Goal: Task Accomplishment & Management: Manage account settings

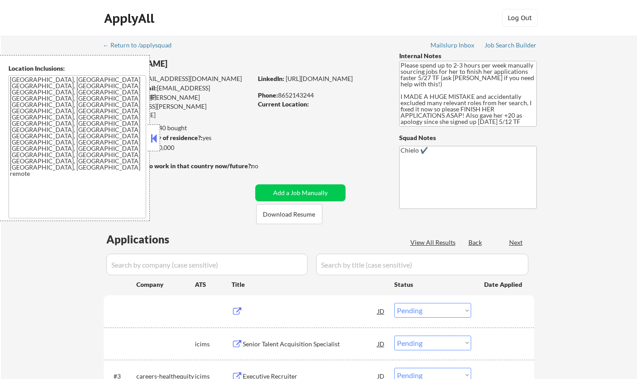
select select ""pending""
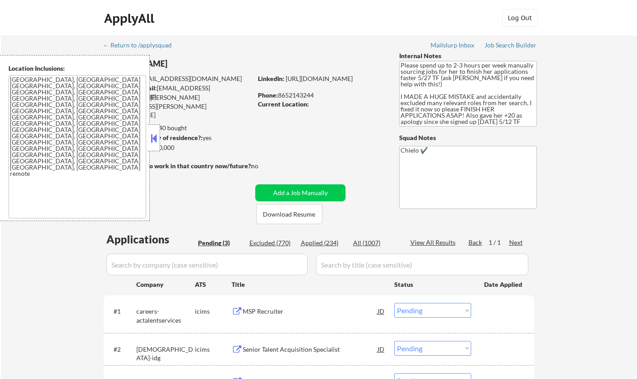
click at [147, 135] on div "Location Inclusions: [GEOGRAPHIC_DATA], [GEOGRAPHIC_DATA] [GEOGRAPHIC_DATA], [G…" at bounding box center [75, 138] width 150 height 166
click at [158, 143] on button at bounding box center [154, 137] width 10 height 13
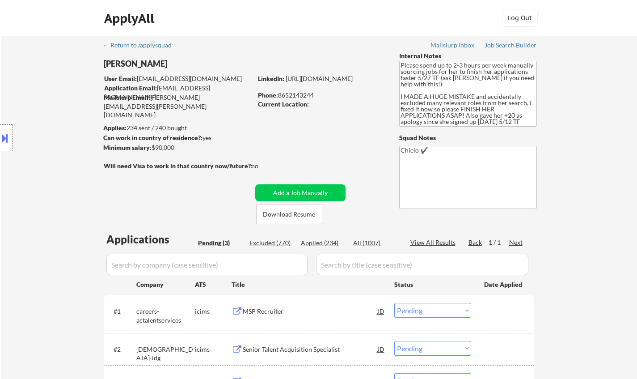
select select ""pending""
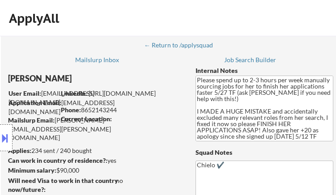
select select ""pending""
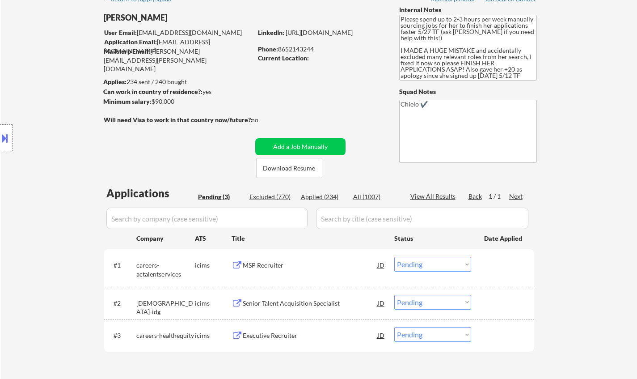
scroll to position [89, 0]
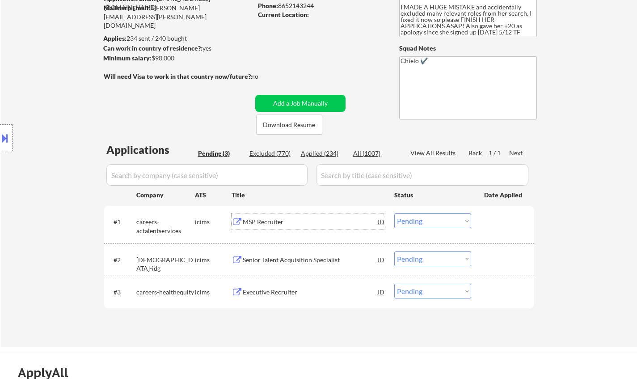
click at [264, 222] on div "MSP Recruiter" at bounding box center [310, 221] width 135 height 9
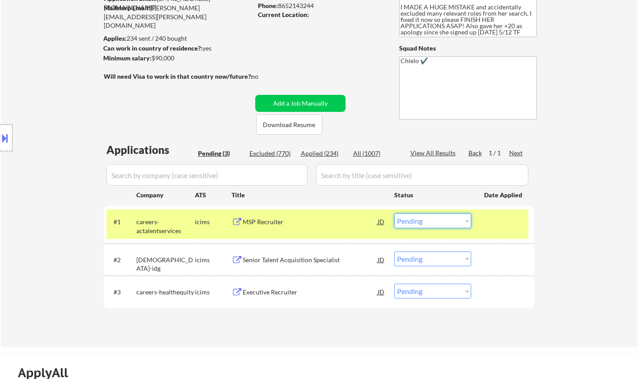
drag, startPoint x: 440, startPoint y: 219, endPoint x: 446, endPoint y: 225, distance: 8.9
click at [440, 219] on select "Choose an option... Pending Applied Excluded (Questions) Excluded (Expired) Exc…" at bounding box center [432, 220] width 77 height 15
click at [394, 213] on select "Choose an option... Pending Applied Excluded (Questions) Excluded (Expired) Exc…" at bounding box center [432, 220] width 77 height 15
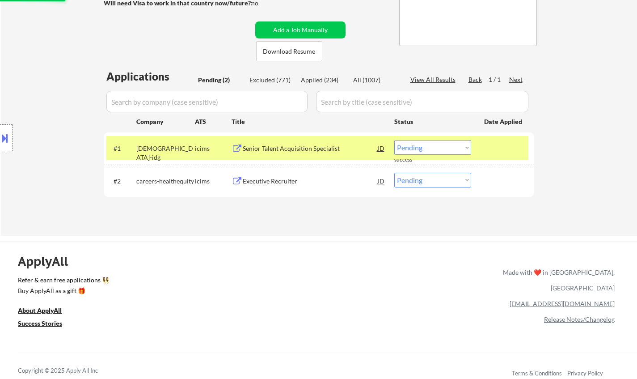
scroll to position [224, 0]
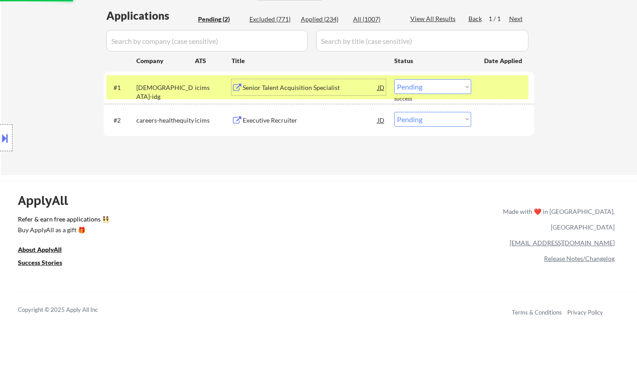
click at [288, 85] on div "Senior Talent Acquisition Specialist" at bounding box center [310, 87] width 135 height 9
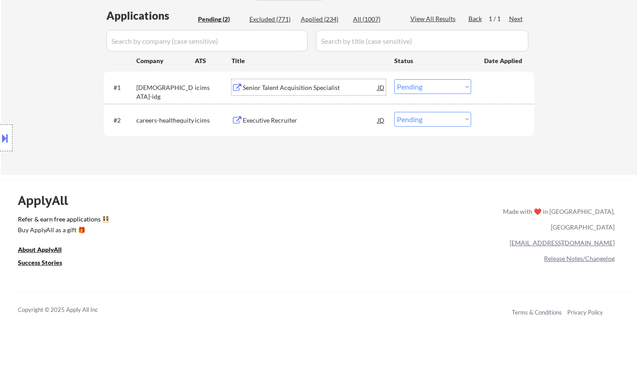
drag, startPoint x: 416, startPoint y: 84, endPoint x: 418, endPoint y: 88, distance: 4.7
click at [416, 85] on select "Choose an option... Pending Applied Excluded (Questions) Excluded (Expired) Exc…" at bounding box center [432, 86] width 77 height 15
click at [394, 79] on select "Choose an option... Pending Applied Excluded (Questions) Excluded (Expired) Exc…" at bounding box center [432, 86] width 77 height 15
select select ""pending""
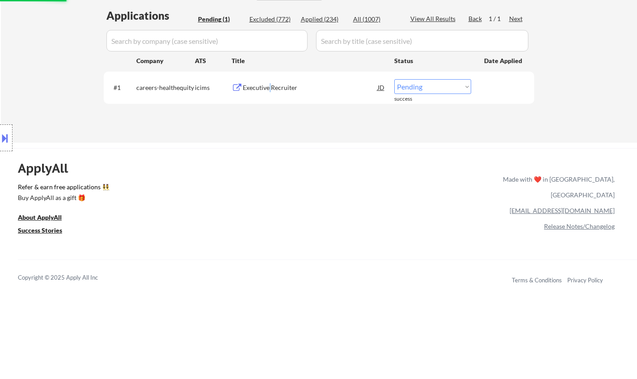
click at [269, 91] on div "Executive Recruiter" at bounding box center [310, 87] width 135 height 9
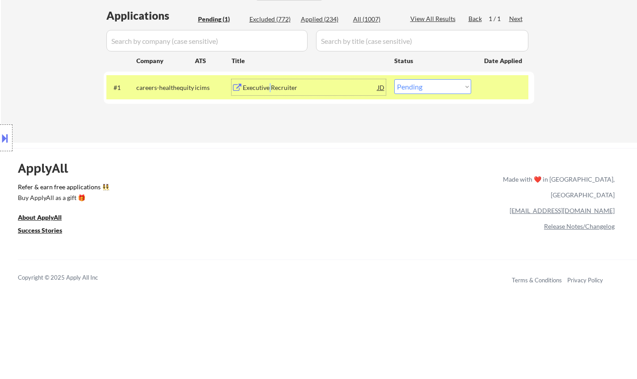
scroll to position [89, 0]
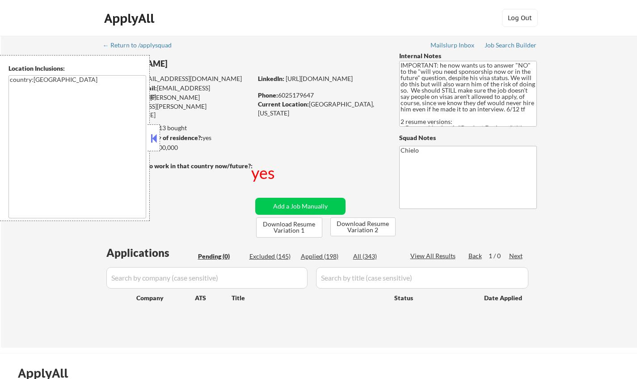
click at [156, 142] on button at bounding box center [154, 137] width 10 height 13
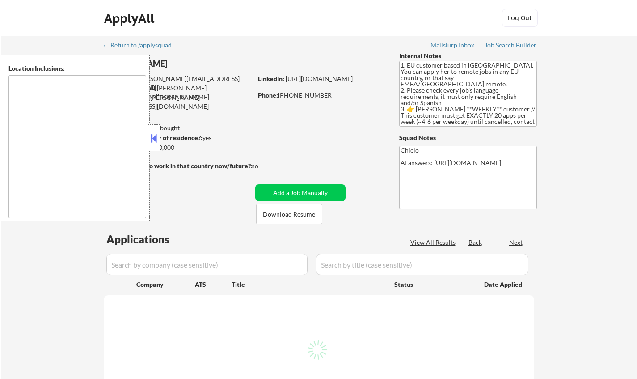
type textarea "remote"
select select ""pending""
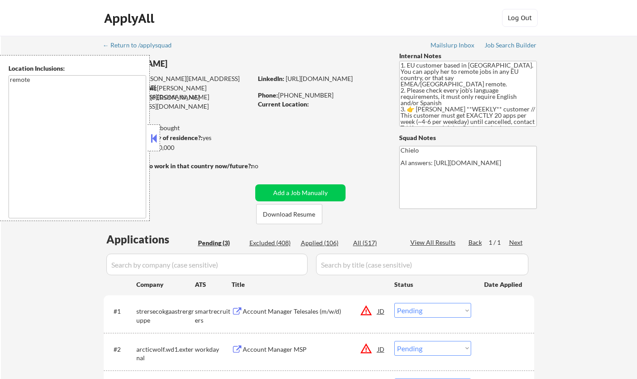
click at [153, 138] on button at bounding box center [154, 137] width 10 height 13
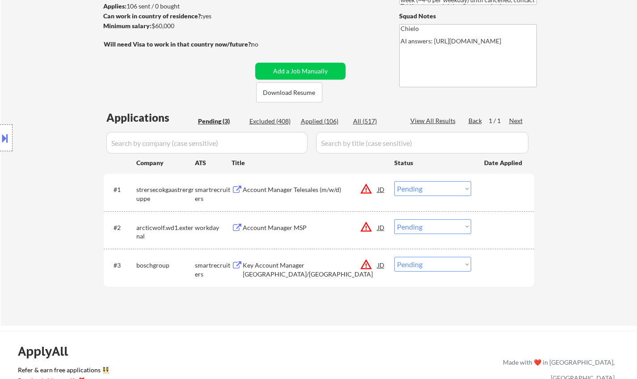
scroll to position [89, 0]
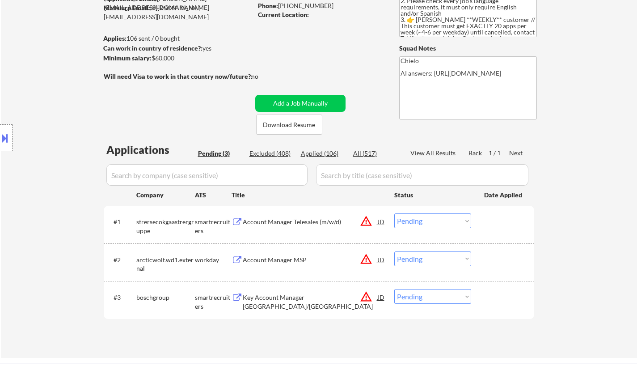
select select ""pending""
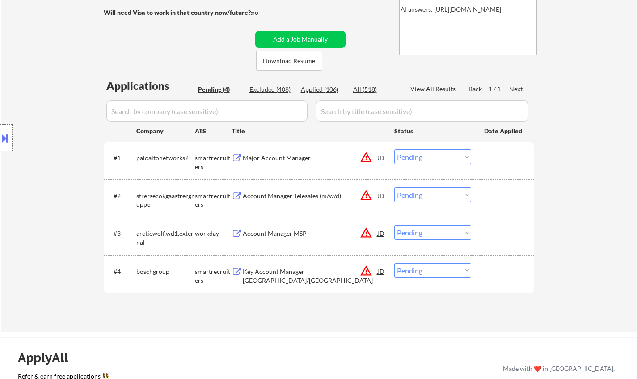
scroll to position [179, 0]
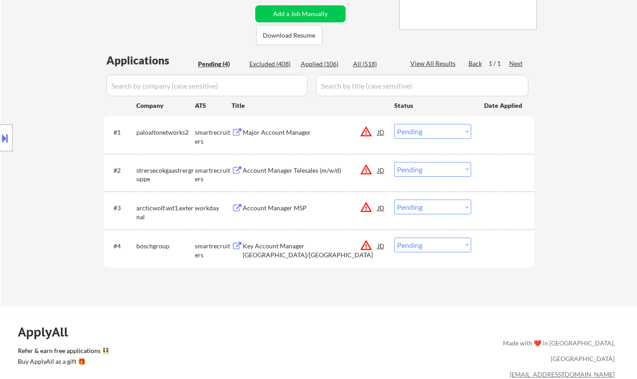
click at [284, 174] on div "Account Manager Telesales (m/w/d)" at bounding box center [310, 170] width 135 height 9
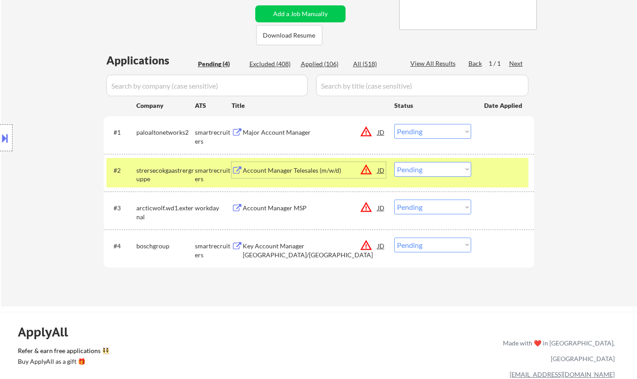
drag, startPoint x: 456, startPoint y: 169, endPoint x: 475, endPoint y: 205, distance: 40.4
click at [456, 169] on select "Choose an option... Pending Applied Excluded (Questions) Excluded (Expired) Exc…" at bounding box center [432, 169] width 77 height 15
click at [394, 162] on select "Choose an option... Pending Applied Excluded (Questions) Excluded (Expired) Exc…" at bounding box center [432, 169] width 77 height 15
select select ""pending""
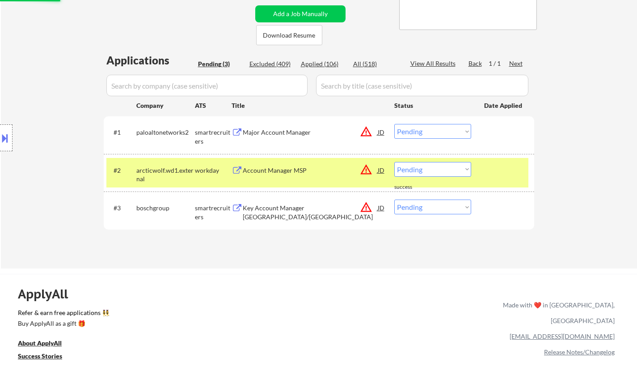
click at [295, 207] on div "Key Account Manager Kempen/Limburg" at bounding box center [310, 211] width 135 height 17
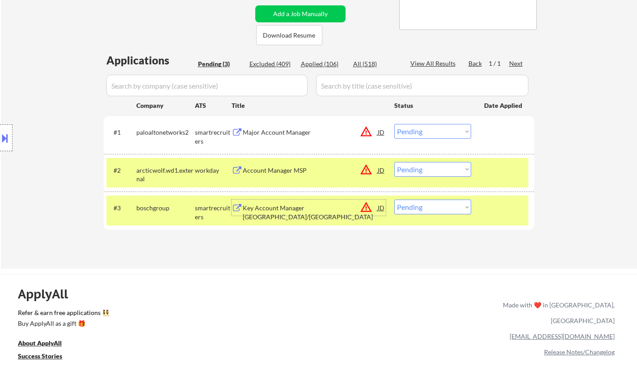
drag, startPoint x: 448, startPoint y: 207, endPoint x: 450, endPoint y: 213, distance: 6.6
click at [448, 207] on select "Choose an option... Pending Applied Excluded (Questions) Excluded (Expired) Exc…" at bounding box center [432, 206] width 77 height 15
select select ""excluded__location_""
click at [394, 199] on select "Choose an option... Pending Applied Excluded (Questions) Excluded (Expired) Exc…" at bounding box center [432, 206] width 77 height 15
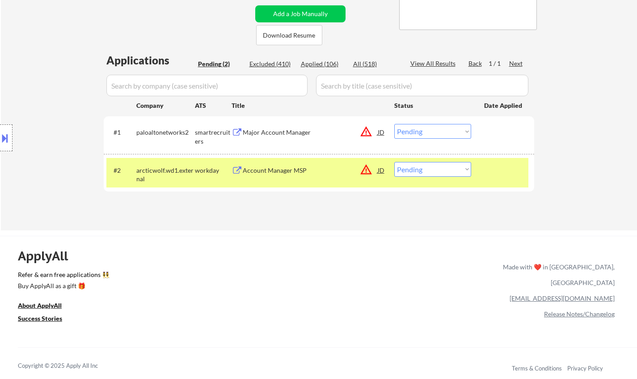
click at [278, 162] on div "Account Manager MSP" at bounding box center [310, 170] width 135 height 16
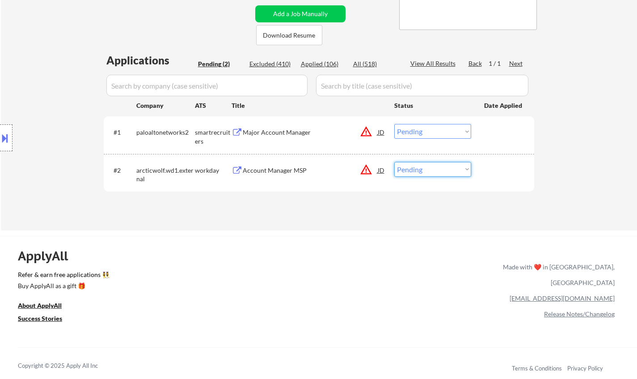
click at [430, 169] on select "Choose an option... Pending Applied Excluded (Questions) Excluded (Expired) Exc…" at bounding box center [432, 169] width 77 height 15
select select ""excluded__location_""
click at [394, 162] on select "Choose an option... Pending Applied Excluded (Questions) Excluded (Expired) Exc…" at bounding box center [432, 169] width 77 height 15
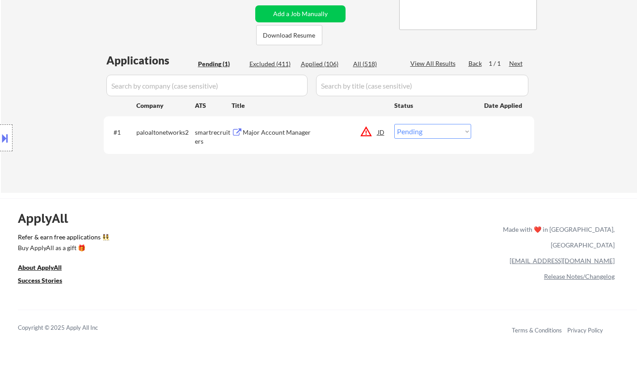
click at [278, 131] on div "Major Account Manager" at bounding box center [310, 132] width 135 height 9
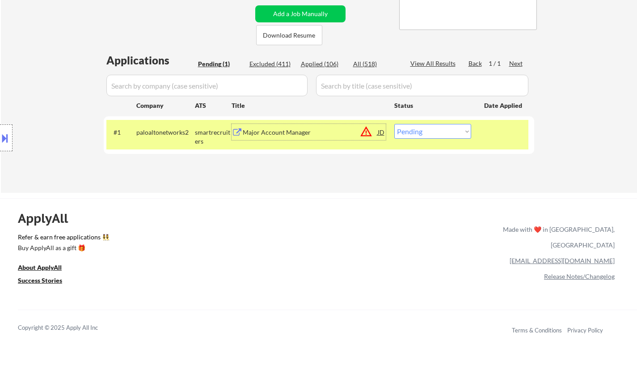
drag, startPoint x: 432, startPoint y: 132, endPoint x: 442, endPoint y: 136, distance: 10.5
click at [432, 132] on select "Choose an option... Pending Applied Excluded (Questions) Excluded (Expired) Exc…" at bounding box center [432, 131] width 77 height 15
select select ""excluded__location_""
click at [394, 124] on select "Choose an option... Pending Applied Excluded (Questions) Excluded (Expired) Exc…" at bounding box center [432, 131] width 77 height 15
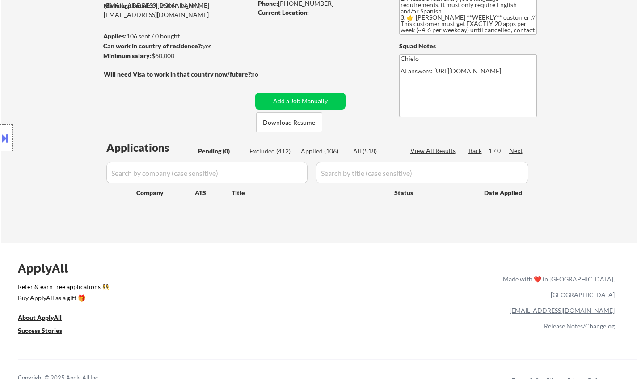
scroll to position [0, 0]
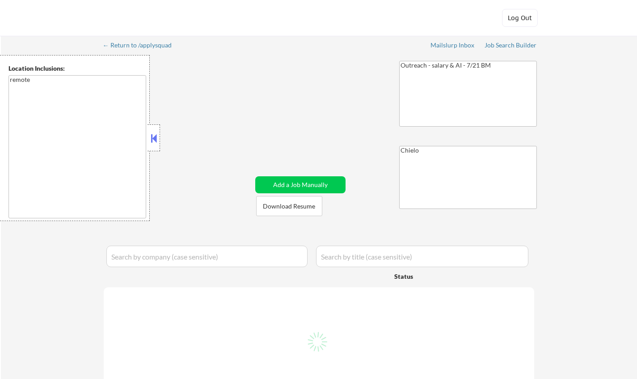
select select ""pending""
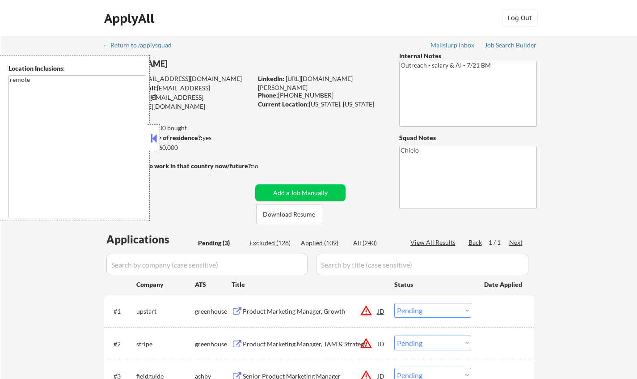
click at [153, 139] on button at bounding box center [154, 137] width 10 height 13
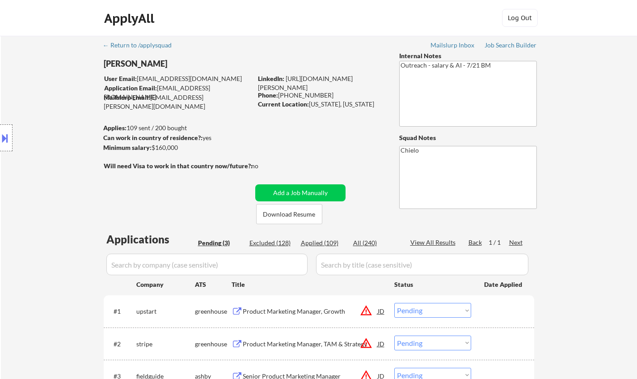
click at [1, 138] on button at bounding box center [5, 138] width 10 height 15
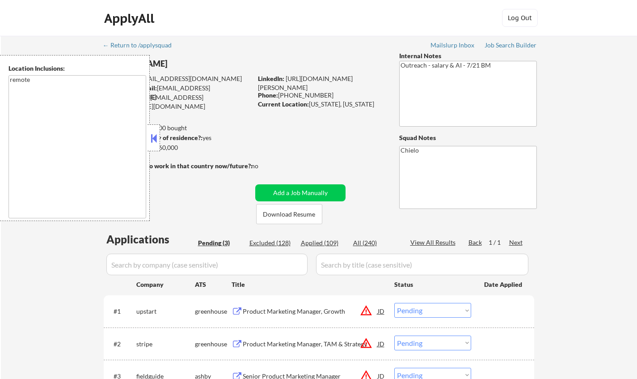
click at [385, 312] on div "JD" at bounding box center [381, 311] width 9 height 16
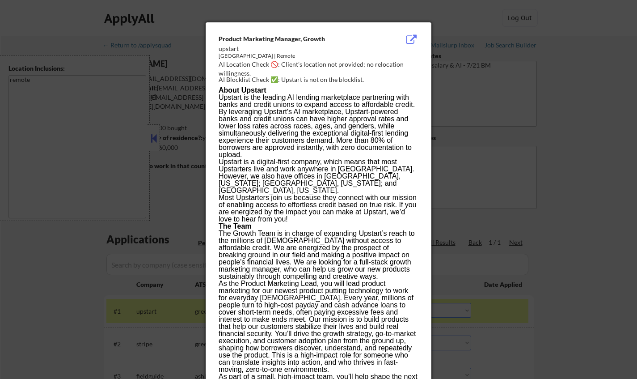
click at [586, 316] on div at bounding box center [318, 189] width 637 height 379
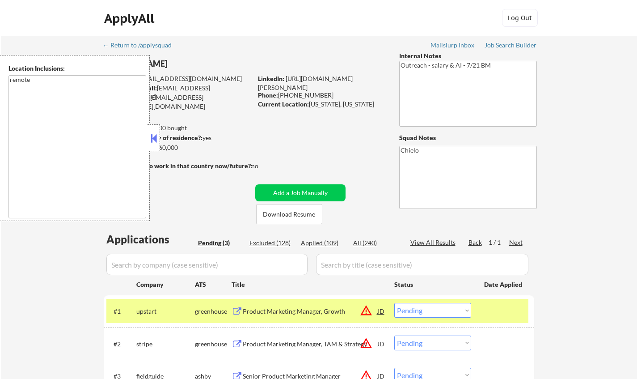
click at [152, 139] on button at bounding box center [154, 137] width 10 height 13
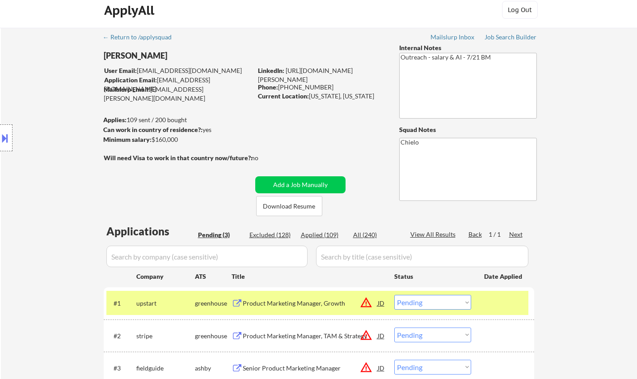
scroll to position [134, 0]
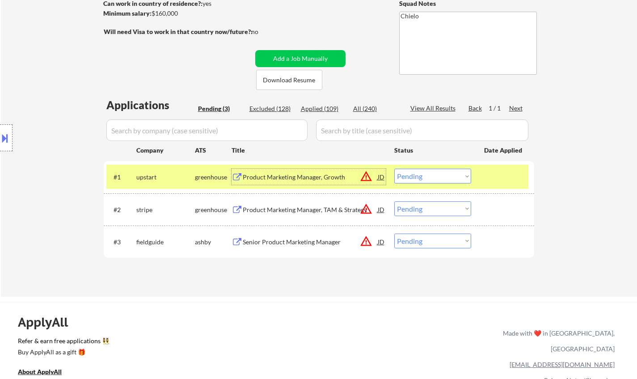
click at [284, 175] on div "Product Marketing Manager, Growth" at bounding box center [310, 177] width 135 height 9
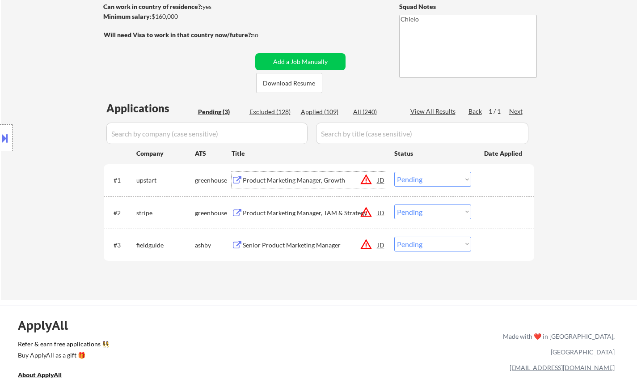
scroll to position [224, 0]
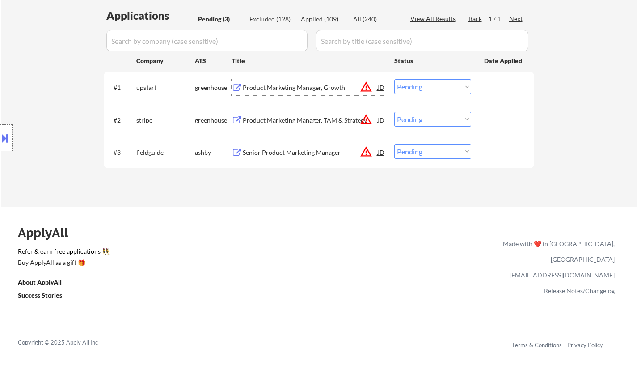
click at [452, 81] on select "Choose an option... Pending Applied Excluded (Questions) Excluded (Expired) Exc…" at bounding box center [432, 86] width 77 height 15
click at [394, 79] on select "Choose an option... Pending Applied Excluded (Questions) Excluded (Expired) Exc…" at bounding box center [432, 86] width 77 height 15
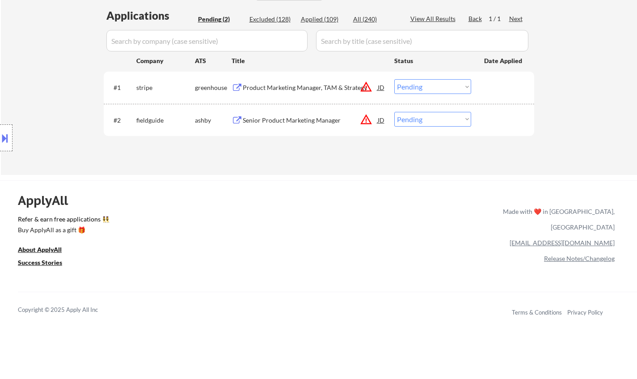
click at [294, 86] on div "Product Marketing Manager, TAM & Strategy" at bounding box center [310, 87] width 135 height 9
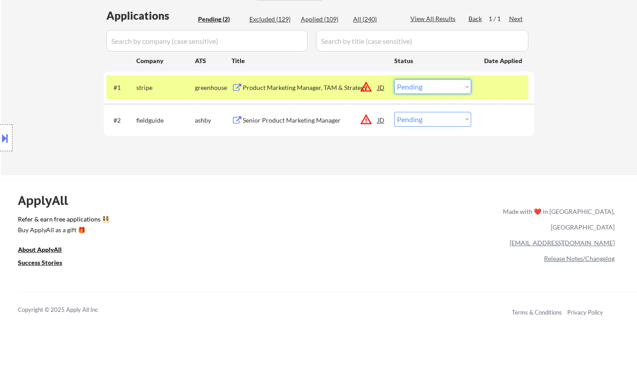
drag, startPoint x: 441, startPoint y: 85, endPoint x: 443, endPoint y: 91, distance: 5.7
click at [441, 85] on select "Choose an option... Pending Applied Excluded (Questions) Excluded (Expired) Exc…" at bounding box center [432, 86] width 77 height 15
click at [394, 79] on select "Choose an option... Pending Applied Excluded (Questions) Excluded (Expired) Exc…" at bounding box center [432, 86] width 77 height 15
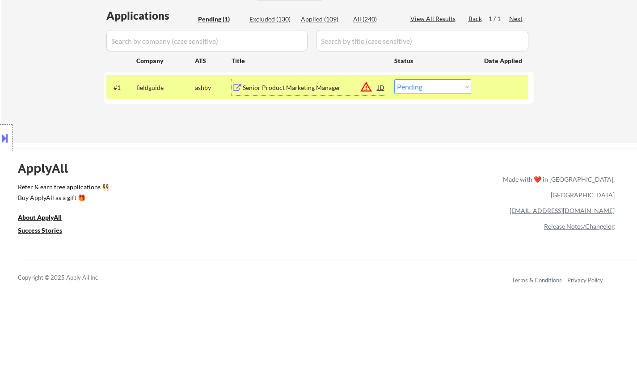
click at [275, 87] on div "Senior Product Marketing Manager" at bounding box center [310, 87] width 135 height 9
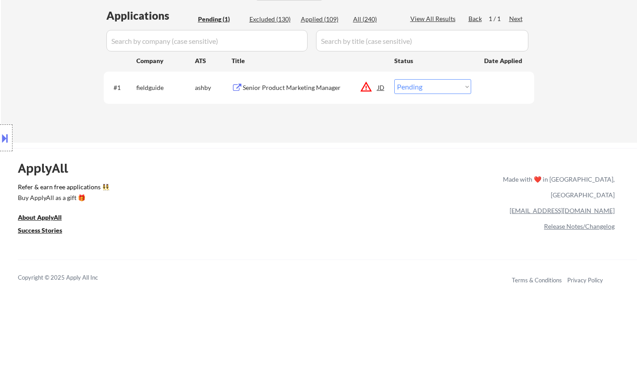
drag, startPoint x: 224, startPoint y: 172, endPoint x: 139, endPoint y: 183, distance: 85.7
click at [224, 172] on div "ApplyAll Refer & earn free applications 👯‍♀️ Buy ApplyAll as a gift 🎁 About App…" at bounding box center [318, 225] width 637 height 142
click at [378, 89] on div "JD" at bounding box center [381, 87] width 9 height 16
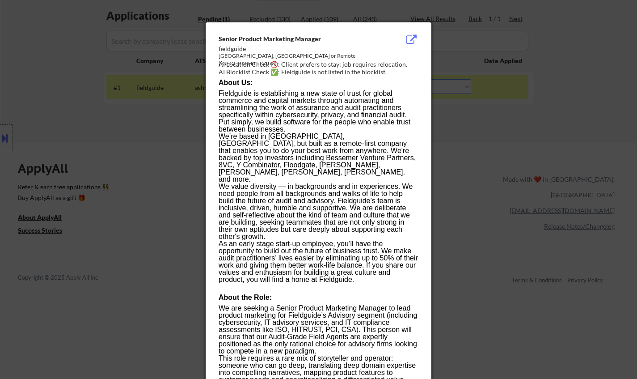
click at [112, 112] on div at bounding box center [318, 189] width 637 height 379
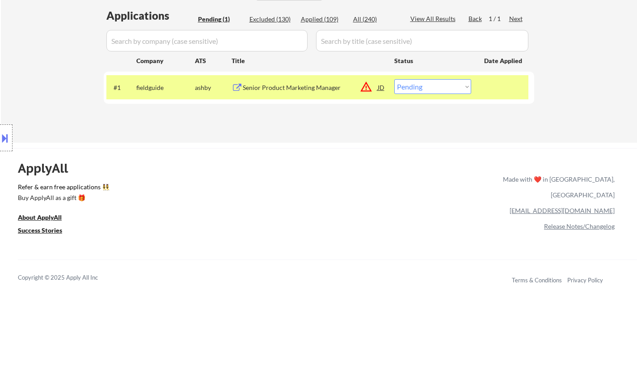
click at [0, 151] on div "Location Inclusions: remote" at bounding box center [80, 138] width 160 height 166
click at [2, 139] on button at bounding box center [5, 138] width 10 height 15
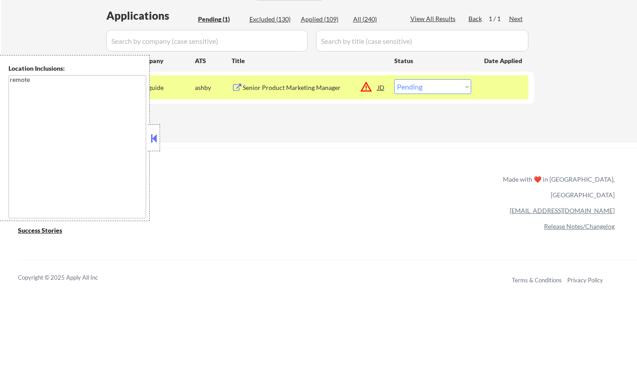
click at [258, 180] on div "ApplyAll Refer & earn free applications 👯‍♀️ Buy ApplyAll as a gift 🎁 About App…" at bounding box center [318, 225] width 637 height 142
click at [152, 140] on button at bounding box center [154, 137] width 10 height 13
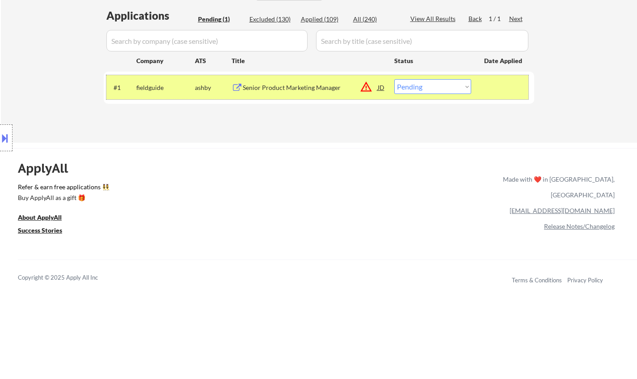
drag, startPoint x: 437, startPoint y: 78, endPoint x: 436, endPoint y: 93, distance: 15.7
click at [437, 78] on div "#1 fieldguide ashby Senior Product Marketing Manager JD warning_amber Choose an…" at bounding box center [317, 87] width 422 height 24
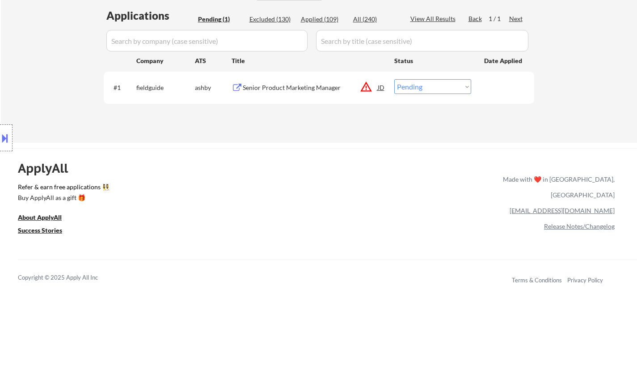
click at [428, 88] on select "Choose an option... Pending Applied Excluded (Questions) Excluded (Expired) Exc…" at bounding box center [432, 86] width 77 height 15
select select ""applied""
click at [394, 79] on select "Choose an option... Pending Applied Excluded (Questions) Excluded (Expired) Exc…" at bounding box center [432, 86] width 77 height 15
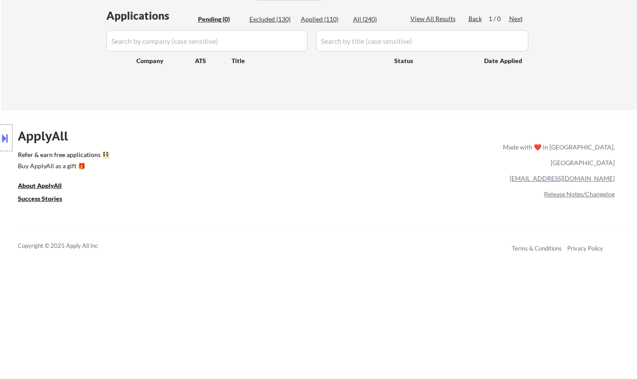
scroll to position [89, 0]
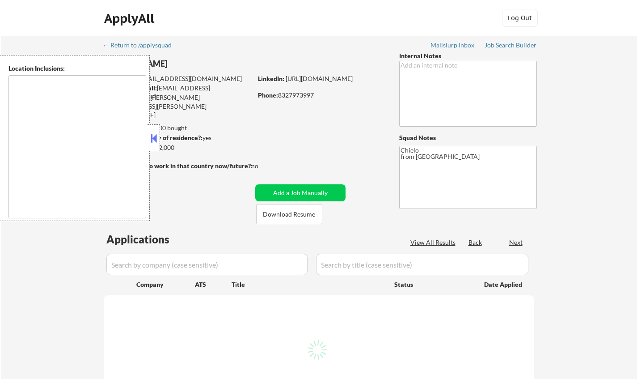
type textarea "[GEOGRAPHIC_DATA], [GEOGRAPHIC_DATA] [GEOGRAPHIC_DATA], [GEOGRAPHIC_DATA] [GEOG…"
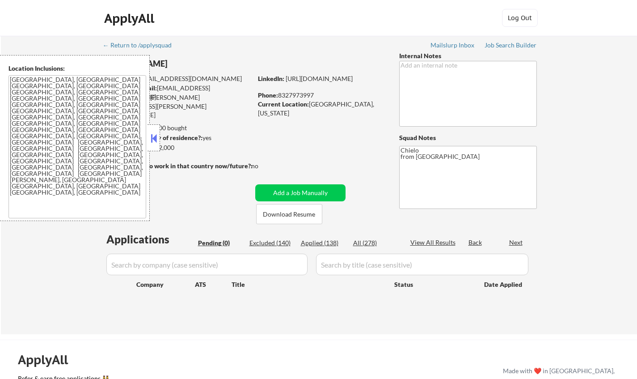
click at [149, 132] on button at bounding box center [154, 137] width 10 height 13
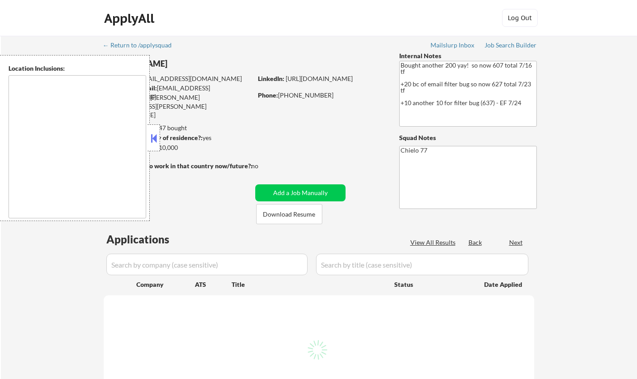
type textarea "[GEOGRAPHIC_DATA], [GEOGRAPHIC_DATA] [GEOGRAPHIC_DATA], [GEOGRAPHIC_DATA] [GEOG…"
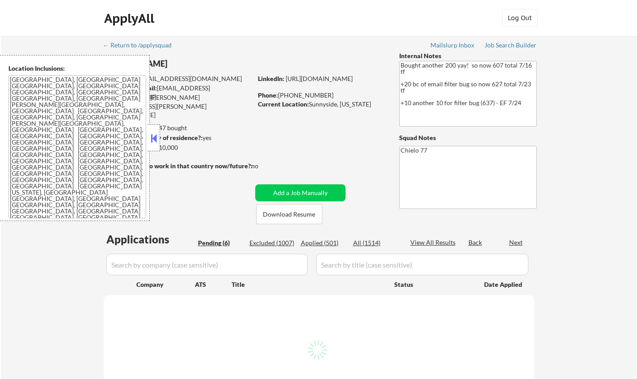
select select ""pending""
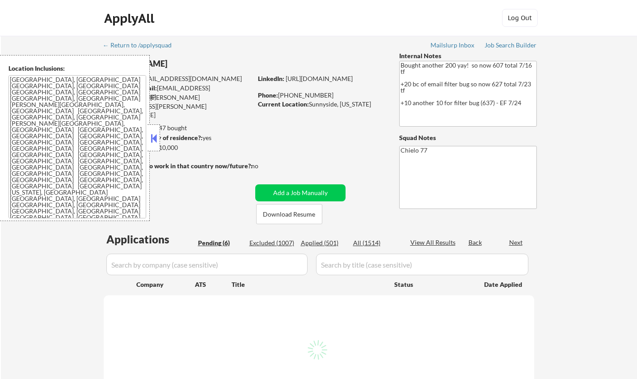
select select ""pending""
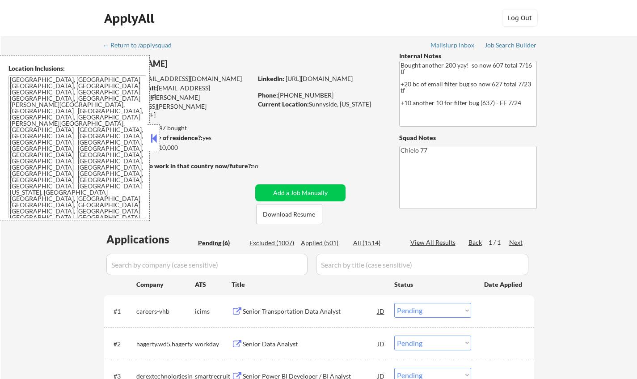
drag, startPoint x: 155, startPoint y: 136, endPoint x: 153, endPoint y: 143, distance: 6.9
click at [155, 136] on button at bounding box center [154, 137] width 10 height 13
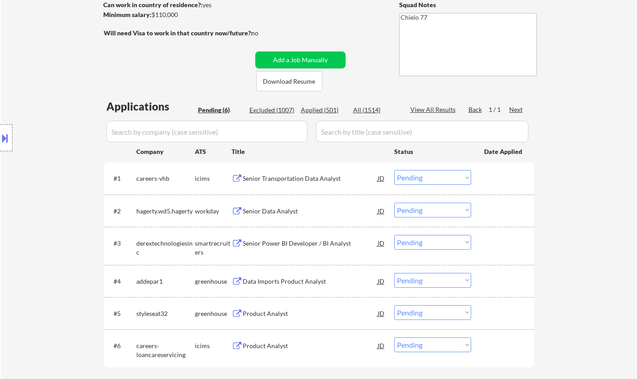
scroll to position [134, 0]
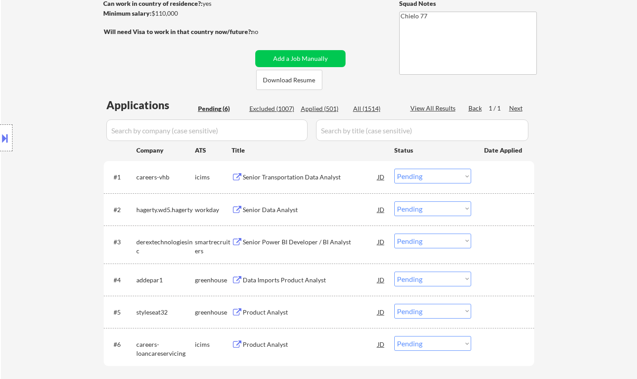
click at [305, 241] on div "Senior Power BI Developer / BI Analyst" at bounding box center [310, 241] width 135 height 9
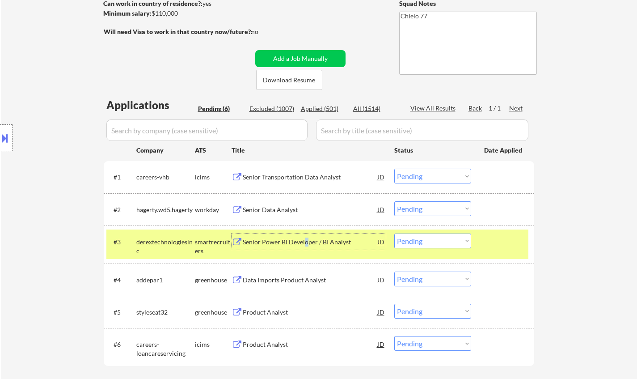
click at [426, 235] on select "Choose an option... Pending Applied Excluded (Questions) Excluded (Expired) Exc…" at bounding box center [432, 240] width 77 height 15
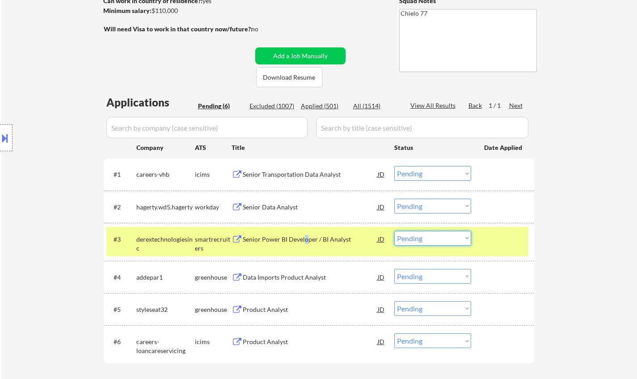
scroll to position [224, 0]
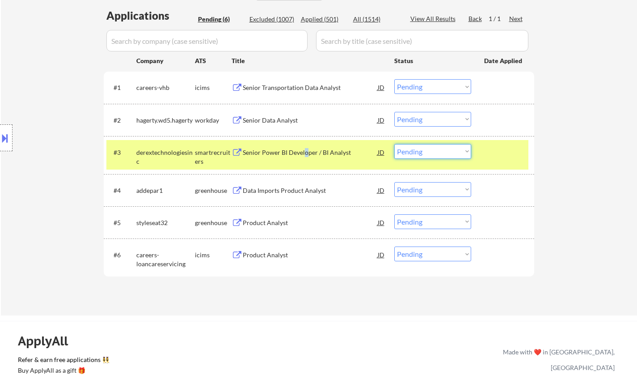
click at [419, 147] on select "Choose an option... Pending Applied Excluded (Questions) Excluded (Expired) Exc…" at bounding box center [432, 151] width 77 height 15
click at [394, 144] on select "Choose an option... Pending Applied Excluded (Questions) Excluded (Expired) Exc…" at bounding box center [432, 151] width 77 height 15
select select ""pending""
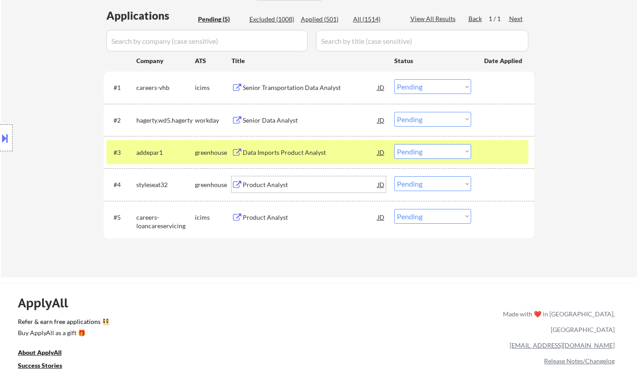
click at [266, 189] on div "Product Analyst" at bounding box center [310, 184] width 135 height 9
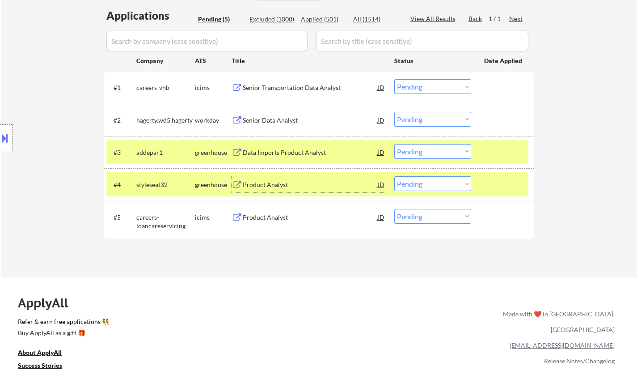
click at [417, 180] on select "Choose an option... Pending Applied Excluded (Questions) Excluded (Expired) Exc…" at bounding box center [432, 183] width 77 height 15
click at [420, 186] on select "Choose an option... Pending Applied Excluded (Questions) Excluded (Expired) Exc…" at bounding box center [432, 183] width 77 height 15
click at [394, 176] on select "Choose an option... Pending Applied Excluded (Questions) Excluded (Expired) Exc…" at bounding box center [432, 183] width 77 height 15
select select ""pending""
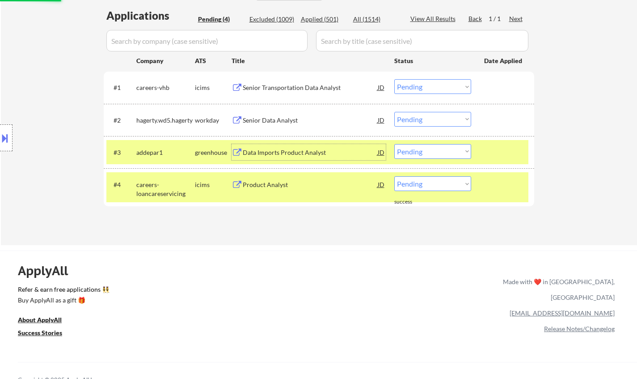
click at [262, 154] on div "Data Imports Product Analyst" at bounding box center [310, 152] width 135 height 9
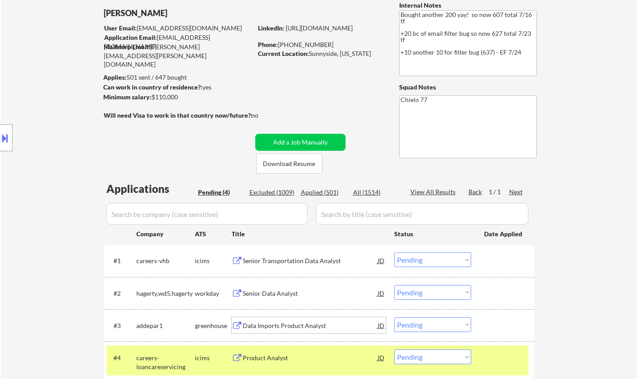
scroll to position [89, 0]
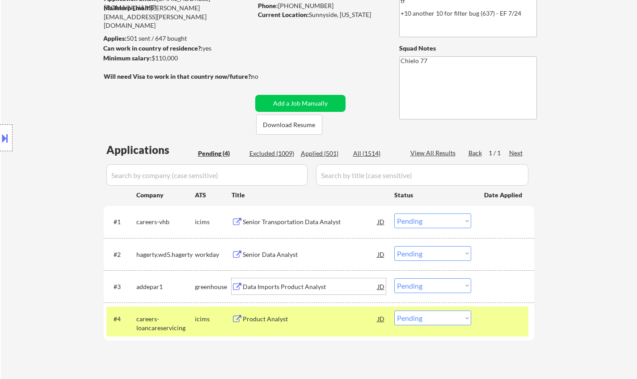
click at [436, 281] on select "Choose an option... Pending Applied Excluded (Questions) Excluded (Expired) Exc…" at bounding box center [432, 285] width 77 height 15
click at [394, 278] on select "Choose an option... Pending Applied Excluded (Questions) Excluded (Expired) Exc…" at bounding box center [432, 285] width 77 height 15
select select ""pending""
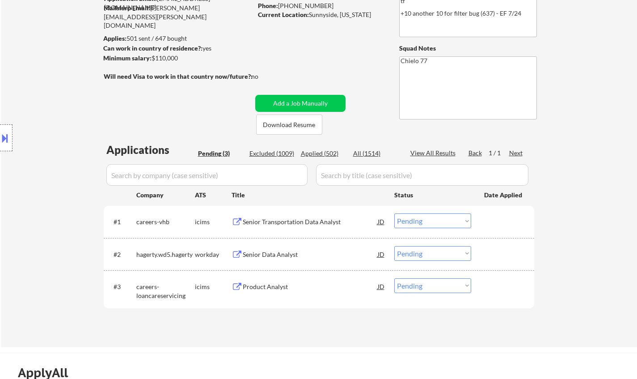
click at [277, 249] on div "Senior Data Analyst" at bounding box center [310, 254] width 135 height 16
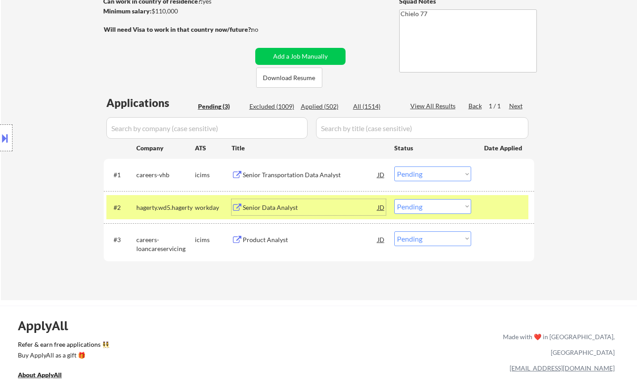
scroll to position [268, 0]
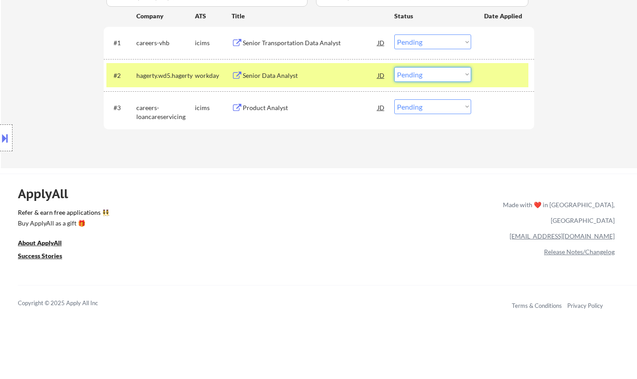
click at [444, 80] on select "Choose an option... Pending Applied Excluded (Questions) Excluded (Expired) Exc…" at bounding box center [432, 74] width 77 height 15
click at [394, 67] on select "Choose an option... Pending Applied Excluded (Questions) Excluded (Expired) Exc…" at bounding box center [432, 74] width 77 height 15
select select ""pending""
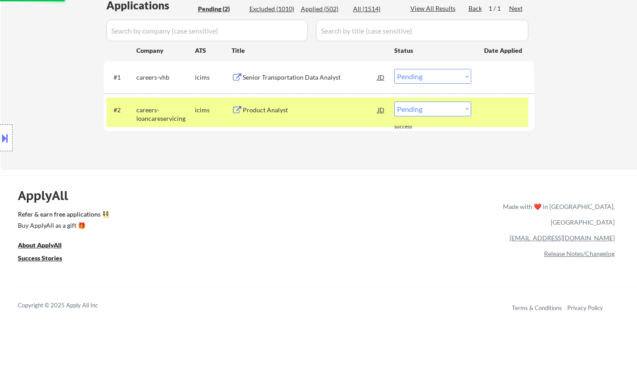
scroll to position [224, 0]
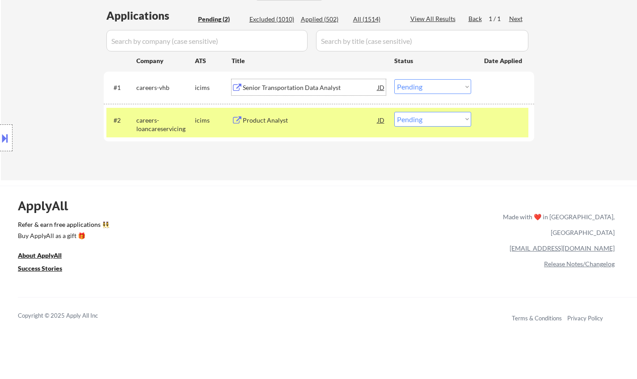
click at [280, 86] on div "Senior Transportation Data Analyst" at bounding box center [310, 87] width 135 height 9
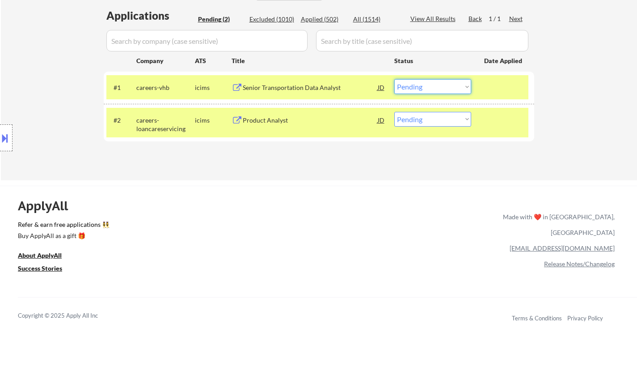
drag, startPoint x: 456, startPoint y: 83, endPoint x: 457, endPoint y: 91, distance: 7.7
click at [456, 85] on select "Choose an option... Pending Applied Excluded (Questions) Excluded (Expired) Exc…" at bounding box center [432, 86] width 77 height 15
click at [394, 79] on select "Choose an option... Pending Applied Excluded (Questions) Excluded (Expired) Exc…" at bounding box center [432, 86] width 77 height 15
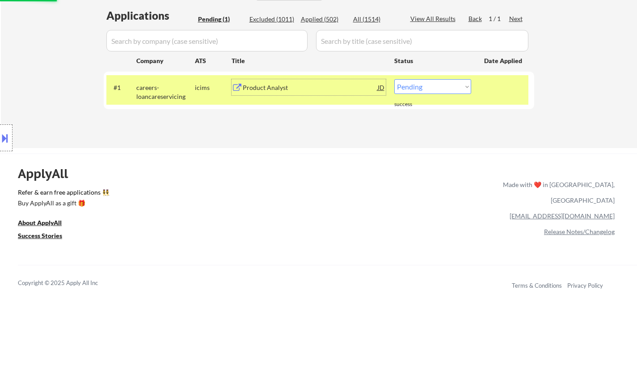
click at [269, 84] on div "Product Analyst" at bounding box center [310, 87] width 135 height 9
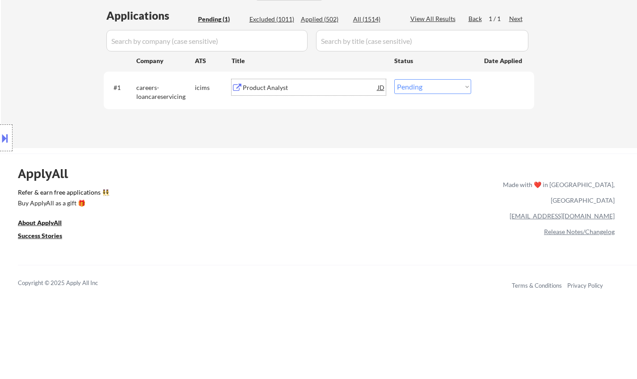
drag, startPoint x: 422, startPoint y: 83, endPoint x: 433, endPoint y: 92, distance: 14.9
click at [424, 85] on select "Choose an option... Pending Applied Excluded (Questions) Excluded (Expired) Exc…" at bounding box center [432, 86] width 77 height 15
select select ""excluded__bad_match_""
click at [394, 79] on select "Choose an option... Pending Applied Excluded (Questions) Excluded (Expired) Exc…" at bounding box center [432, 86] width 77 height 15
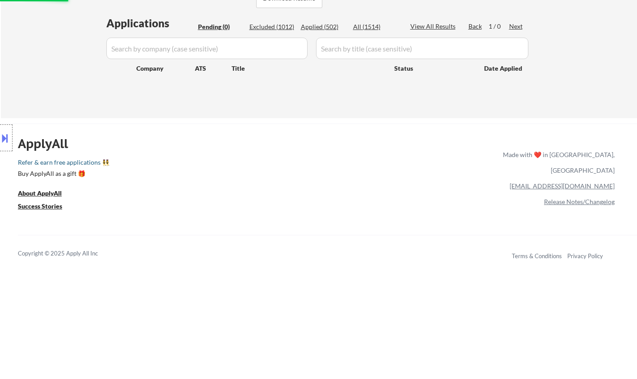
scroll to position [134, 0]
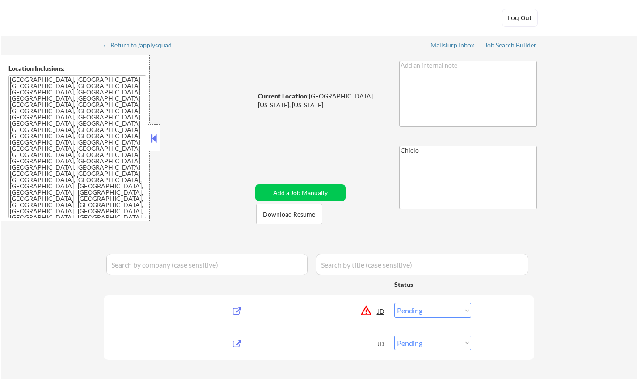
select select ""pending""
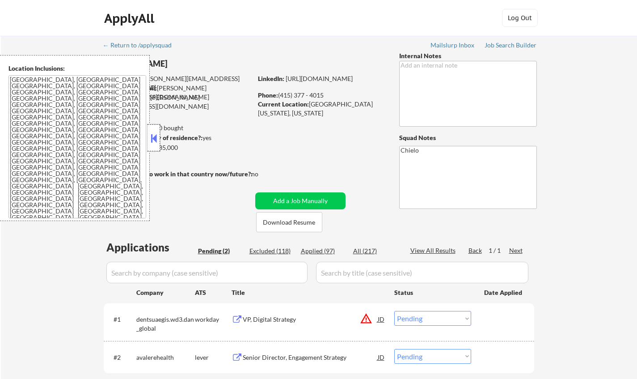
drag, startPoint x: 148, startPoint y: 138, endPoint x: 155, endPoint y: 138, distance: 6.7
click at [149, 138] on div at bounding box center [154, 137] width 13 height 27
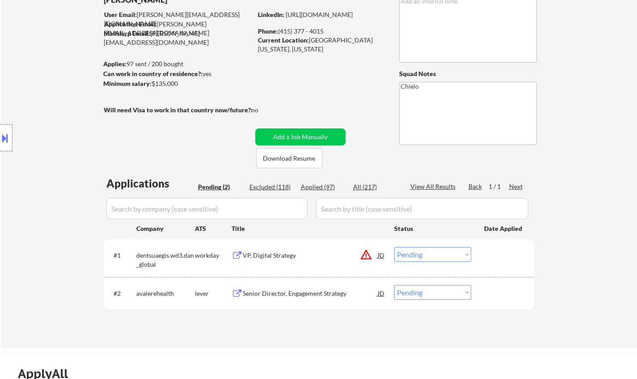
scroll to position [134, 0]
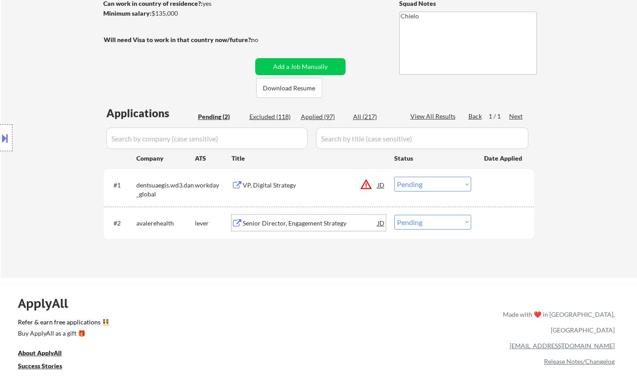
click at [273, 221] on div "Senior Director, Engagement Strategy" at bounding box center [310, 223] width 135 height 9
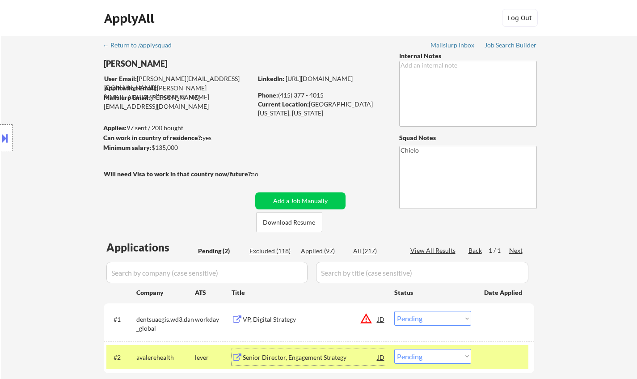
scroll to position [179, 0]
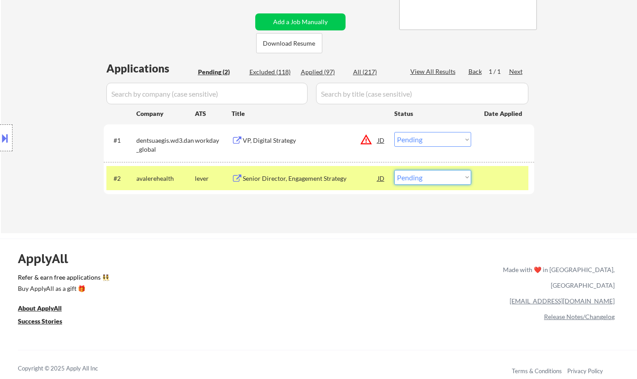
click at [441, 174] on select "Choose an option... Pending Applied Excluded (Questions) Excluded (Expired) Exc…" at bounding box center [432, 177] width 77 height 15
select select ""applied""
click at [394, 170] on select "Choose an option... Pending Applied Excluded (Questions) Excluded (Expired) Exc…" at bounding box center [432, 177] width 77 height 15
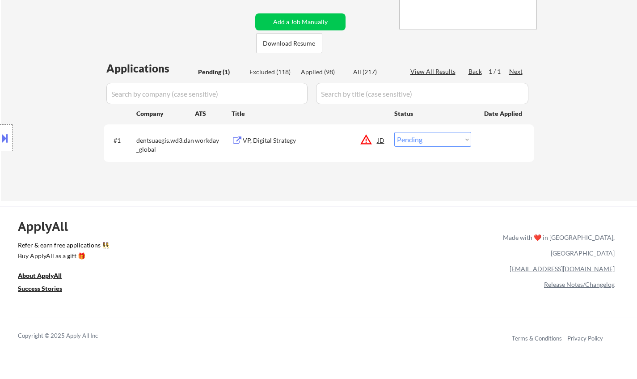
drag, startPoint x: 12, startPoint y: 131, endPoint x: 13, endPoint y: 135, distance: 4.7
click at [12, 131] on div at bounding box center [6, 137] width 13 height 27
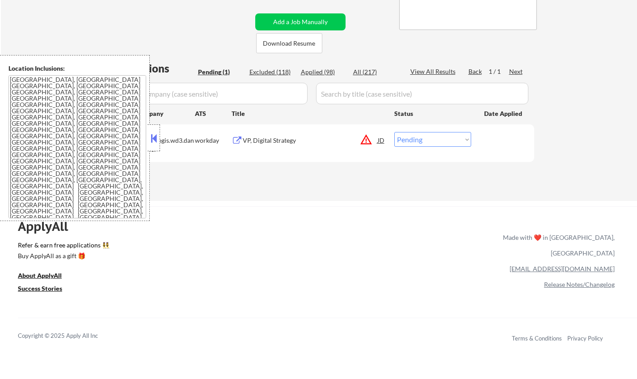
click at [383, 142] on div "JD" at bounding box center [381, 140] width 9 height 16
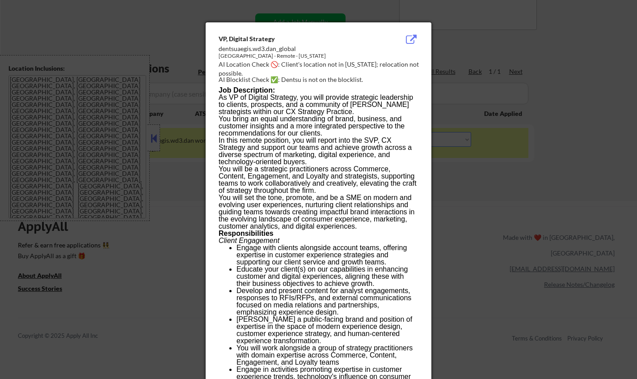
click at [593, 224] on div at bounding box center [318, 189] width 637 height 379
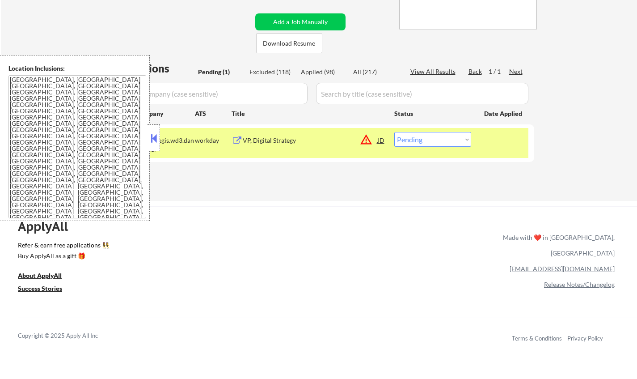
drag, startPoint x: 432, startPoint y: 141, endPoint x: 436, endPoint y: 146, distance: 6.1
click at [432, 142] on select "Choose an option... Pending Applied Excluded (Questions) Excluded (Expired) Exc…" at bounding box center [432, 139] width 77 height 15
select select ""excluded__location_""
click at [394, 132] on select "Choose an option... Pending Applied Excluded (Questions) Excluded (Expired) Exc…" at bounding box center [432, 139] width 77 height 15
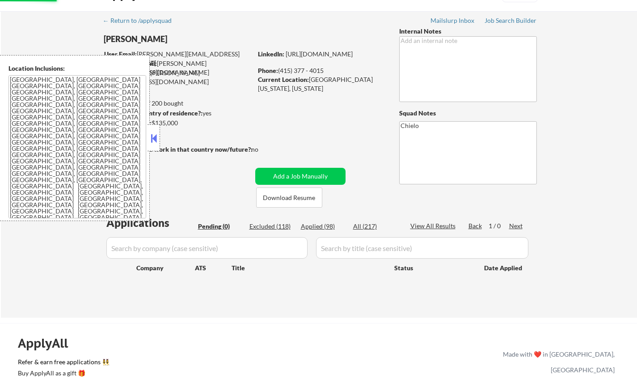
scroll to position [0, 0]
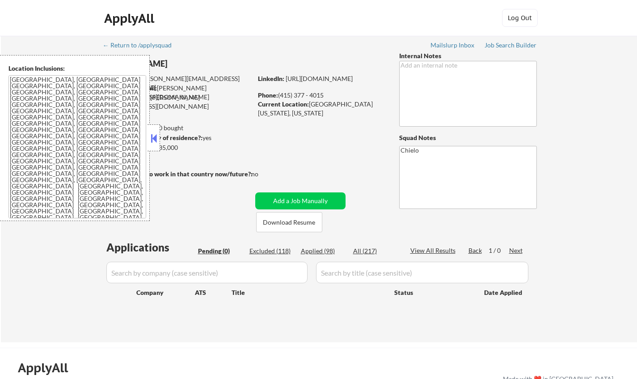
click at [152, 139] on button at bounding box center [154, 137] width 10 height 13
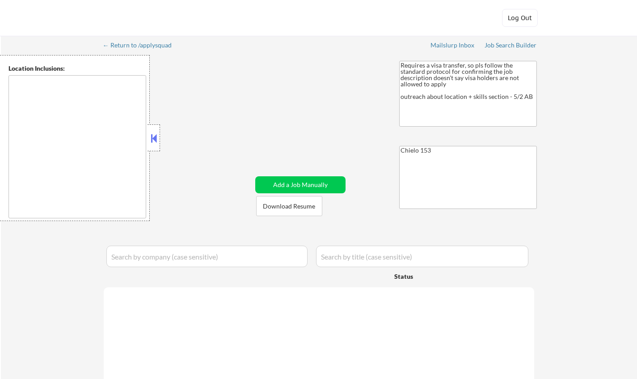
select select ""pending""
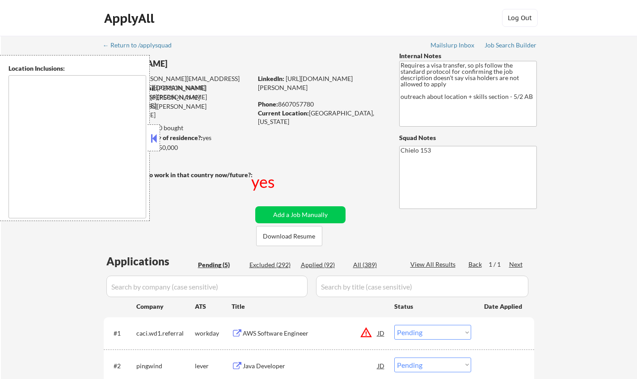
click at [155, 142] on button at bounding box center [154, 137] width 10 height 13
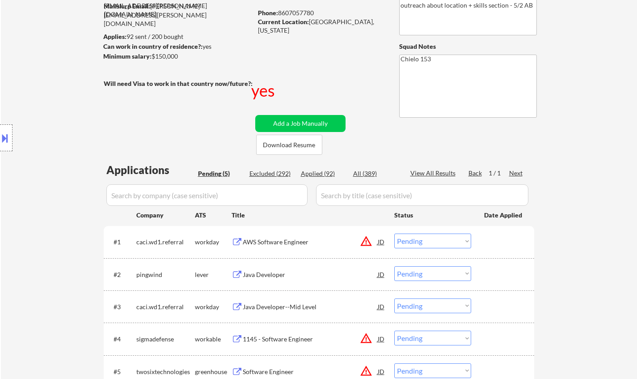
scroll to position [179, 0]
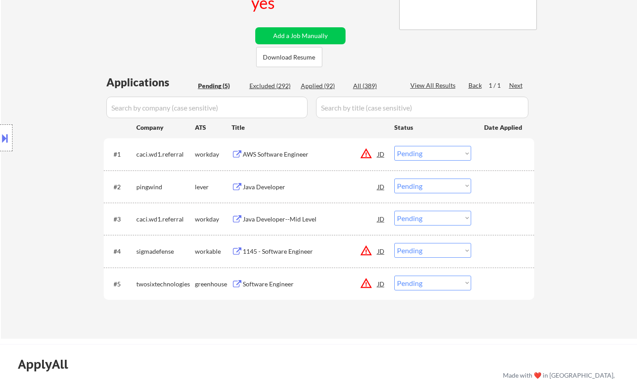
click at [602, 166] on div "← Return to /applysquad Mailslurp Inbox Job Search Builder Vignesh Manishankar …" at bounding box center [319, 98] width 636 height 482
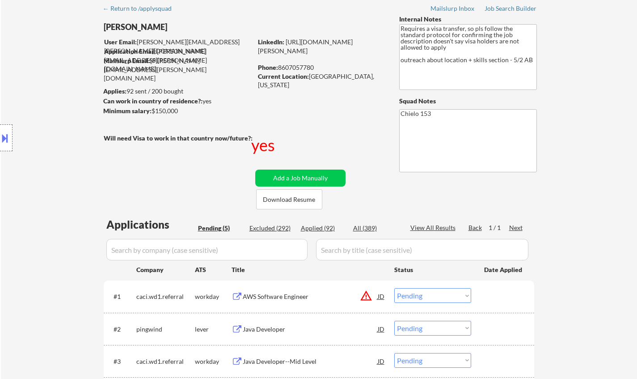
scroll to position [45, 0]
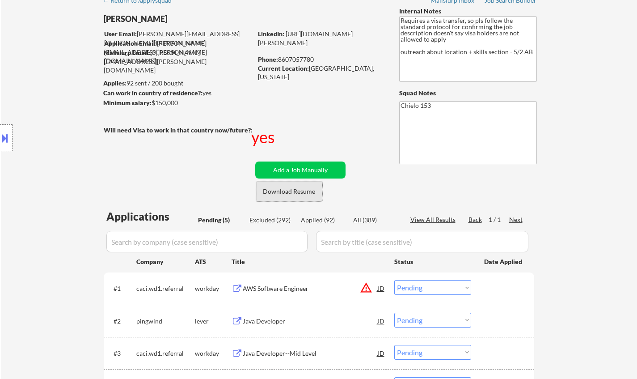
click at [293, 189] on button "Download Resume" at bounding box center [289, 191] width 66 height 20
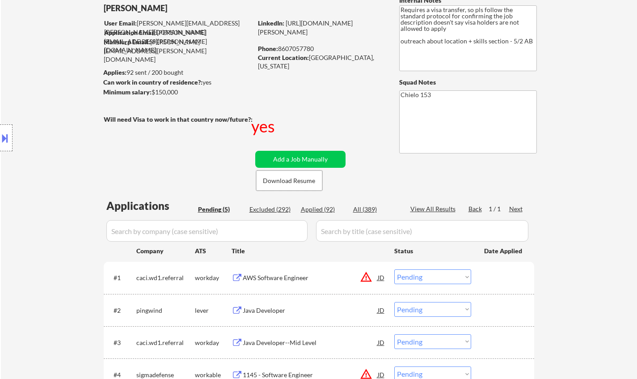
scroll to position [179, 0]
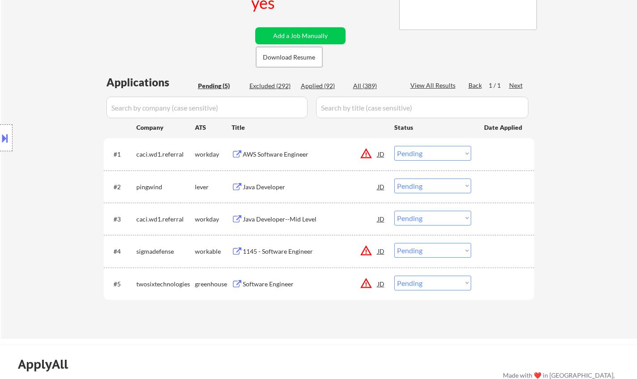
click at [265, 185] on div "Java Developer" at bounding box center [310, 186] width 135 height 9
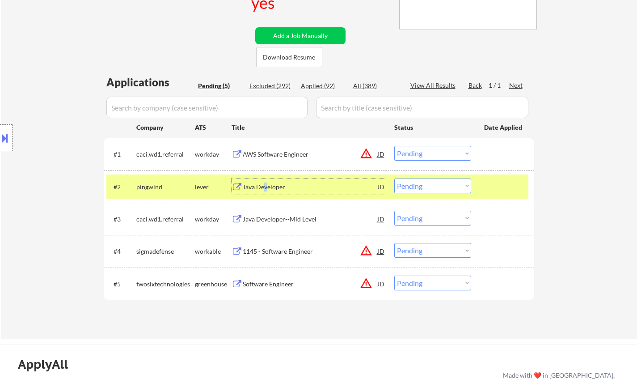
click at [447, 187] on select "Choose an option... Pending Applied Excluded (Questions) Excluded (Expired) Exc…" at bounding box center [432, 185] width 77 height 15
click at [394, 178] on select "Choose an option... Pending Applied Excluded (Questions) Excluded (Expired) Exc…" at bounding box center [432, 185] width 77 height 15
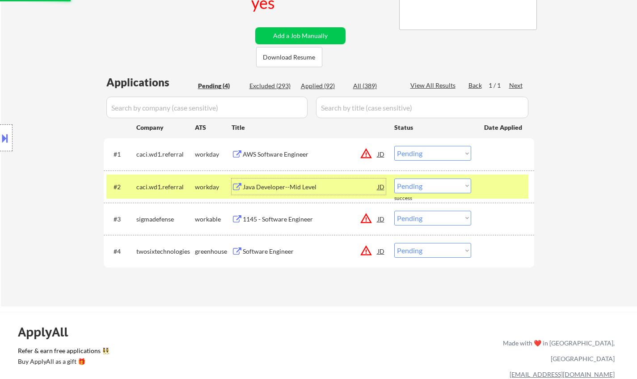
click at [288, 190] on div "Java Developer--Mid Level" at bounding box center [310, 186] width 135 height 9
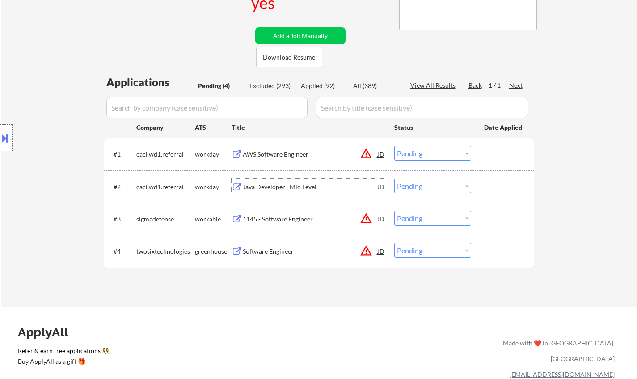
drag, startPoint x: 428, startPoint y: 187, endPoint x: 433, endPoint y: 190, distance: 5.4
click at [428, 187] on select "Choose an option... Pending Applied Excluded (Questions) Excluded (Expired) Exc…" at bounding box center [432, 185] width 77 height 15
click at [394, 178] on select "Choose an option... Pending Applied Excluded (Questions) Excluded (Expired) Exc…" at bounding box center [432, 185] width 77 height 15
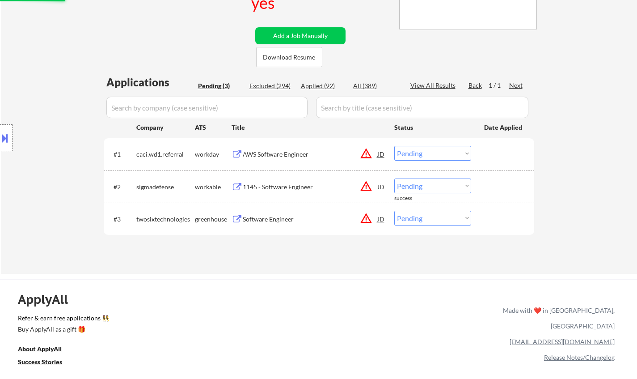
click at [0, 140] on button at bounding box center [5, 138] width 10 height 15
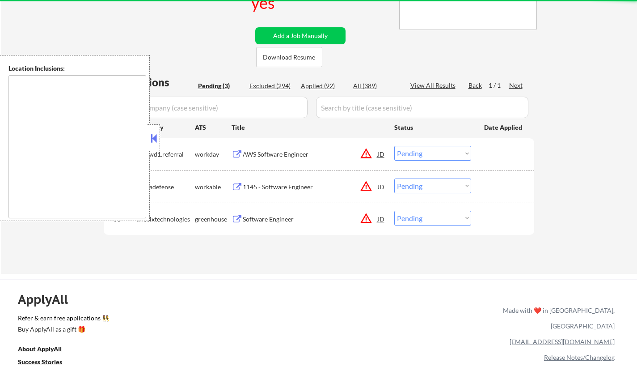
click at [154, 142] on button at bounding box center [154, 137] width 10 height 13
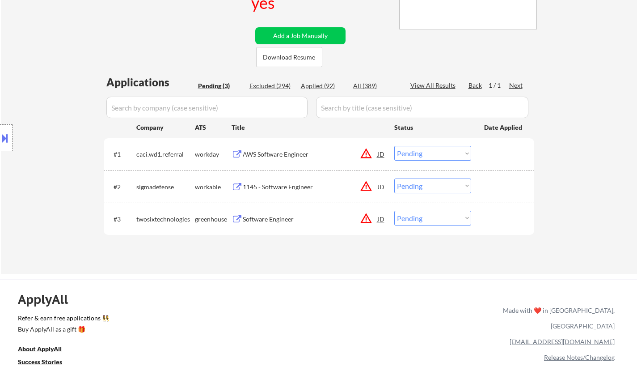
click at [267, 187] on div "1145 - Software Engineer" at bounding box center [310, 186] width 135 height 9
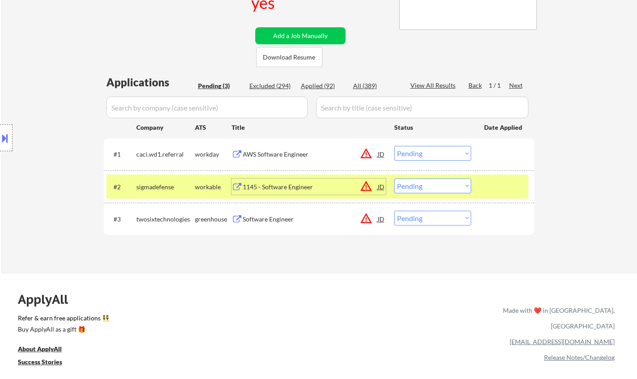
click at [480, 190] on div "#2 sigmadefense workable 1145 - Software Engineer JD warning_amber Choose an op…" at bounding box center [317, 186] width 422 height 24
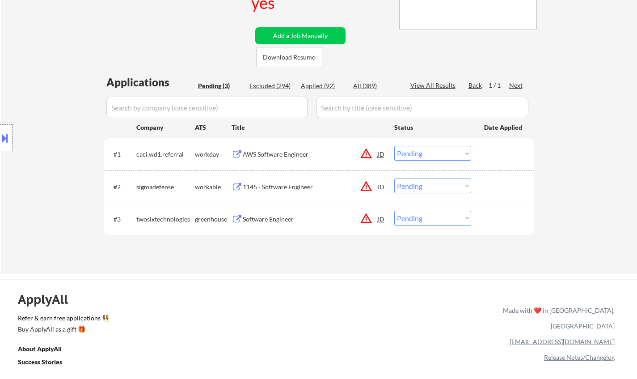
click at [434, 186] on select "Choose an option... Pending Applied Excluded (Questions) Excluded (Expired) Exc…" at bounding box center [432, 185] width 77 height 15
click at [394, 178] on select "Choose an option... Pending Applied Excluded (Questions) Excluded (Expired) Exc…" at bounding box center [432, 185] width 77 height 15
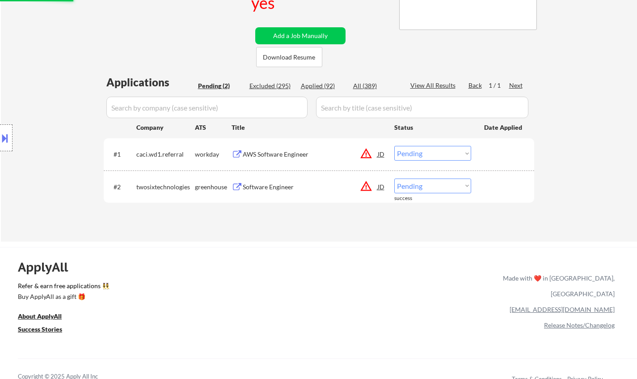
click at [256, 190] on div "Software Engineer" at bounding box center [310, 186] width 135 height 9
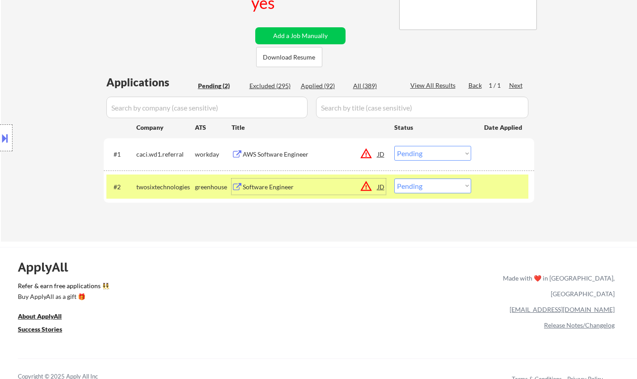
click at [437, 183] on select "Choose an option... Pending Applied Excluded (Questions) Excluded (Expired) Exc…" at bounding box center [432, 185] width 77 height 15
select select ""excluded__bad_match_""
click at [394, 178] on select "Choose an option... Pending Applied Excluded (Questions) Excluded (Expired) Exc…" at bounding box center [432, 185] width 77 height 15
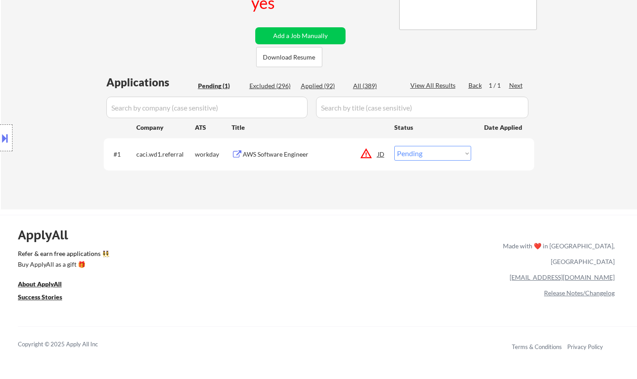
click at [267, 152] on div "AWS Software Engineer" at bounding box center [310, 154] width 135 height 9
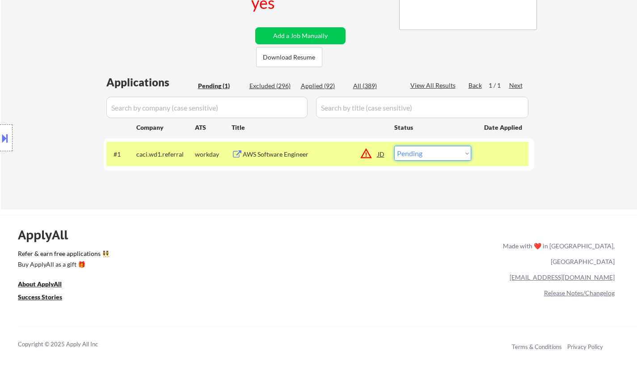
drag, startPoint x: 422, startPoint y: 156, endPoint x: 429, endPoint y: 159, distance: 8.4
click at [422, 156] on select "Choose an option... Pending Applied Excluded (Questions) Excluded (Expired) Exc…" at bounding box center [432, 153] width 77 height 15
select select ""excluded__expired_""
click at [394, 146] on select "Choose an option... Pending Applied Excluded (Questions) Excluded (Expired) Exc…" at bounding box center [432, 153] width 77 height 15
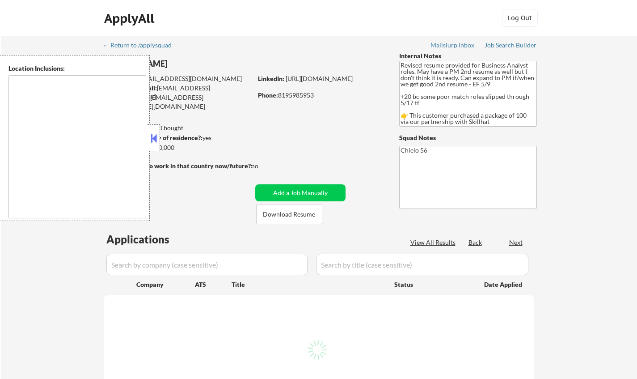
type textarea "[GEOGRAPHIC_DATA], ON [GEOGRAPHIC_DATA], [GEOGRAPHIC_DATA] [GEOGRAPHIC_DATA], O…"
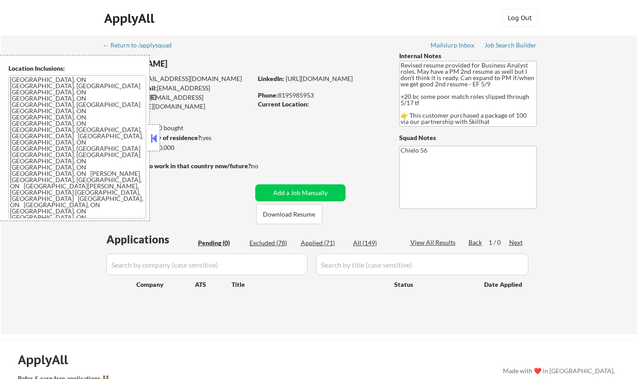
click at [155, 135] on button at bounding box center [154, 137] width 10 height 13
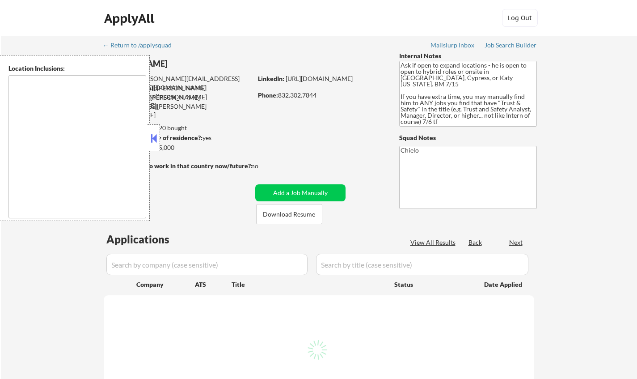
select select ""pending""
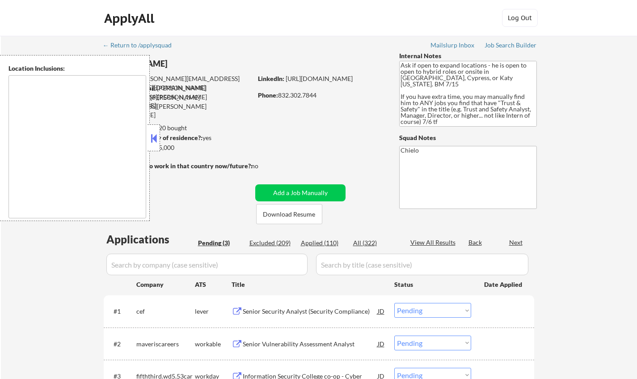
type textarea "[GEOGRAPHIC_DATA], [GEOGRAPHIC_DATA] [GEOGRAPHIC_DATA], [GEOGRAPHIC_DATA] [GEOG…"
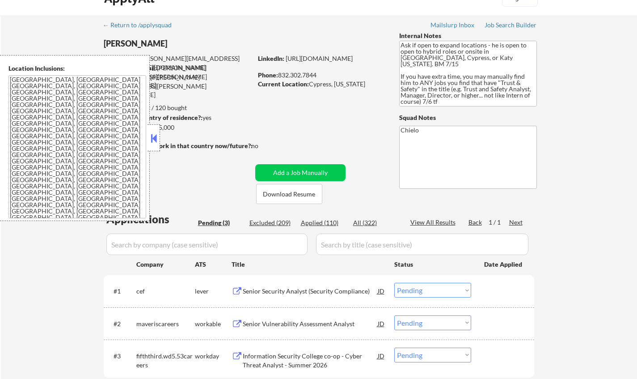
scroll to position [45, 0]
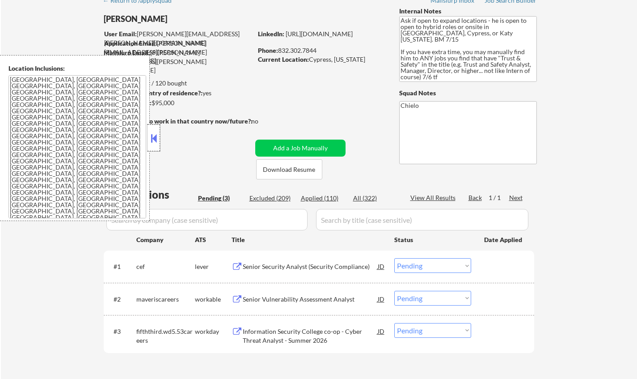
click at [151, 130] on div at bounding box center [154, 137] width 13 height 27
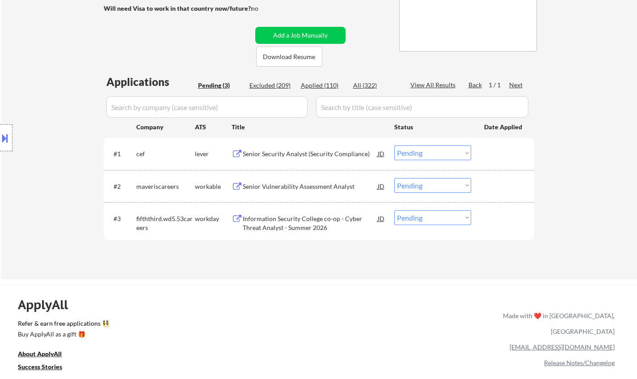
scroll to position [179, 0]
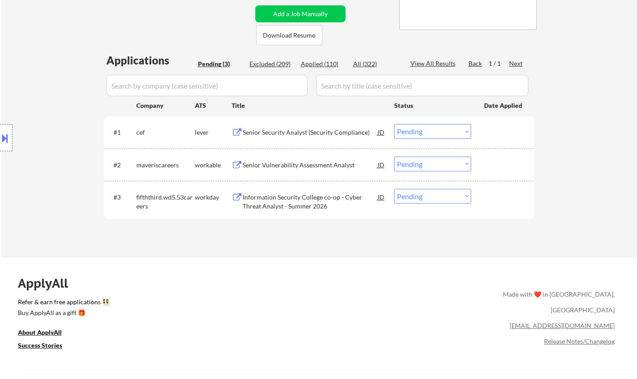
drag, startPoint x: 285, startPoint y: 133, endPoint x: 281, endPoint y: 128, distance: 6.3
click at [285, 132] on div "Senior Security Analyst (Security Compliance)" at bounding box center [310, 132] width 135 height 9
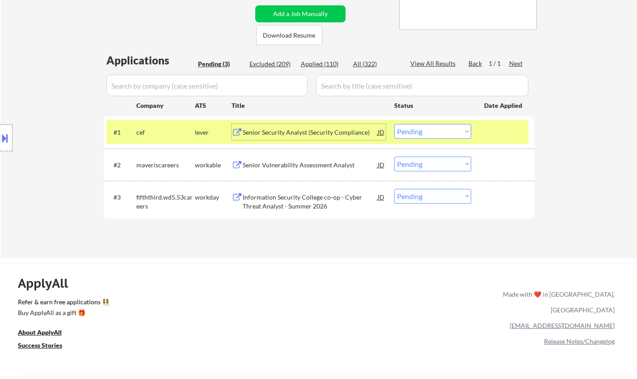
drag, startPoint x: 443, startPoint y: 127, endPoint x: 441, endPoint y: 135, distance: 7.7
click at [441, 127] on select "Choose an option... Pending Applied Excluded (Questions) Excluded (Expired) Exc…" at bounding box center [432, 131] width 77 height 15
click at [394, 124] on select "Choose an option... Pending Applied Excluded (Questions) Excluded (Expired) Exc…" at bounding box center [432, 131] width 77 height 15
select select ""pending""
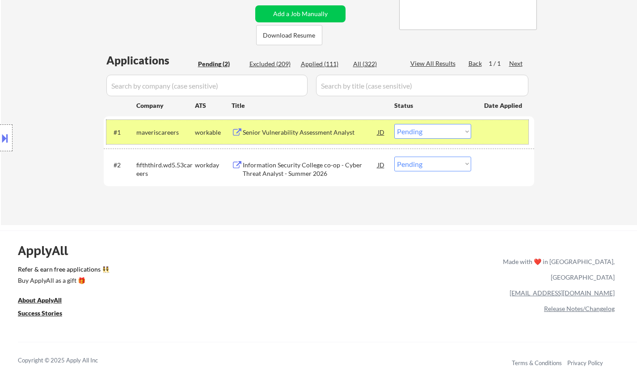
click at [184, 140] on div "#1 maveriscareers workable Senior Vulnerability Assessment Analyst JD Choose an…" at bounding box center [317, 132] width 422 height 24
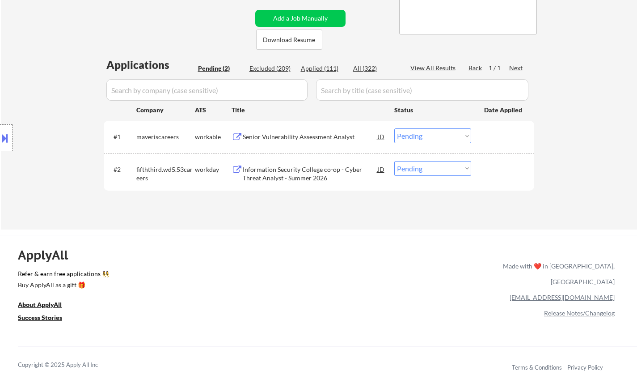
scroll to position [174, 0]
click at [184, 140] on div "maveriscareers" at bounding box center [165, 137] width 59 height 9
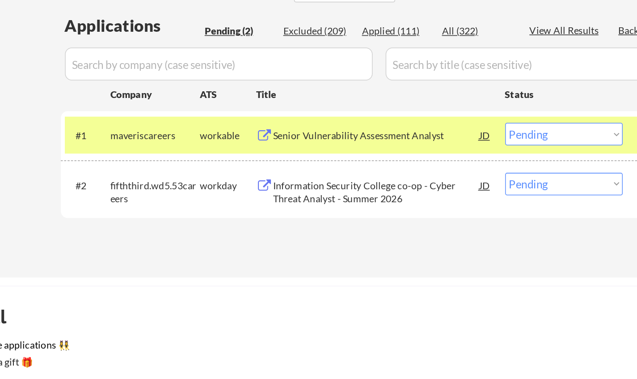
click at [184, 140] on div "maveriscareers" at bounding box center [165, 137] width 59 height 9
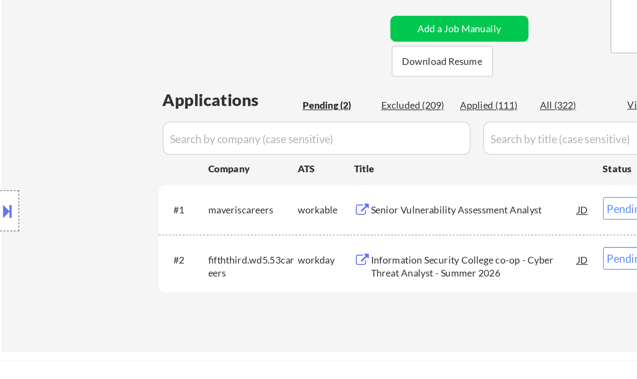
select select ""pending""
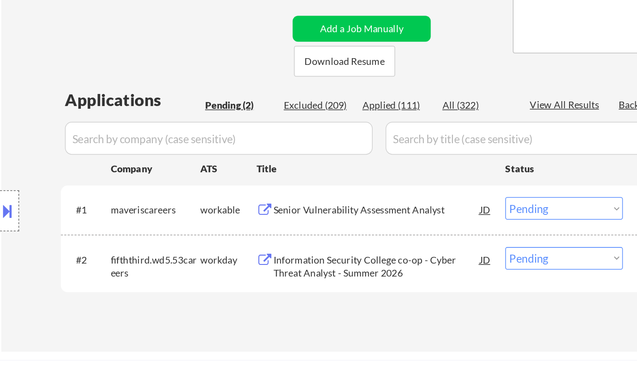
select select ""pending""
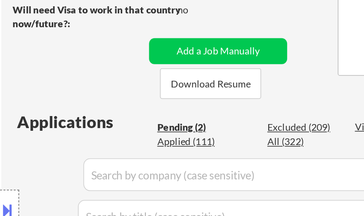
select select ""pending""
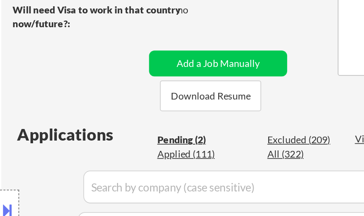
select select ""pending""
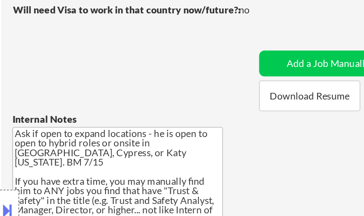
select select ""pending""
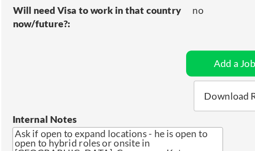
select select ""pending""
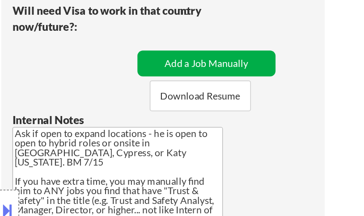
select select ""pending""
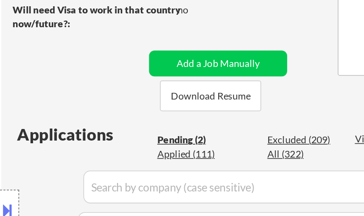
select select ""pending""
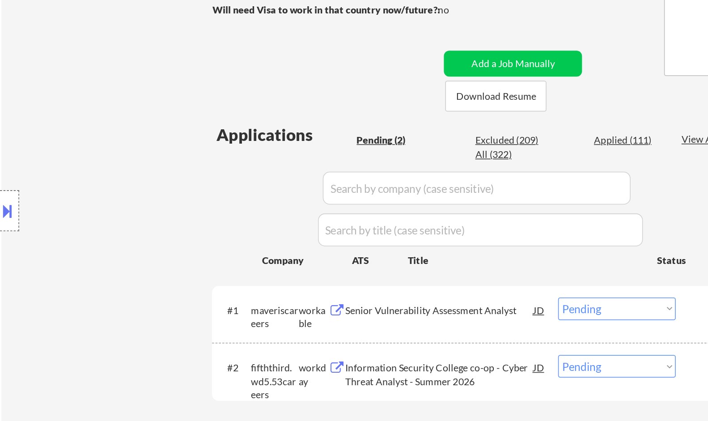
select select ""pending""
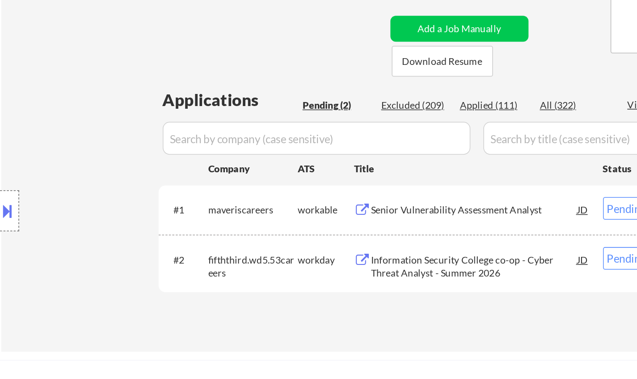
click at [181, 33] on div "← Return to /applysquad Mailslurp Inbox Job Search Builder Chris Newcomb User E…" at bounding box center [319, 42] width 446 height 361
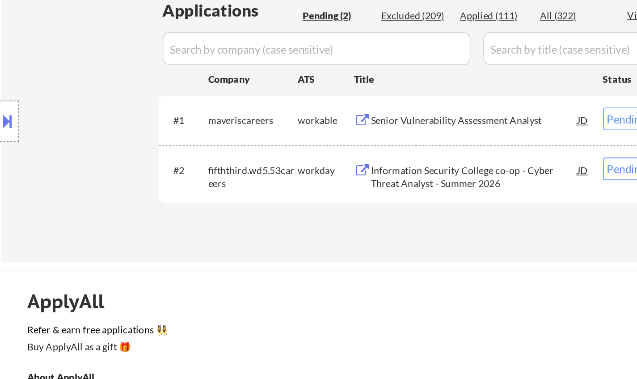
select select ""pending""
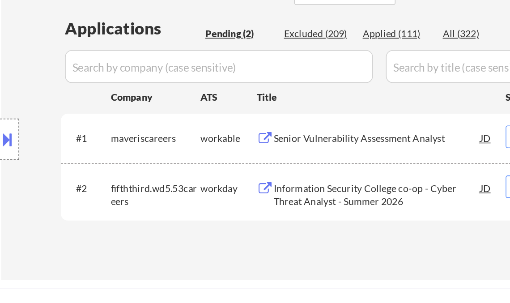
select select ""pending""
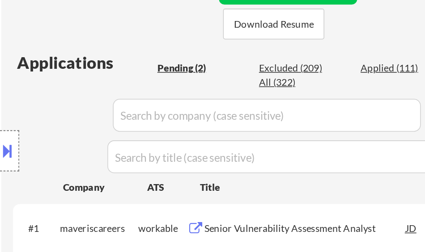
select select ""pending""
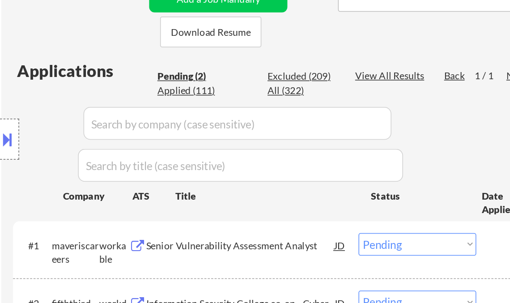
select select ""pending""
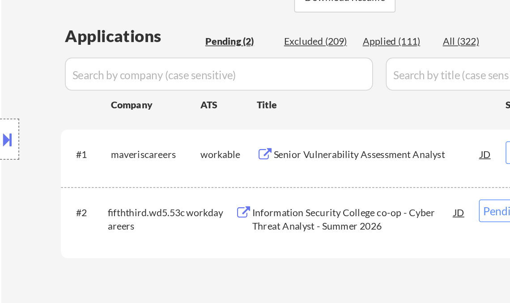
select select ""pending""
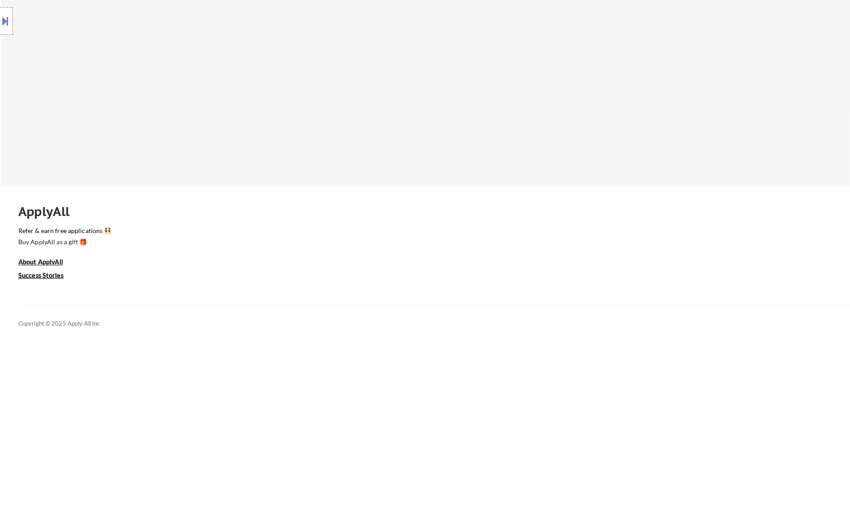
scroll to position [0, 0]
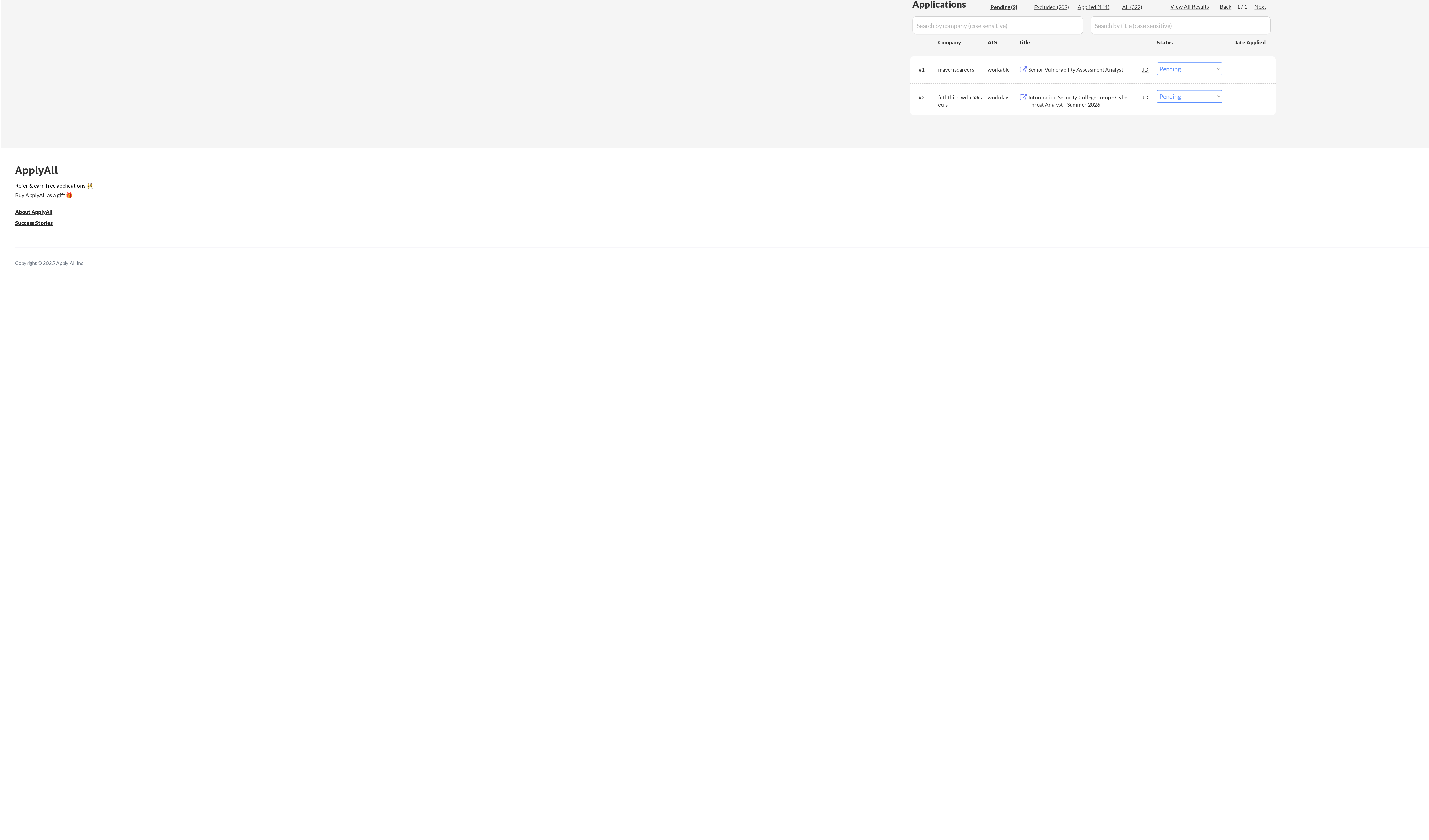
select select ""pending""
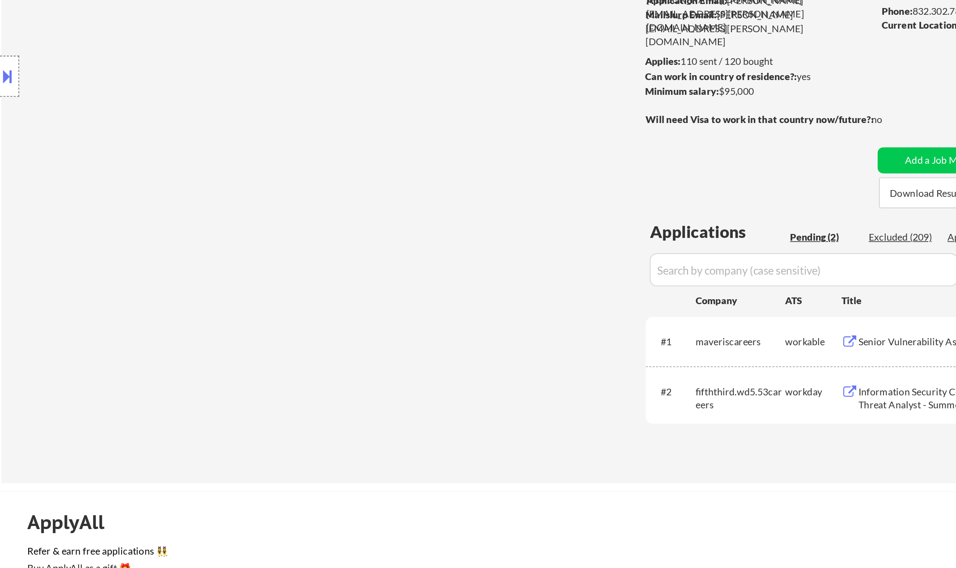
select select ""pending""
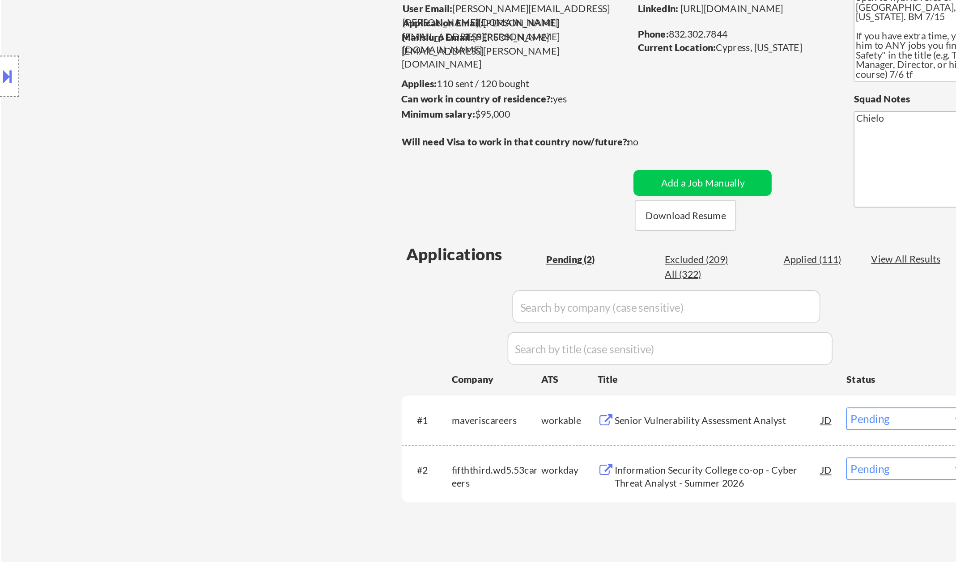
select select ""pending""
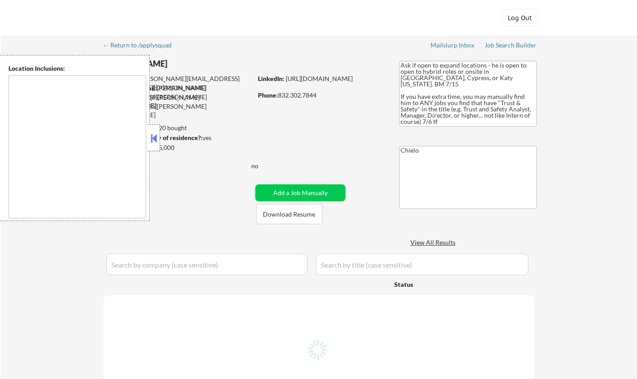
type textarea "[GEOGRAPHIC_DATA], [GEOGRAPHIC_DATA] [GEOGRAPHIC_DATA], [GEOGRAPHIC_DATA] [GEOG…"
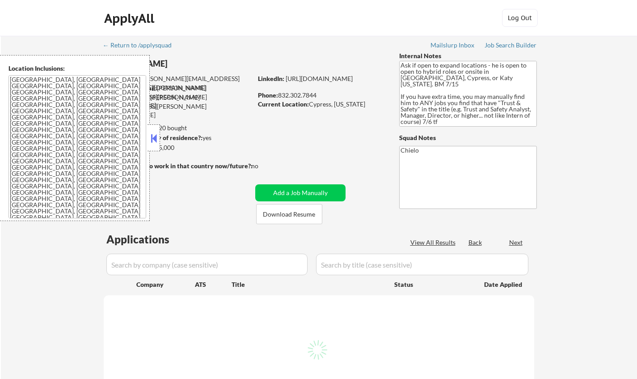
select select ""pending""
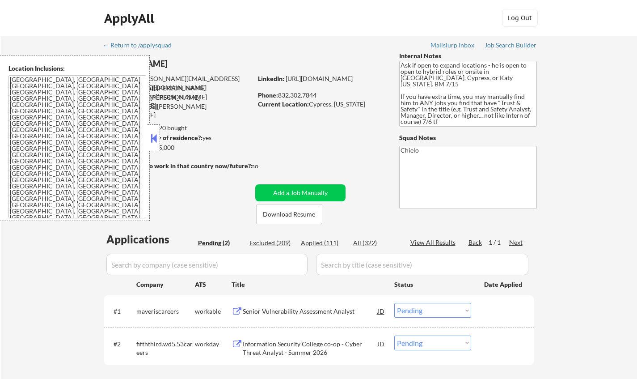
scroll to position [134, 0]
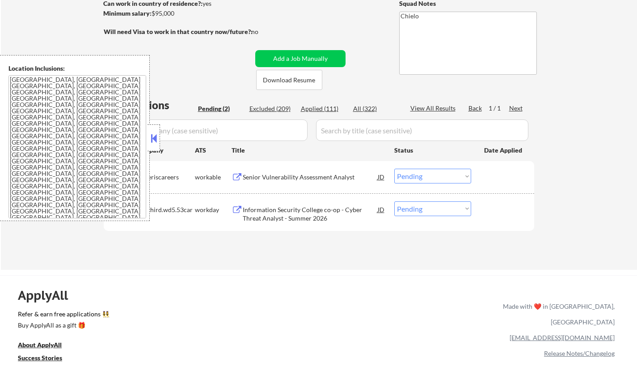
click at [306, 176] on div "Senior Vulnerability Assessment Analyst" at bounding box center [310, 177] width 135 height 9
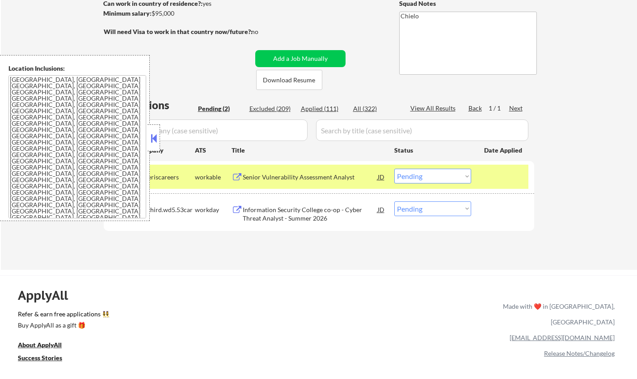
scroll to position [0, 0]
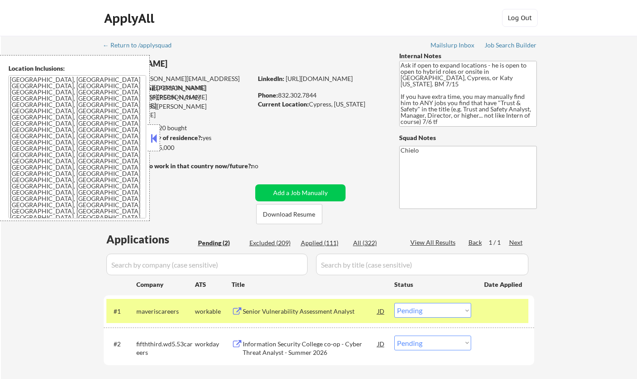
drag, startPoint x: 153, startPoint y: 137, endPoint x: 171, endPoint y: 144, distance: 19.0
click at [153, 137] on button at bounding box center [154, 137] width 10 height 13
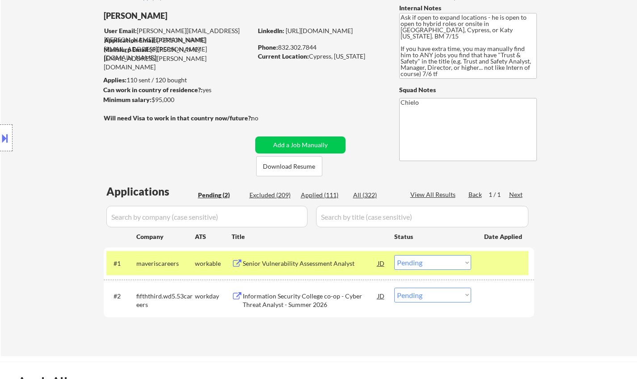
scroll to position [134, 0]
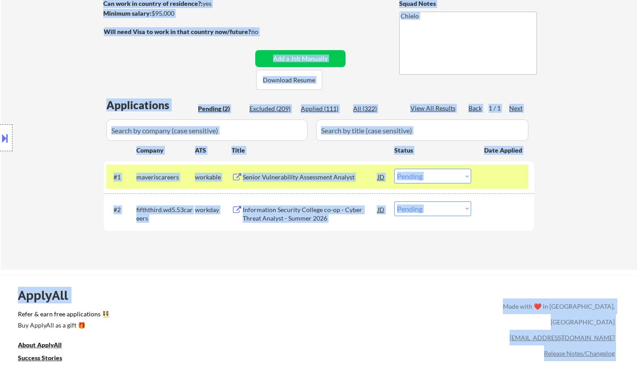
drag, startPoint x: 97, startPoint y: 151, endPoint x: 18, endPoint y: 154, distance: 78.3
click at [25, 156] on body "← Return to /applysquad Mailslurp Inbox Job Search Builder [PERSON_NAME] User E…" at bounding box center [318, 55] width 637 height 379
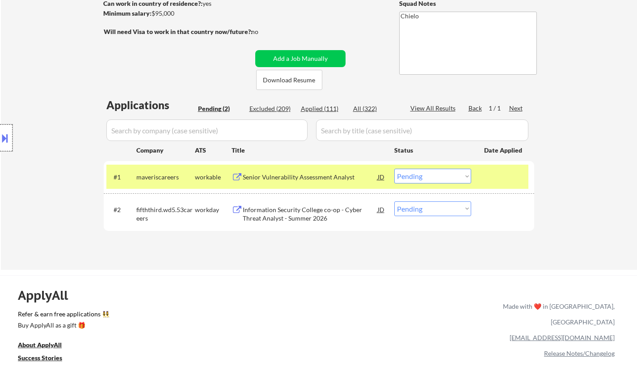
click at [0, 145] on div at bounding box center [6, 137] width 13 height 27
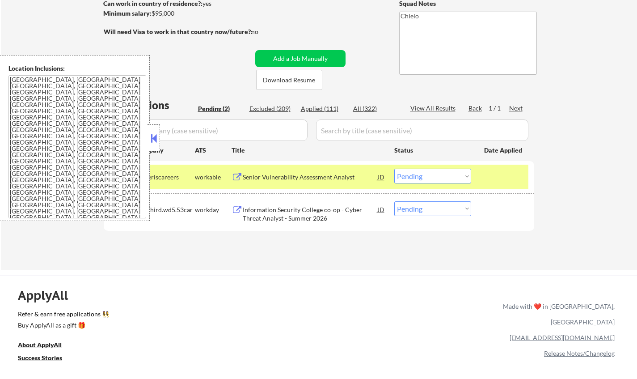
click at [150, 139] on button at bounding box center [154, 137] width 10 height 13
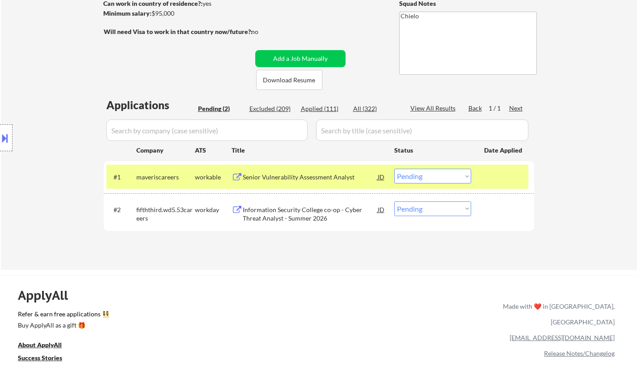
click at [384, 174] on div "JD" at bounding box center [381, 177] width 9 height 16
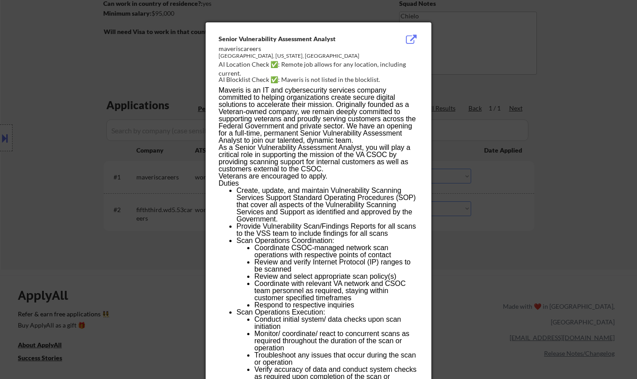
drag, startPoint x: 61, startPoint y: 216, endPoint x: 60, endPoint y: 211, distance: 5.4
click at [60, 216] on div at bounding box center [318, 189] width 637 height 379
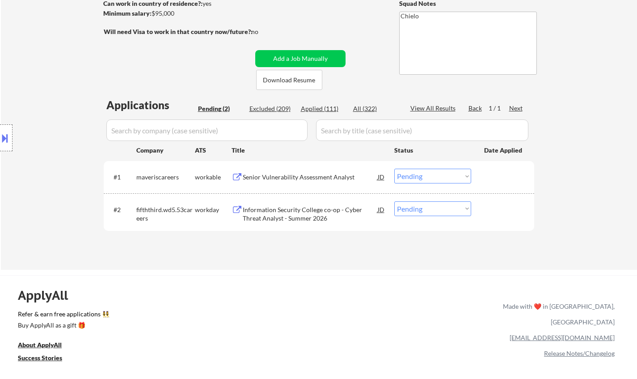
click at [424, 178] on select "Choose an option... Pending Applied Excluded (Questions) Excluded (Expired) Exc…" at bounding box center [432, 176] width 77 height 15
click at [394, 169] on select "Choose an option... Pending Applied Excluded (Questions) Excluded (Expired) Exc…" at bounding box center [432, 176] width 77 height 15
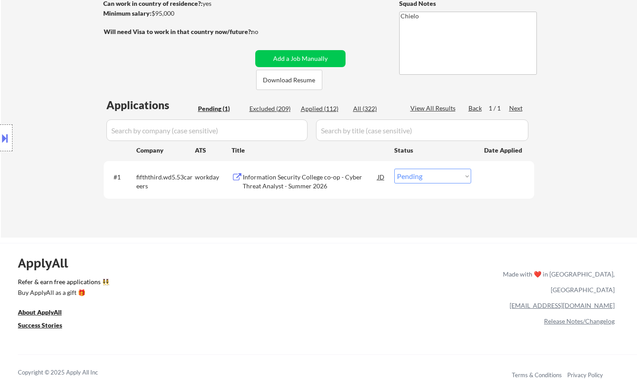
click at [283, 179] on div "Information Security College co-op - Cyber Threat Analyst - Summer 2026" at bounding box center [310, 181] width 135 height 17
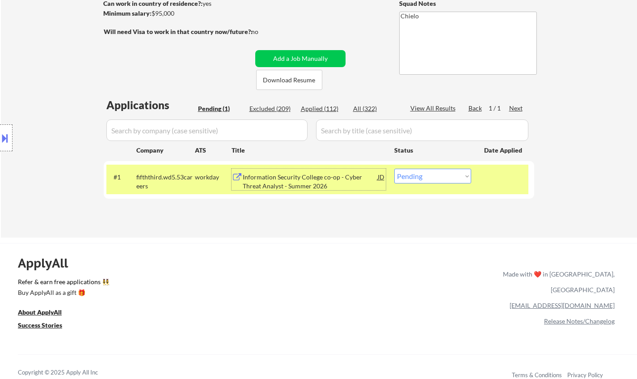
click at [454, 182] on select "Choose an option... Pending Applied Excluded (Questions) Excluded (Expired) Exc…" at bounding box center [432, 176] width 77 height 15
select select ""excluded__other_""
click at [394, 169] on select "Choose an option... Pending Applied Excluded (Questions) Excluded (Expired) Exc…" at bounding box center [432, 176] width 77 height 15
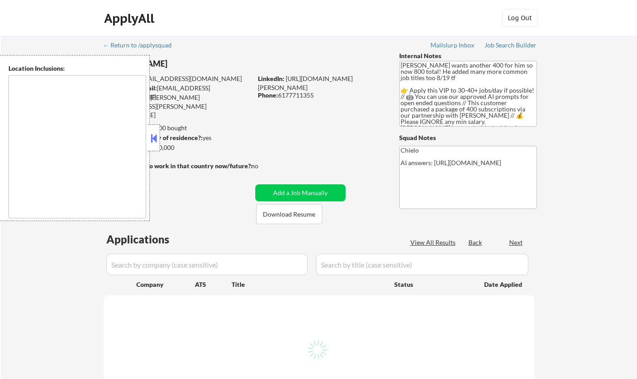
type textarea "[GEOGRAPHIC_DATA], [GEOGRAPHIC_DATA] [GEOGRAPHIC_DATA], [GEOGRAPHIC_DATA] [GEOG…"
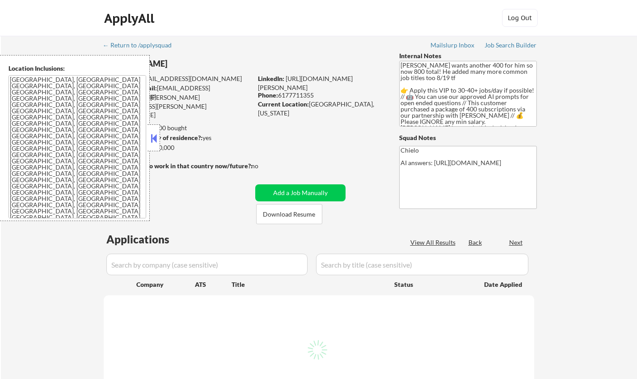
select select ""pending""
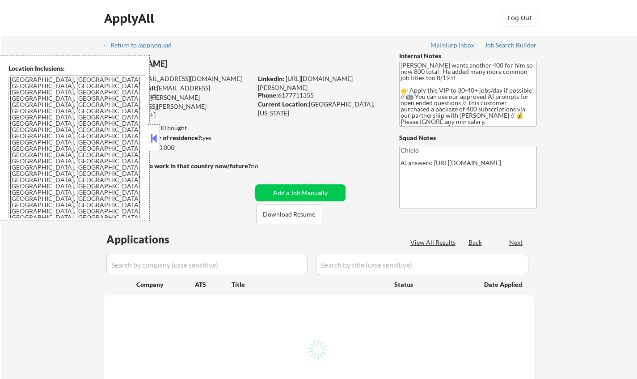
select select ""pending""
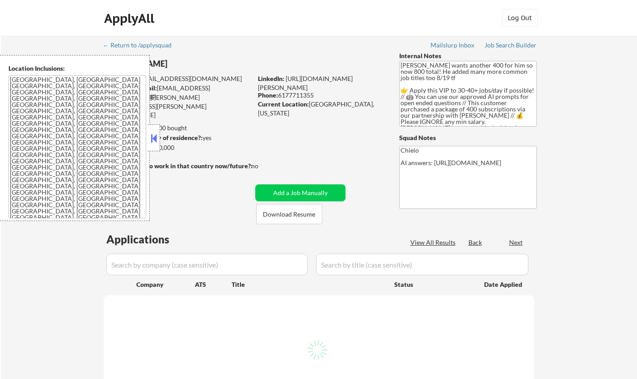
select select ""pending""
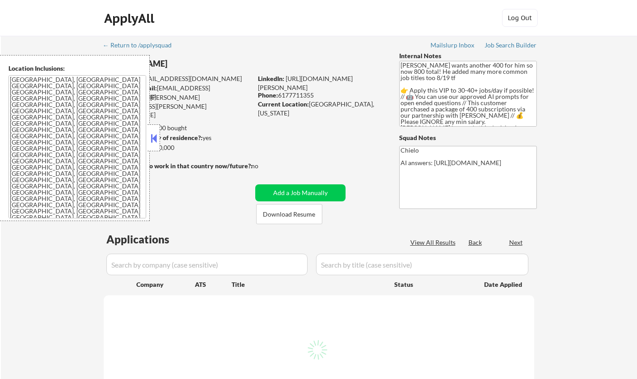
select select ""pending""
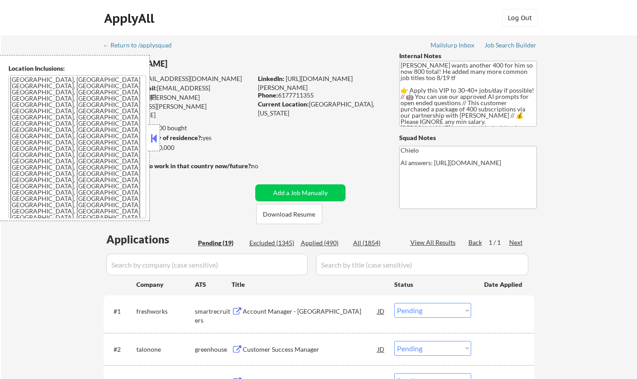
click at [153, 137] on button at bounding box center [154, 137] width 10 height 13
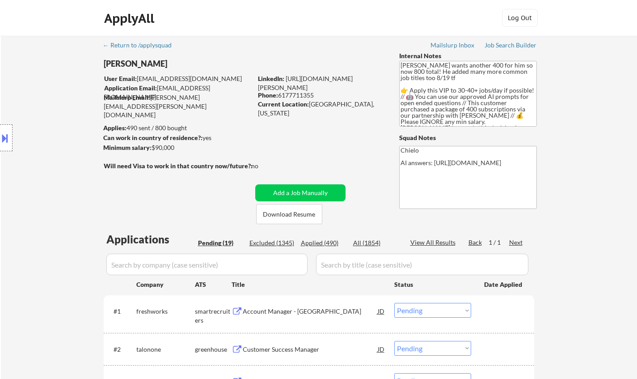
select select ""pending""
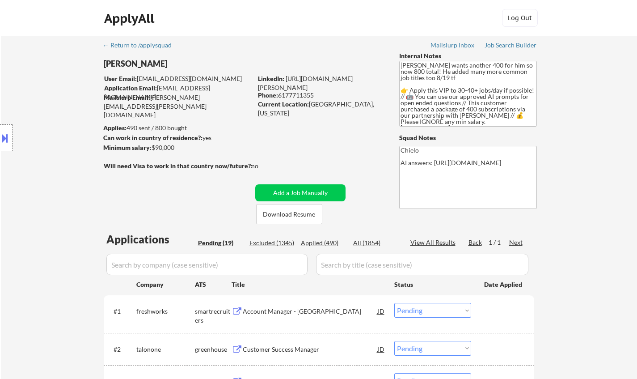
select select ""pending""
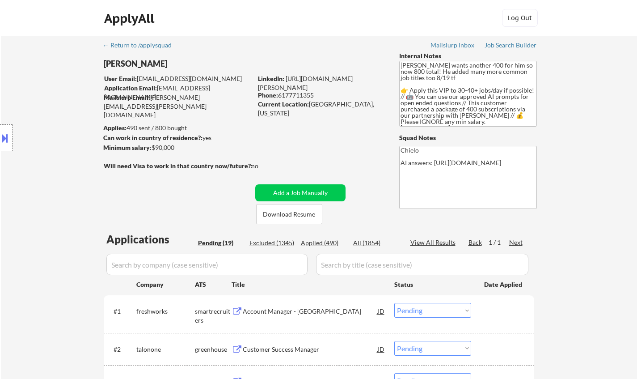
select select ""pending""
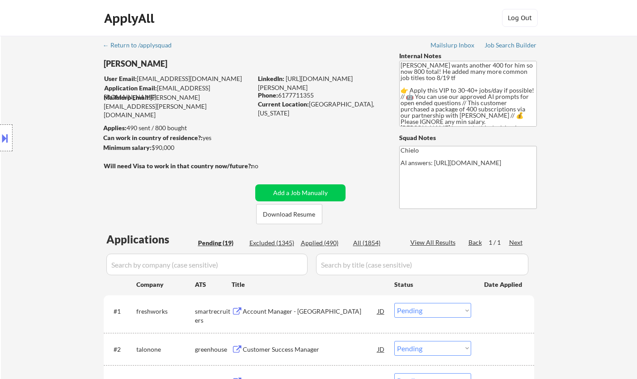
select select ""pending""
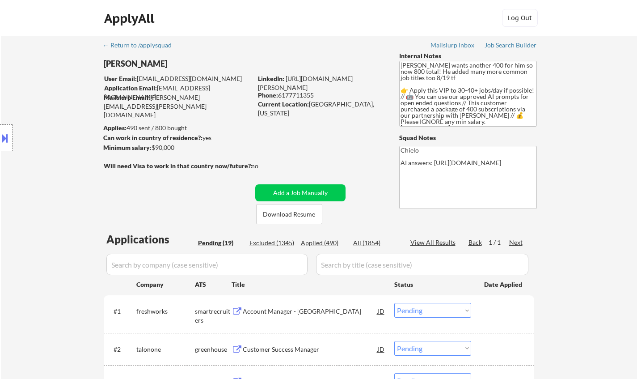
select select ""pending""
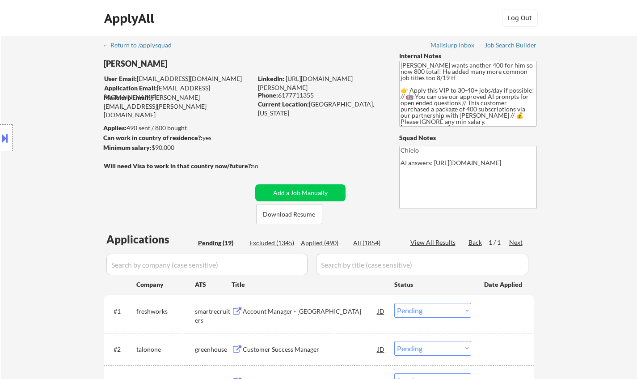
select select ""pending""
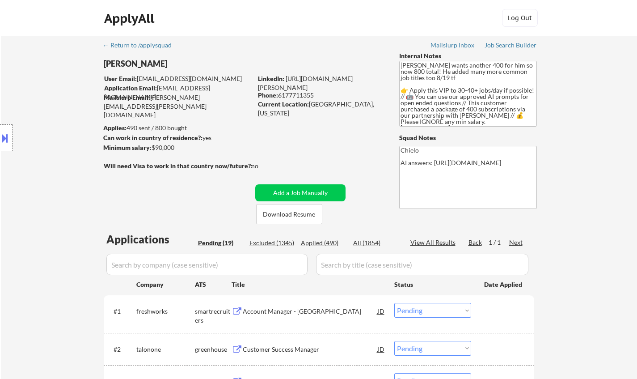
select select ""pending""
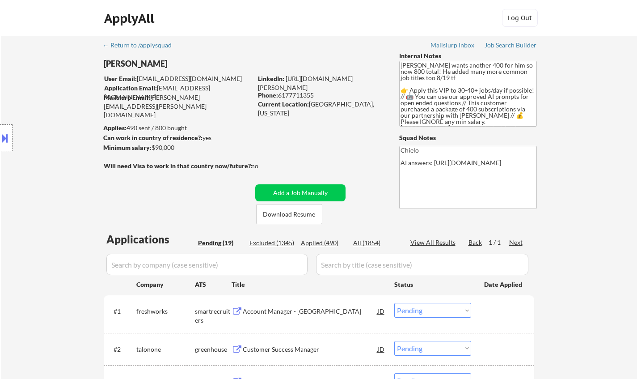
select select ""pending""
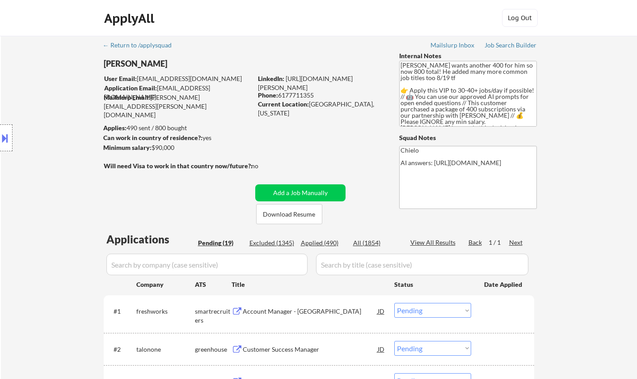
select select ""pending""
select select ""PLACEHOLDER_1427118222253""
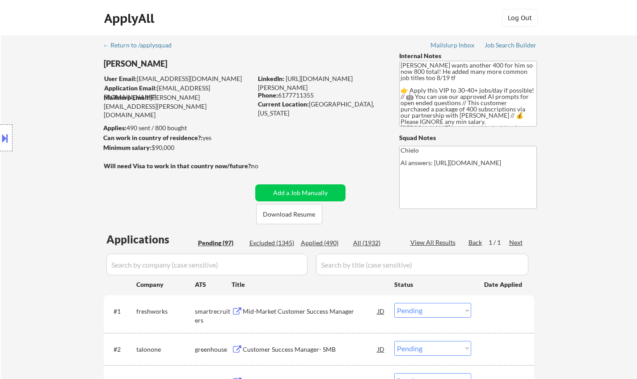
select select ""PLACEHOLDER_1427118222253""
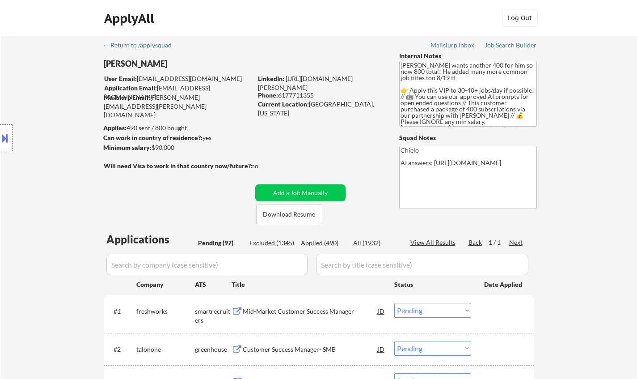
select select ""PLACEHOLDER_1427118222253""
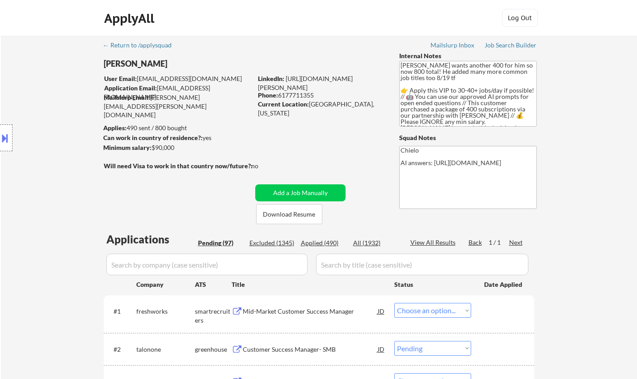
select select ""PLACEHOLDER_1427118222253""
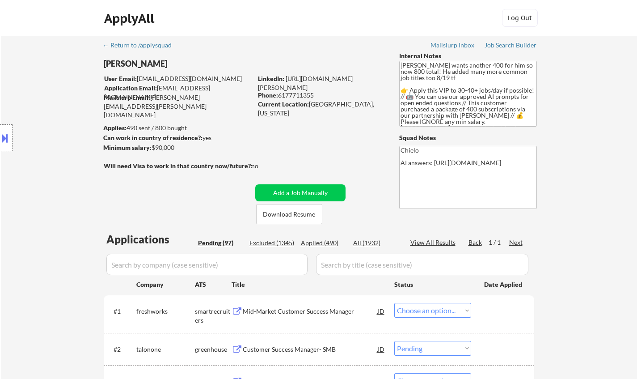
select select ""pending""
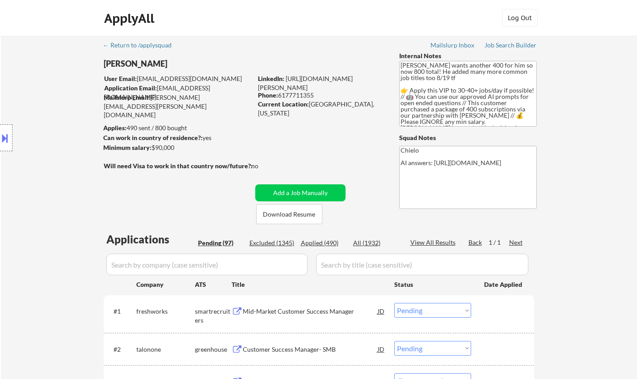
select select ""pending""
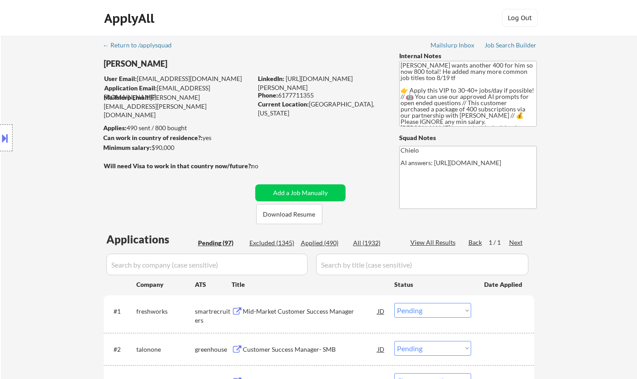
select select ""pending""
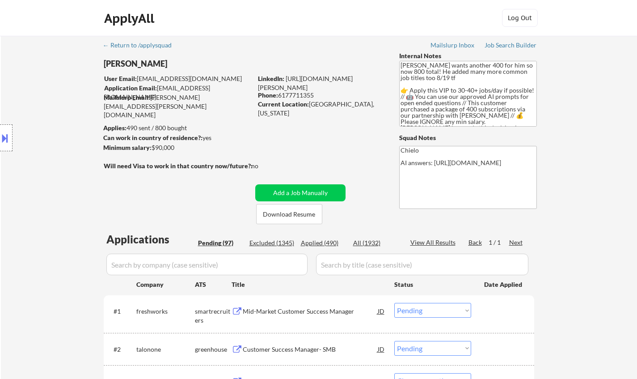
select select ""pending""
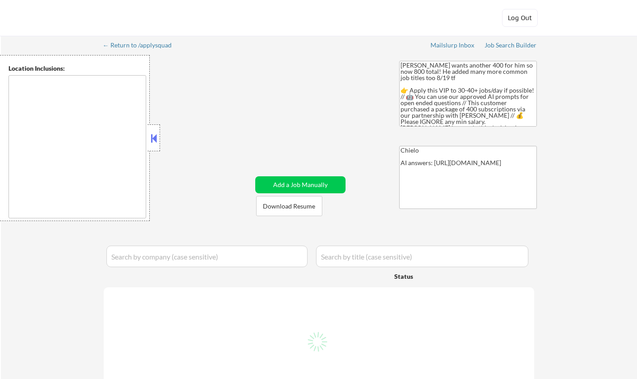
type textarea "[GEOGRAPHIC_DATA], [GEOGRAPHIC_DATA] [GEOGRAPHIC_DATA], [GEOGRAPHIC_DATA] [GEOG…"
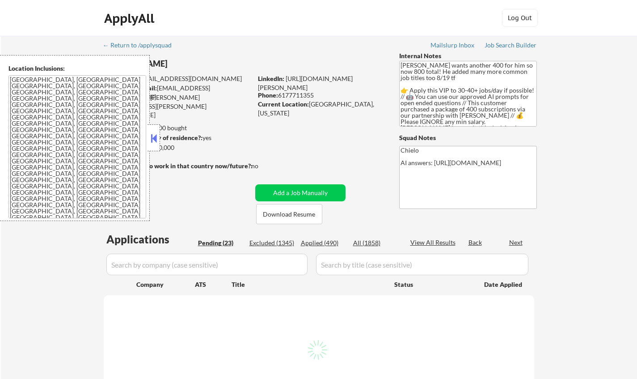
click at [154, 138] on button at bounding box center [154, 137] width 10 height 13
select select ""pending""
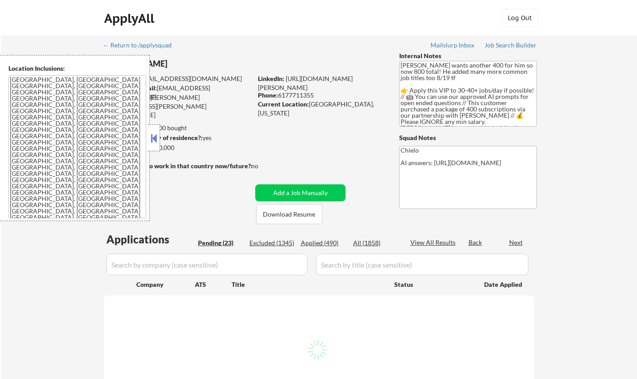
select select ""pending""
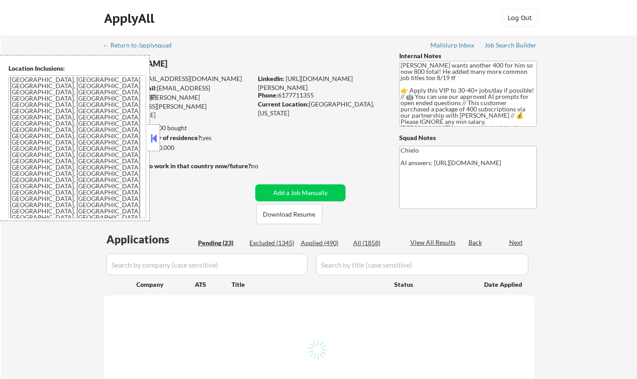
select select ""pending""
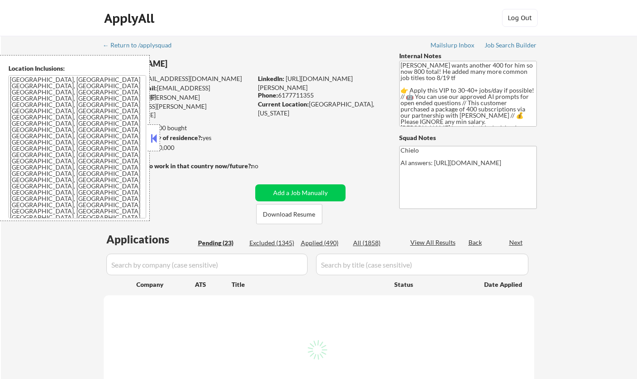
select select ""pending""
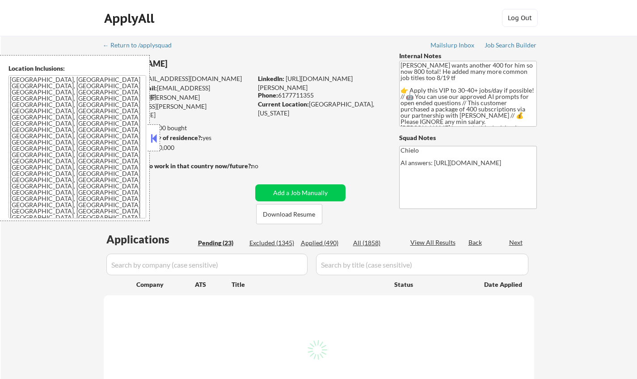
select select ""pending""
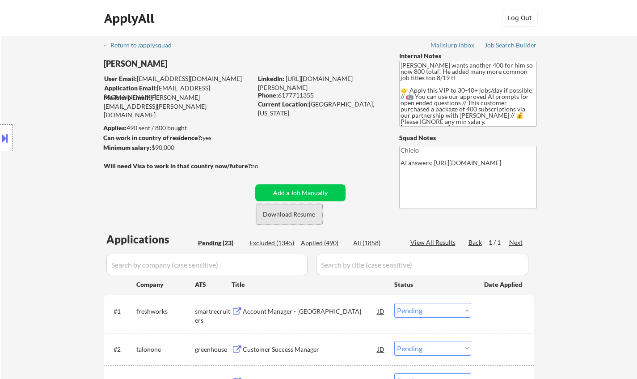
click at [297, 216] on button "Download Resume" at bounding box center [289, 214] width 66 height 20
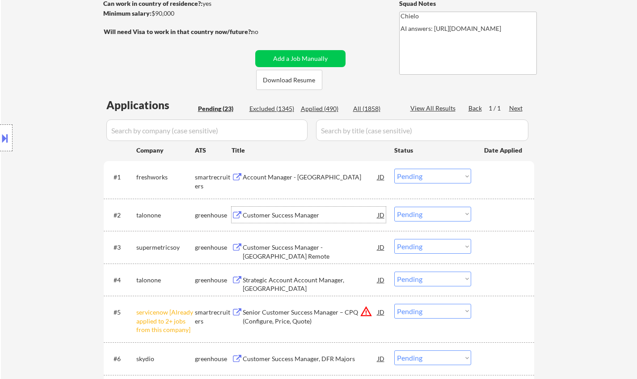
click at [280, 214] on div "Customer Success Manager" at bounding box center [310, 215] width 135 height 9
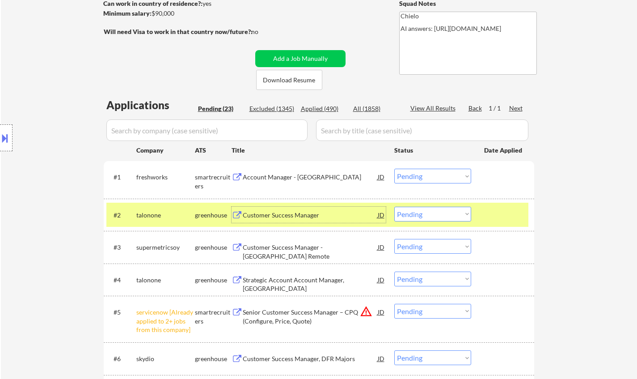
click at [443, 213] on select "Choose an option... Pending Applied Excluded (Questions) Excluded (Expired) Exc…" at bounding box center [432, 214] width 77 height 15
click at [394, 207] on select "Choose an option... Pending Applied Excluded (Questions) Excluded (Expired) Exc…" at bounding box center [432, 214] width 77 height 15
select select ""pending""
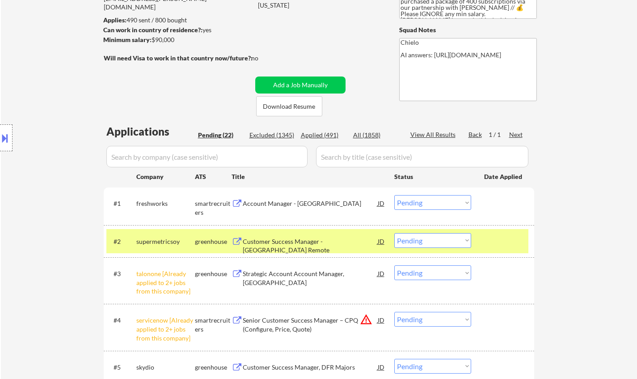
scroll to position [179, 0]
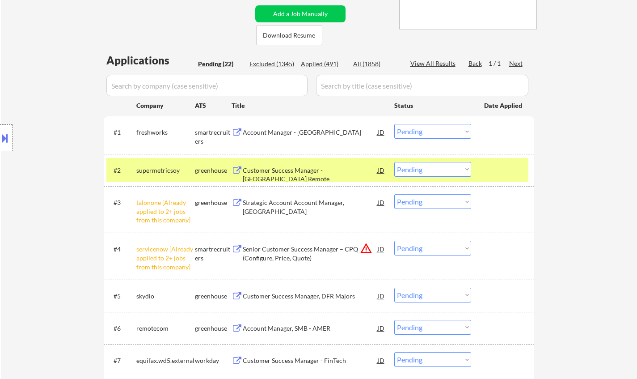
click at [438, 199] on select "Choose an option... Pending Applied Excluded (Questions) Excluded (Expired) Exc…" at bounding box center [432, 201] width 77 height 15
click at [394, 194] on select "Choose an option... Pending Applied Excluded (Questions) Excluded (Expired) Exc…" at bounding box center [432, 201] width 77 height 15
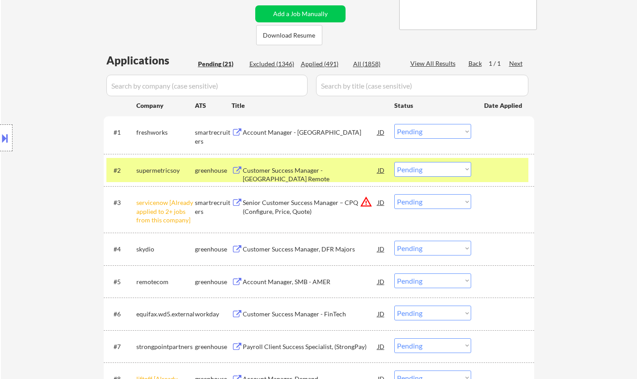
drag, startPoint x: 419, startPoint y: 200, endPoint x: 424, endPoint y: 201, distance: 5.0
click at [419, 201] on select "Choose an option... Pending Applied Excluded (Questions) Excluded (Expired) Exc…" at bounding box center [432, 201] width 77 height 15
click at [394, 194] on select "Choose an option... Pending Applied Excluded (Questions) Excluded (Expired) Exc…" at bounding box center [432, 201] width 77 height 15
select select ""pending""
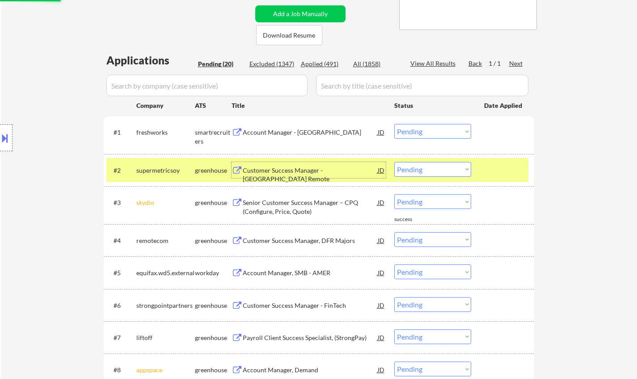
click at [298, 169] on div "Customer Success Manager - US Remote" at bounding box center [310, 174] width 135 height 17
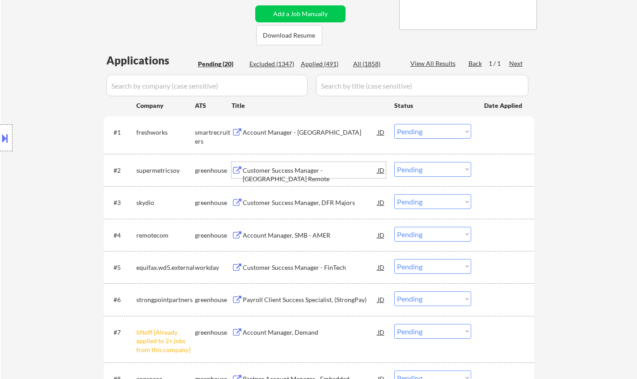
click at [420, 169] on select "Choose an option... Pending Applied Excluded (Questions) Excluded (Expired) Exc…" at bounding box center [432, 169] width 77 height 15
click at [394, 162] on select "Choose an option... Pending Applied Excluded (Questions) Excluded (Expired) Exc…" at bounding box center [432, 169] width 77 height 15
select select ""pending""
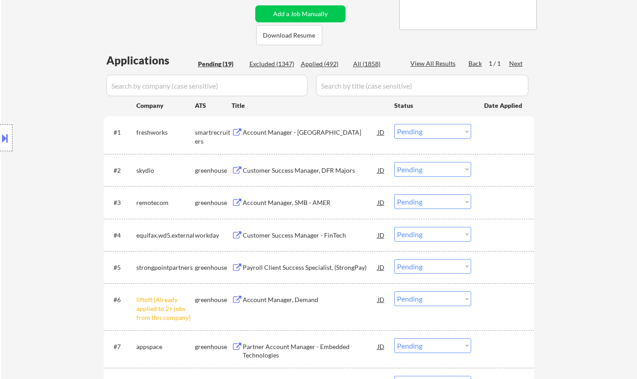
click at [447, 305] on div "#6 liftoff [Already applied to 2+ jobs from this company] greenhouse Account Ma…" at bounding box center [317, 306] width 422 height 38
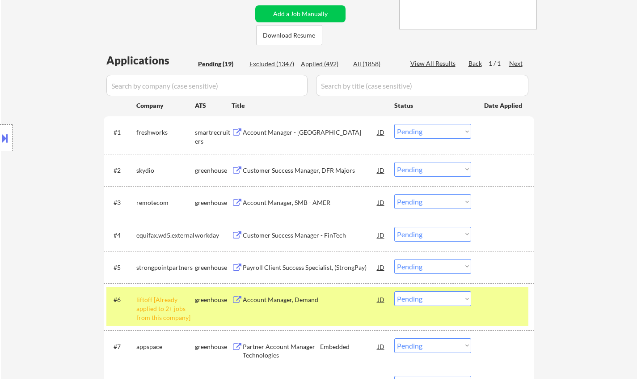
click at [445, 300] on select "Choose an option... Pending Applied Excluded (Questions) Excluded (Expired) Exc…" at bounding box center [432, 298] width 77 height 15
click at [394, 291] on select "Choose an option... Pending Applied Excluded (Questions) Excluded (Expired) Exc…" at bounding box center [432, 298] width 77 height 15
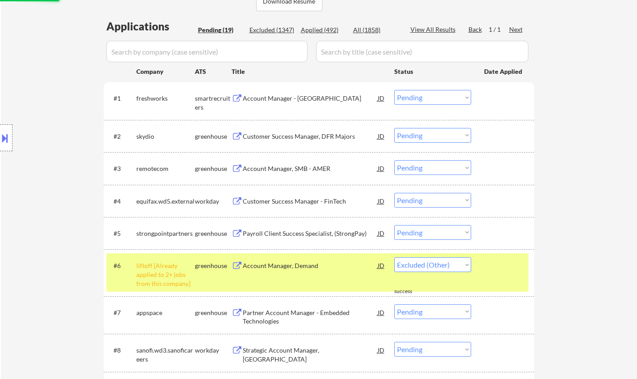
scroll to position [268, 0]
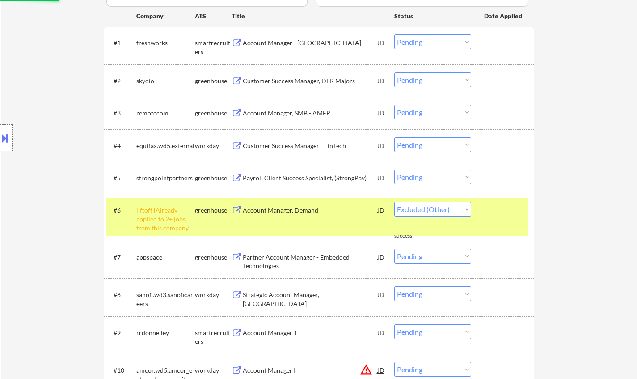
select select ""pending""
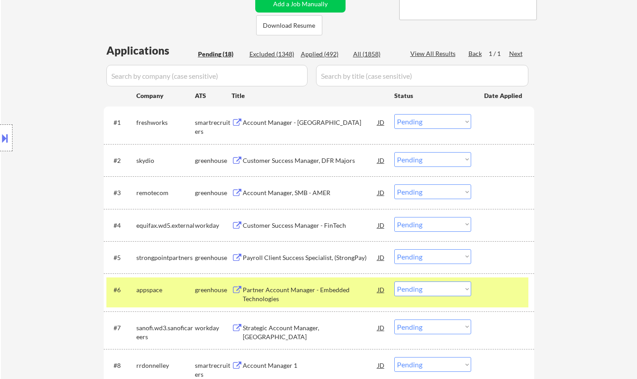
scroll to position [179, 0]
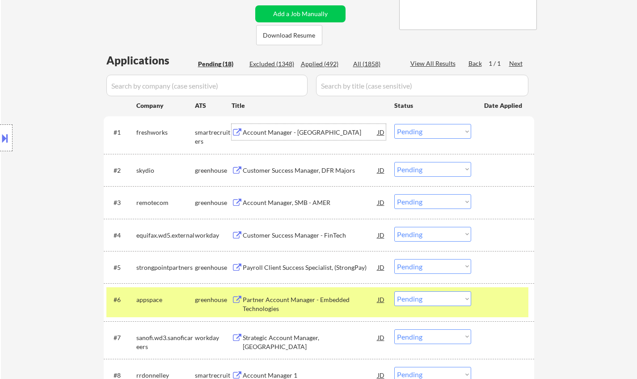
click at [278, 135] on div "Account Manager - Mid Market" at bounding box center [310, 132] width 135 height 9
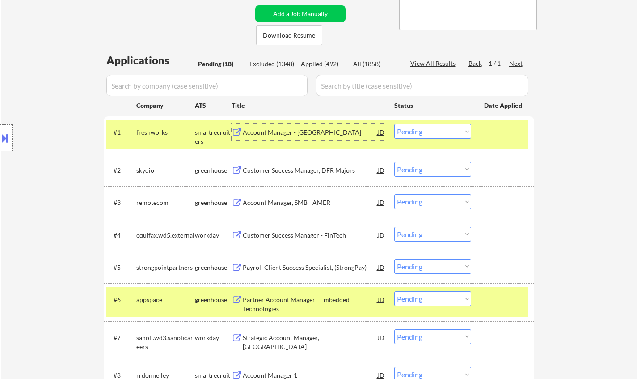
click at [446, 130] on select "Choose an option... Pending Applied Excluded (Questions) Excluded (Expired) Exc…" at bounding box center [432, 131] width 77 height 15
click at [394, 124] on select "Choose an option... Pending Applied Excluded (Questions) Excluded (Expired) Exc…" at bounding box center [432, 131] width 77 height 15
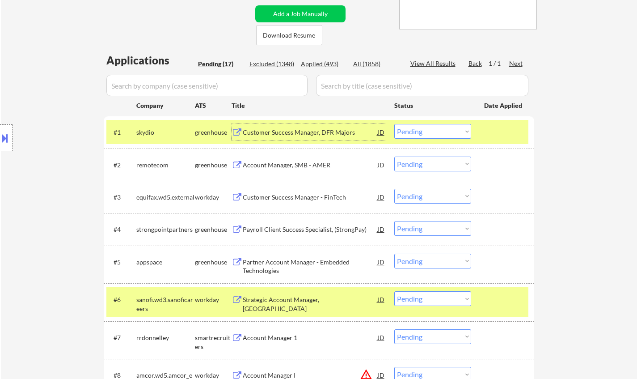
click at [284, 127] on div "Customer Success Manager, DFR Majors" at bounding box center [310, 132] width 135 height 16
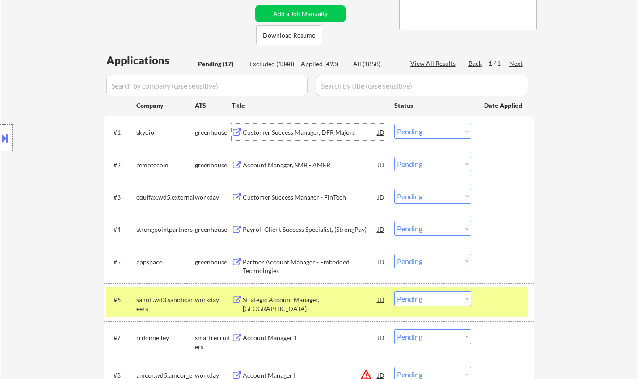
click at [458, 129] on select "Choose an option... Pending Applied Excluded (Questions) Excluded (Expired) Exc…" at bounding box center [432, 131] width 77 height 15
click at [394, 124] on select "Choose an option... Pending Applied Excluded (Questions) Excluded (Expired) Exc…" at bounding box center [432, 131] width 77 height 15
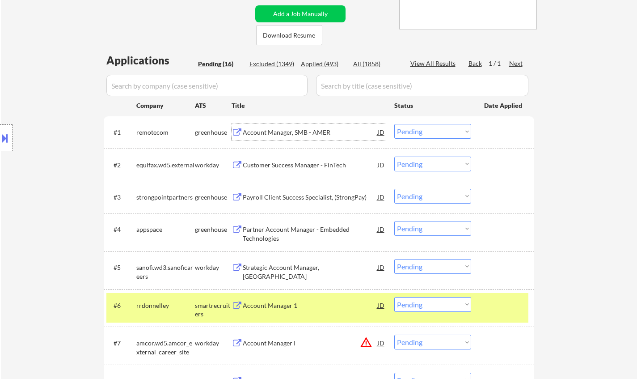
click at [271, 131] on div "Account Manager, SMB - AMER" at bounding box center [310, 132] width 135 height 9
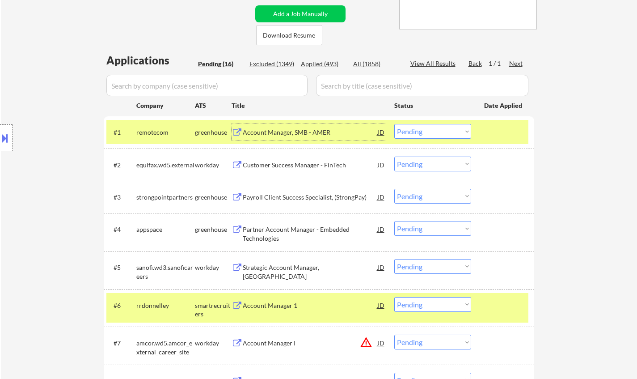
click at [424, 134] on select "Choose an option... Pending Applied Excluded (Questions) Excluded (Expired) Exc…" at bounding box center [432, 131] width 77 height 15
click at [394, 124] on select "Choose an option... Pending Applied Excluded (Questions) Excluded (Expired) Exc…" at bounding box center [432, 131] width 77 height 15
select select ""pending""
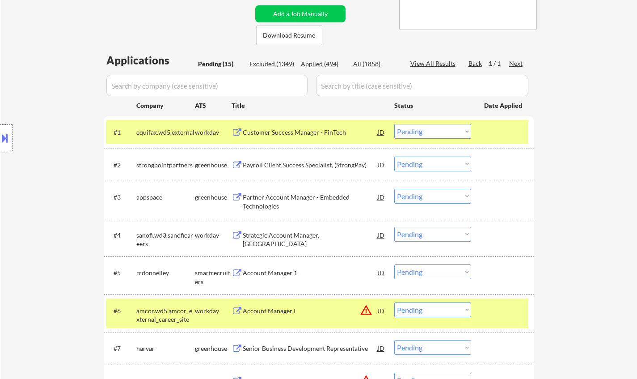
scroll to position [268, 0]
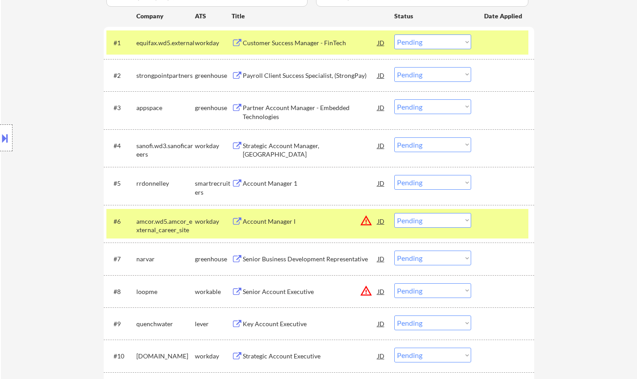
drag, startPoint x: 272, startPoint y: 178, endPoint x: 257, endPoint y: 164, distance: 21.2
click at [272, 179] on div "Account Manager 1" at bounding box center [310, 183] width 135 height 16
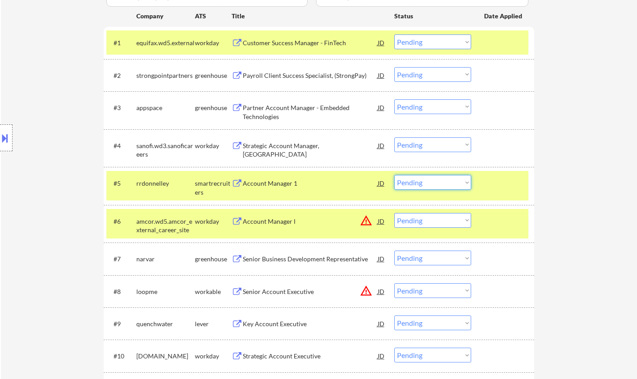
click at [429, 183] on select "Choose an option... Pending Applied Excluded (Questions) Excluded (Expired) Exc…" at bounding box center [432, 182] width 77 height 15
click at [453, 182] on select "Choose an option... Pending Applied Excluded (Questions) Excluded (Expired) Exc…" at bounding box center [432, 182] width 77 height 15
click at [394, 175] on select "Choose an option... Pending Applied Excluded (Questions) Excluded (Expired) Exc…" at bounding box center [432, 182] width 77 height 15
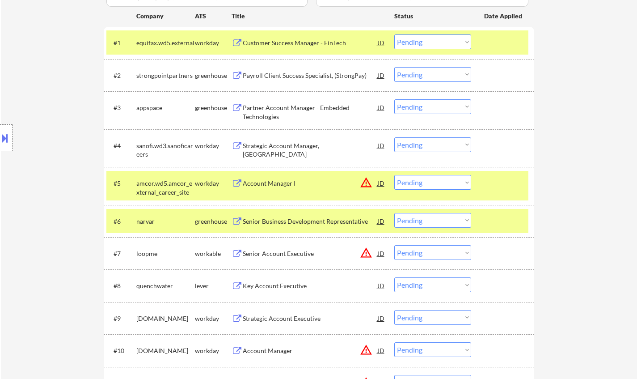
click at [381, 180] on div "JD" at bounding box center [381, 183] width 9 height 16
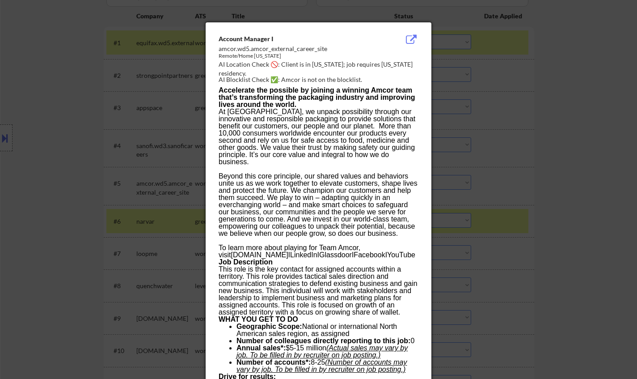
click at [537, 216] on div at bounding box center [318, 189] width 637 height 379
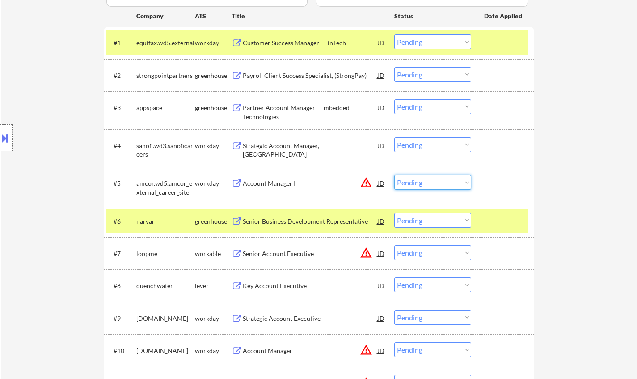
click at [436, 185] on select "Choose an option... Pending Applied Excluded (Questions) Excluded (Expired) Exc…" at bounding box center [432, 182] width 77 height 15
click at [394, 175] on select "Choose an option... Pending Applied Excluded (Questions) Excluded (Expired) Exc…" at bounding box center [432, 182] width 77 height 15
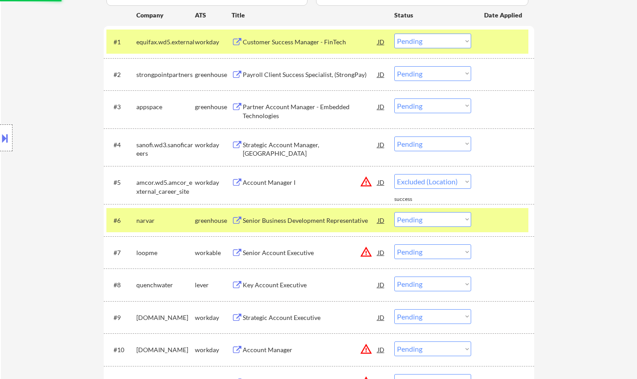
select select ""pending""
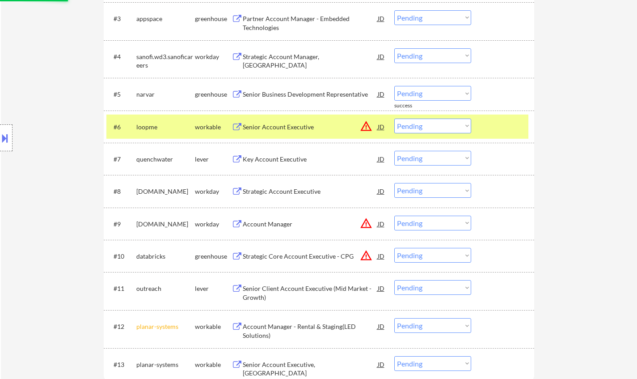
scroll to position [358, 0]
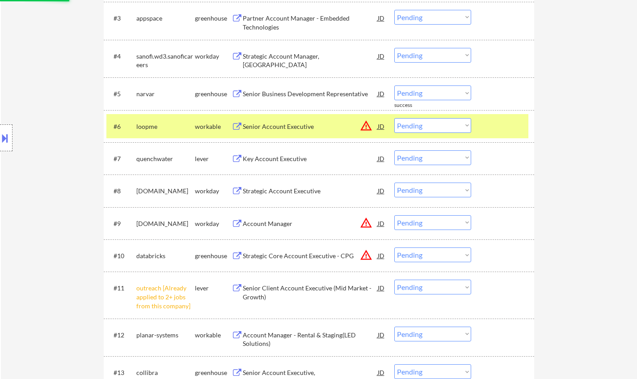
click at [265, 157] on div "Key Account Executive" at bounding box center [310, 158] width 135 height 9
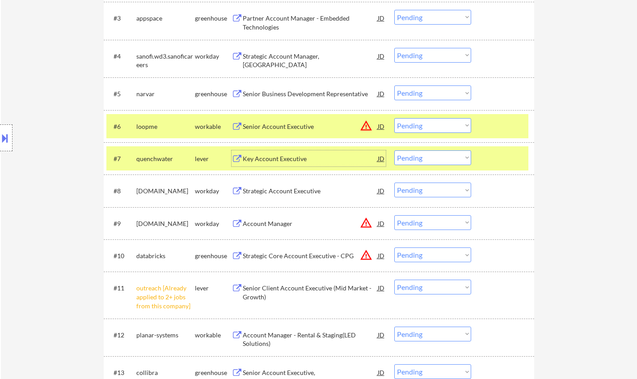
click at [274, 157] on div "Key Account Executive" at bounding box center [310, 158] width 135 height 9
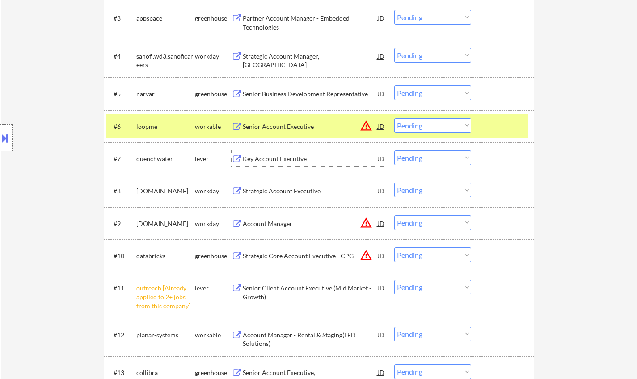
click at [428, 161] on select "Choose an option... Pending Applied Excluded (Questions) Excluded (Expired) Exc…" at bounding box center [432, 157] width 77 height 15
click at [394, 150] on select "Choose an option... Pending Applied Excluded (Questions) Excluded (Expired) Exc…" at bounding box center [432, 157] width 77 height 15
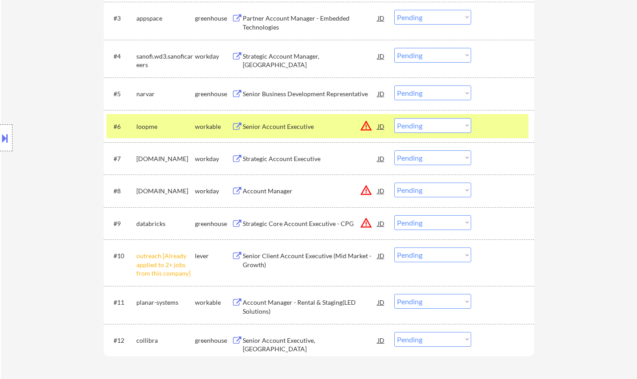
click at [283, 157] on div "Strategic Account Executive" at bounding box center [310, 158] width 135 height 9
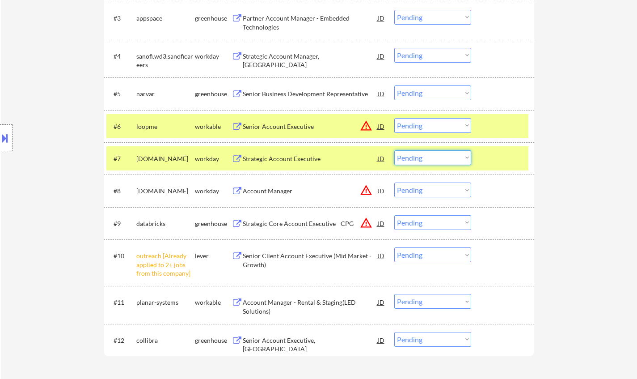
drag, startPoint x: 436, startPoint y: 153, endPoint x: 440, endPoint y: 157, distance: 4.8
click at [436, 153] on select "Choose an option... Pending Applied Excluded (Questions) Excluded (Expired) Exc…" at bounding box center [432, 157] width 77 height 15
click at [394, 150] on select "Choose an option... Pending Applied Excluded (Questions) Excluded (Expired) Exc…" at bounding box center [432, 157] width 77 height 15
select select ""pending""
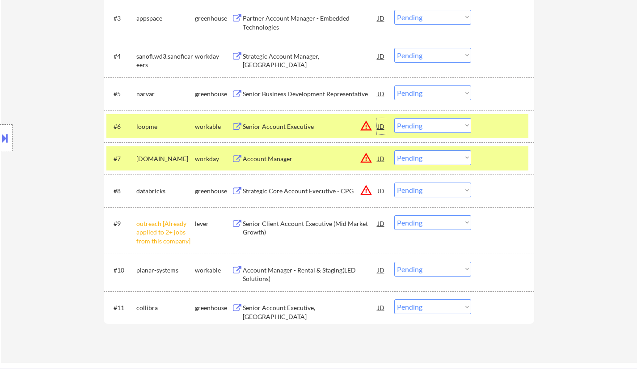
click at [377, 124] on div "JD" at bounding box center [381, 126] width 9 height 16
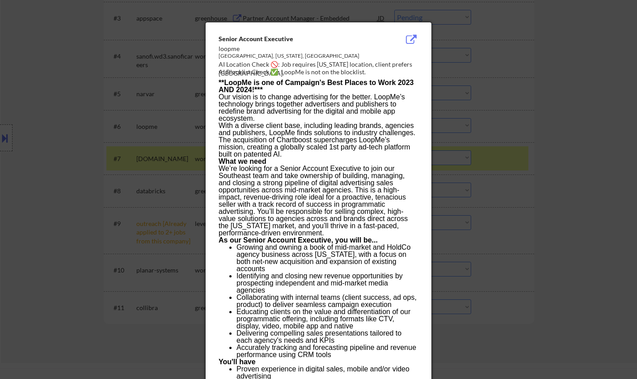
click at [558, 215] on div at bounding box center [318, 189] width 637 height 379
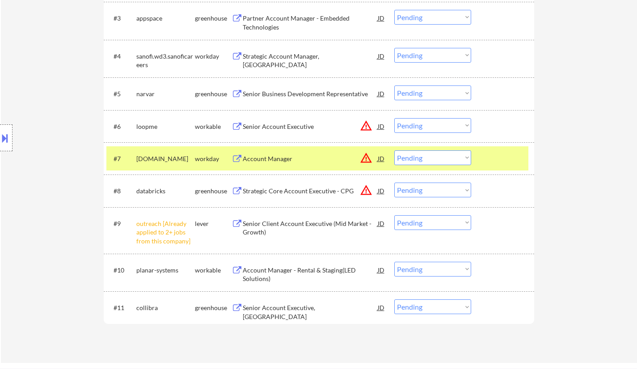
click at [444, 126] on select "Choose an option... Pending Applied Excluded (Questions) Excluded (Expired) Exc…" at bounding box center [432, 125] width 77 height 15
click at [394, 118] on select "Choose an option... Pending Applied Excluded (Questions) Excluded (Expired) Exc…" at bounding box center [432, 125] width 77 height 15
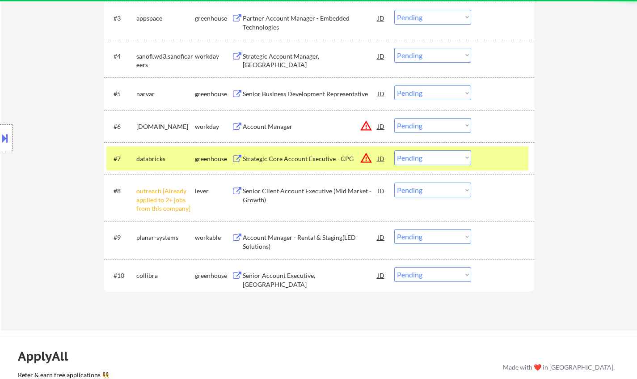
click at [381, 128] on div "JD" at bounding box center [381, 126] width 9 height 16
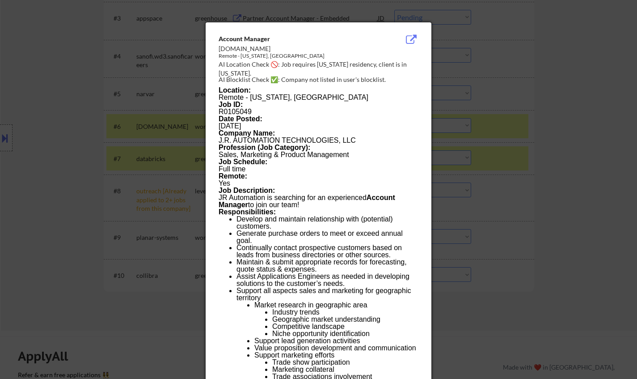
click at [528, 167] on div at bounding box center [318, 189] width 637 height 379
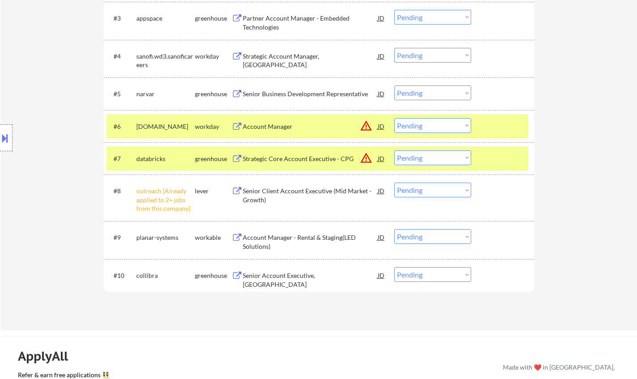
click at [447, 122] on select "Choose an option... Pending Applied Excluded (Questions) Excluded (Expired) Exc…" at bounding box center [432, 125] width 77 height 15
click at [394, 118] on select "Choose an option... Pending Applied Excluded (Questions) Excluded (Expired) Exc…" at bounding box center [432, 125] width 77 height 15
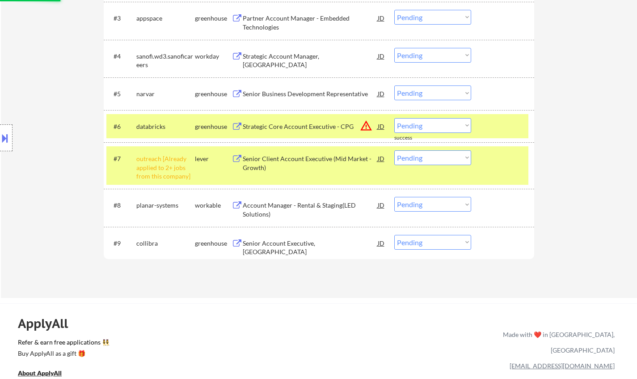
click at [382, 123] on div "JD" at bounding box center [381, 126] width 9 height 16
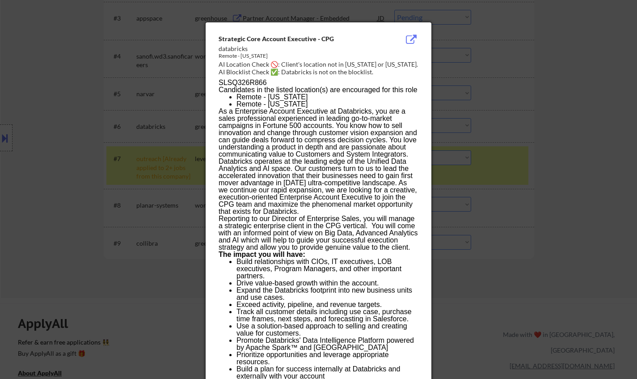
click at [530, 177] on div at bounding box center [318, 189] width 637 height 379
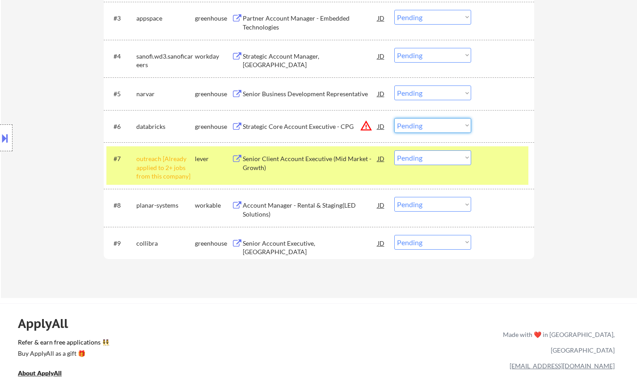
drag, startPoint x: 424, startPoint y: 127, endPoint x: 428, endPoint y: 131, distance: 6.0
click at [423, 127] on select "Choose an option... Pending Applied Excluded (Questions) Excluded (Expired) Exc…" at bounding box center [432, 125] width 77 height 15
click at [394, 118] on select "Choose an option... Pending Applied Excluded (Questions) Excluded (Expired) Exc…" at bounding box center [432, 125] width 77 height 15
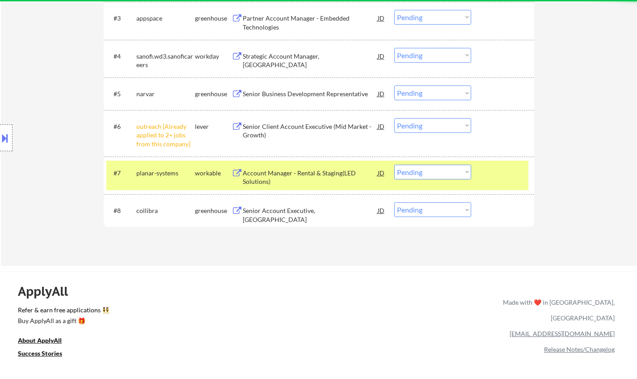
click at [432, 125] on select "Choose an option... Pending Applied Excluded (Questions) Excluded (Expired) Exc…" at bounding box center [432, 125] width 77 height 15
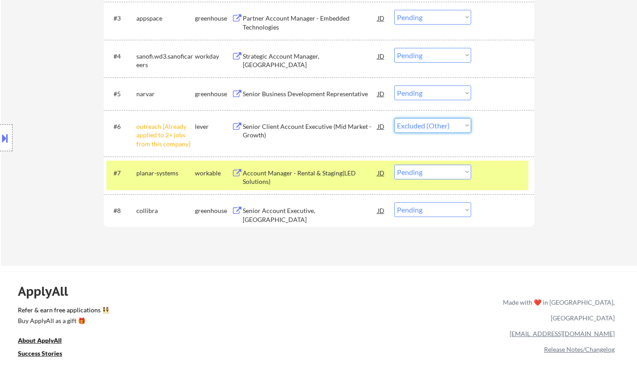
click at [394, 118] on select "Choose an option... Pending Applied Excluded (Questions) Excluded (Expired) Exc…" at bounding box center [432, 125] width 77 height 15
select select ""pending""
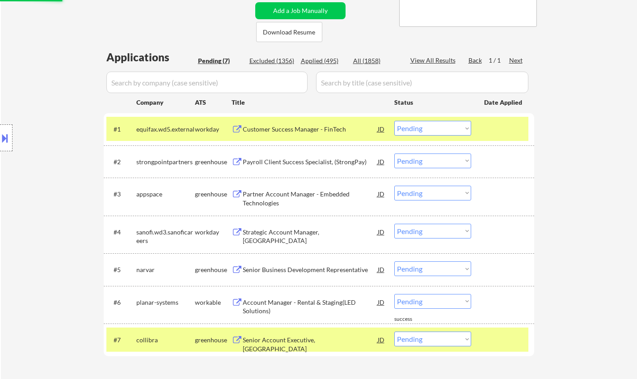
scroll to position [179, 0]
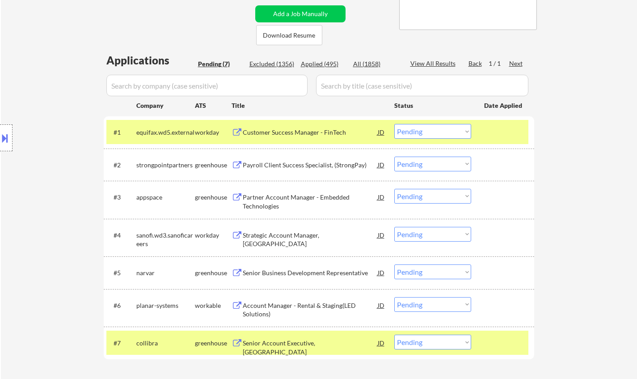
click at [300, 192] on div "Partner Account Manager - Embedded Technologies" at bounding box center [310, 199] width 135 height 21
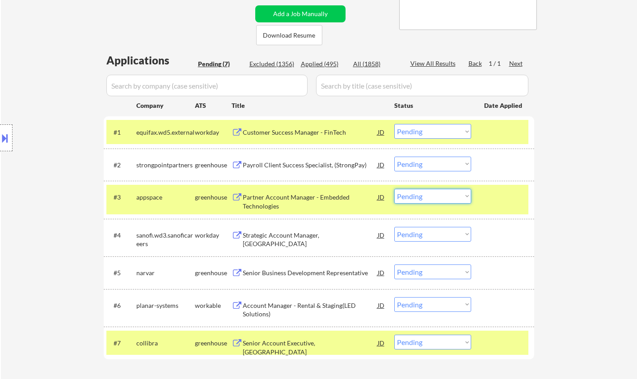
click at [436, 190] on select "Choose an option... Pending Applied Excluded (Questions) Excluded (Expired) Exc…" at bounding box center [432, 196] width 77 height 15
click at [394, 189] on select "Choose an option... Pending Applied Excluded (Questions) Excluded (Expired) Exc…" at bounding box center [432, 196] width 77 height 15
select select ""pending""
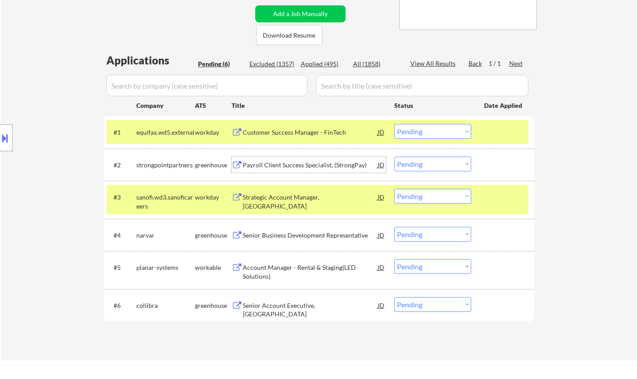
click at [297, 162] on div "Payroll Client Success Specialist, (StrongPay)" at bounding box center [310, 165] width 135 height 9
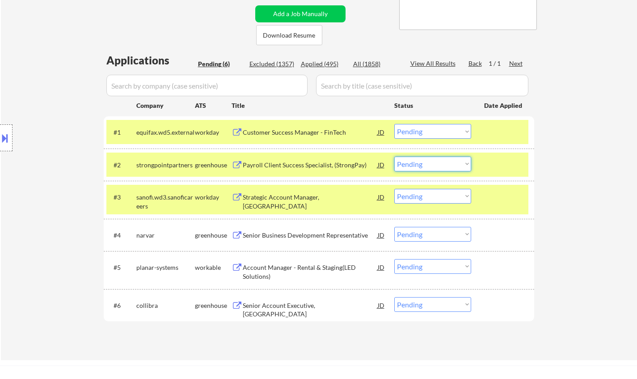
drag, startPoint x: 440, startPoint y: 159, endPoint x: 444, endPoint y: 170, distance: 11.9
click at [440, 159] on select "Choose an option... Pending Applied Excluded (Questions) Excluded (Expired) Exc…" at bounding box center [432, 164] width 77 height 15
click at [394, 157] on select "Choose an option... Pending Applied Excluded (Questions) Excluded (Expired) Exc…" at bounding box center [432, 164] width 77 height 15
select select ""pending""
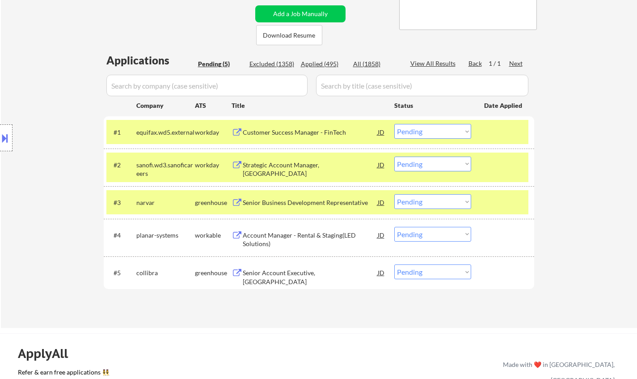
click at [309, 201] on div "Senior Business Development Representative" at bounding box center [310, 202] width 135 height 9
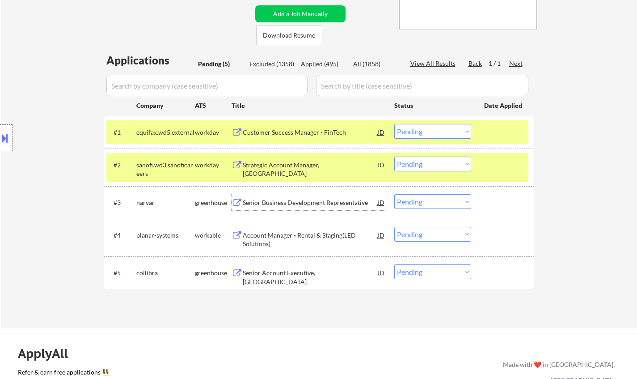
click at [425, 203] on select "Choose an option... Pending Applied Excluded (Questions) Excluded (Expired) Exc…" at bounding box center [432, 201] width 77 height 15
click at [394, 194] on select "Choose an option... Pending Applied Excluded (Questions) Excluded (Expired) Exc…" at bounding box center [432, 201] width 77 height 15
select select ""pending""
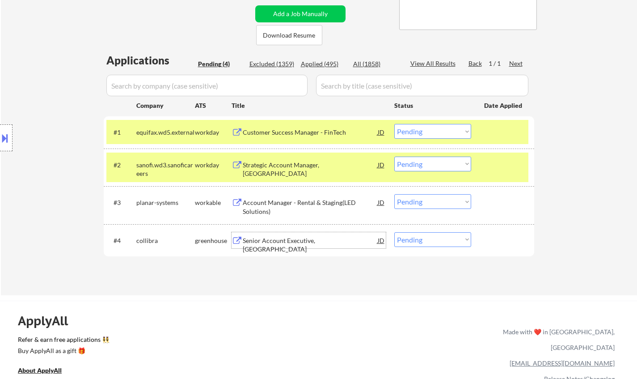
click at [301, 237] on div "Senior Account Executive, East Coast" at bounding box center [310, 244] width 135 height 17
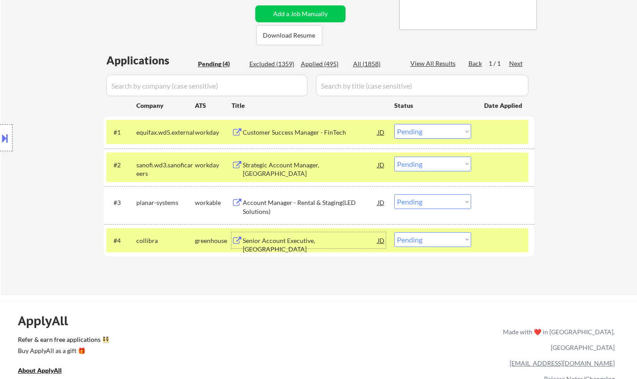
click at [438, 236] on select "Choose an option... Pending Applied Excluded (Questions) Excluded (Expired) Exc…" at bounding box center [432, 239] width 77 height 15
select select ""excluded__bad_match_""
click at [394, 232] on select "Choose an option... Pending Applied Excluded (Questions) Excluded (Expired) Exc…" at bounding box center [432, 239] width 77 height 15
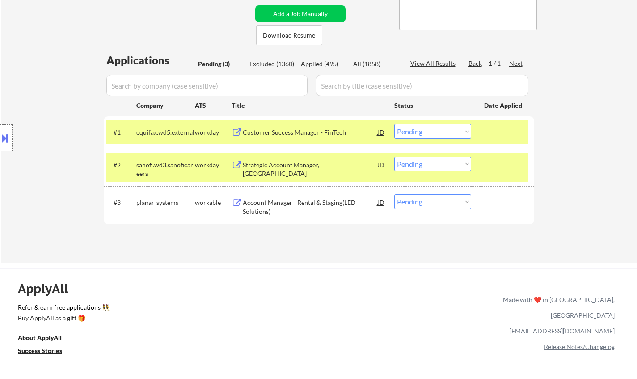
click at [295, 195] on div "Account Manager - Rental & Staging(LED Solutions)" at bounding box center [310, 204] width 135 height 21
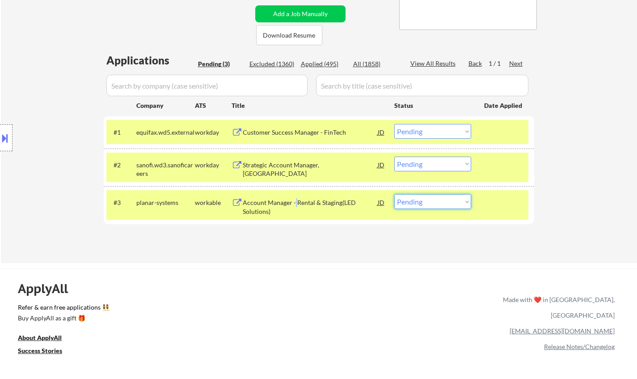
click at [462, 203] on select "Choose an option... Pending Applied Excluded (Questions) Excluded (Expired) Exc…" at bounding box center [432, 201] width 77 height 15
select select ""excluded__bad_match_""
click at [394, 194] on select "Choose an option... Pending Applied Excluded (Questions) Excluded (Expired) Exc…" at bounding box center [432, 201] width 77 height 15
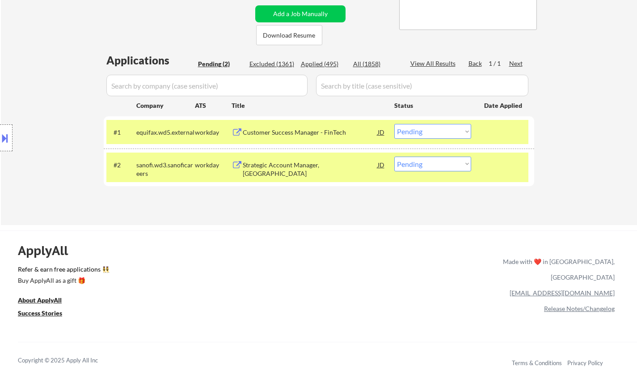
click at [289, 156] on div "#2 sanofi.wd3.sanoficareers workday Strategic Account Manager, Minneapolis JD C…" at bounding box center [317, 168] width 422 height 30
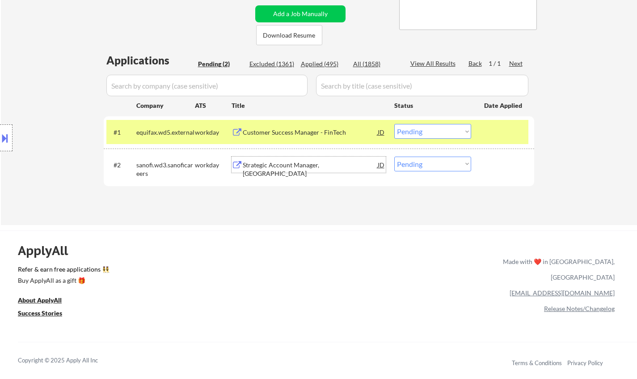
click at [297, 166] on div "Strategic Account Manager, Minneapolis" at bounding box center [310, 169] width 135 height 17
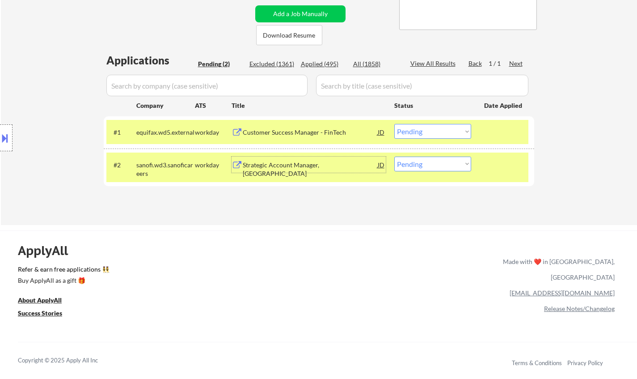
click at [446, 160] on select "Choose an option... Pending Applied Excluded (Questions) Excluded (Expired) Exc…" at bounding box center [432, 164] width 77 height 15
select select ""excluded__bad_match_""
click at [394, 157] on select "Choose an option... Pending Applied Excluded (Questions) Excluded (Expired) Exc…" at bounding box center [432, 164] width 77 height 15
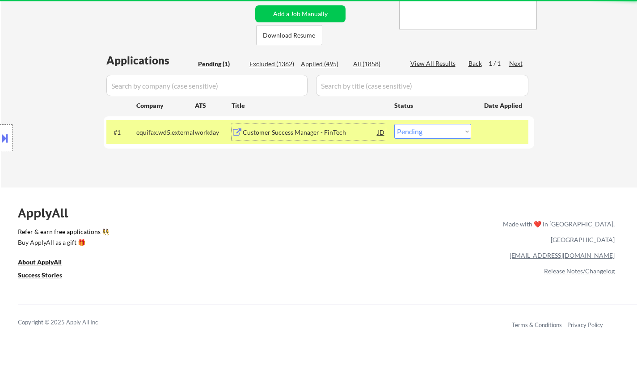
click at [304, 128] on div "Customer Success Manager - FinTech" at bounding box center [310, 132] width 135 height 16
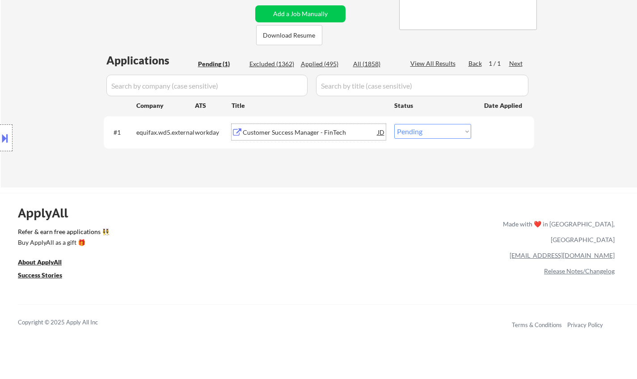
drag, startPoint x: 449, startPoint y: 127, endPoint x: 450, endPoint y: 135, distance: 8.6
click at [449, 127] on select "Choose an option... Pending Applied Excluded (Questions) Excluded (Expired) Exc…" at bounding box center [432, 131] width 77 height 15
select select ""applied""
click at [394, 124] on select "Choose an option... Pending Applied Excluded (Questions) Excluded (Expired) Exc…" at bounding box center [432, 131] width 77 height 15
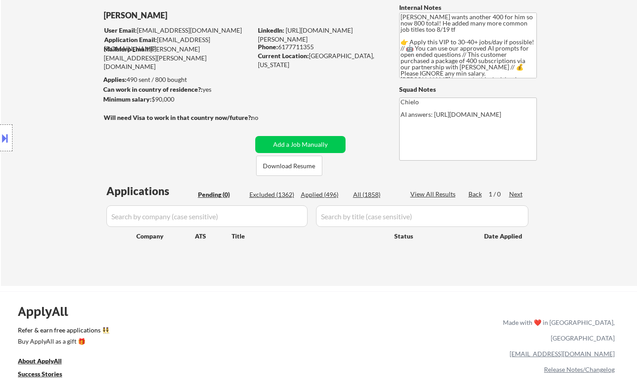
scroll to position [0, 0]
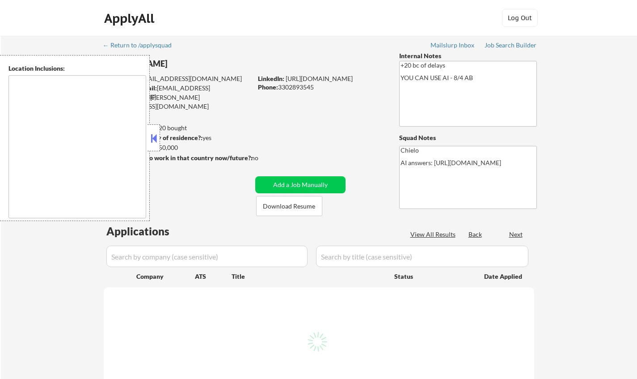
type textarea "remote"
select select ""pending""
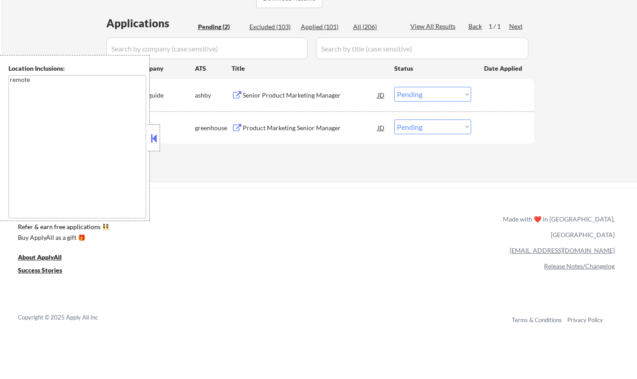
scroll to position [179, 0]
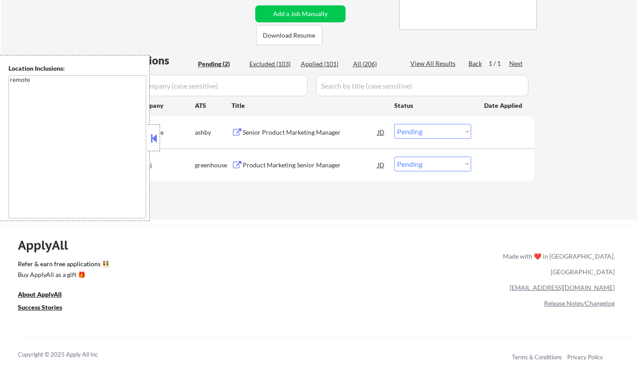
drag, startPoint x: 155, startPoint y: 134, endPoint x: 181, endPoint y: 164, distance: 39.3
click at [155, 135] on button at bounding box center [154, 137] width 10 height 13
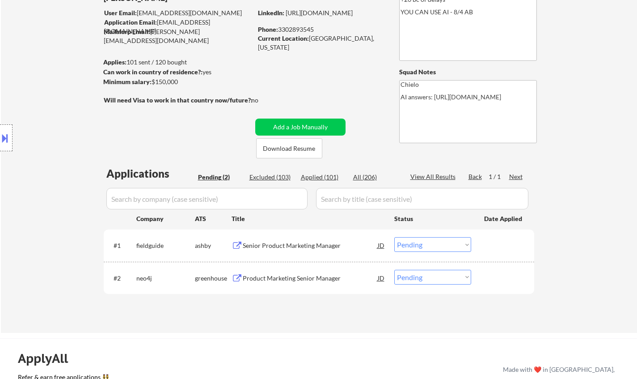
scroll to position [45, 0]
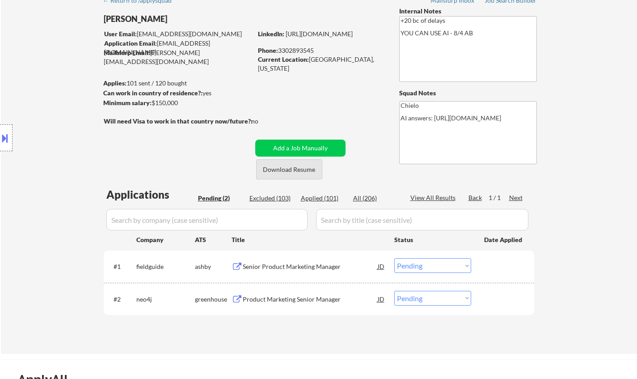
click at [303, 165] on button "Download Resume" at bounding box center [289, 169] width 66 height 20
click at [289, 267] on div "Senior Product Marketing Manager" at bounding box center [310, 266] width 135 height 9
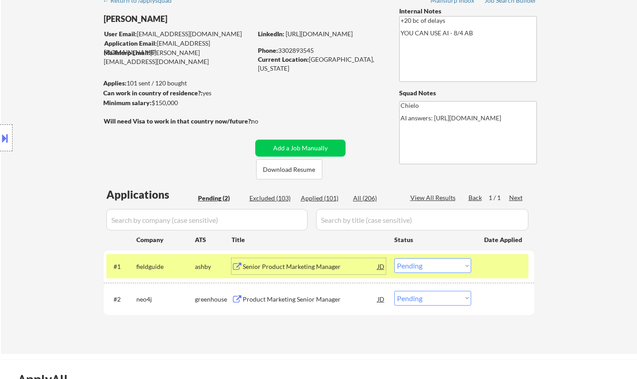
click at [6, 127] on div at bounding box center [6, 137] width 13 height 27
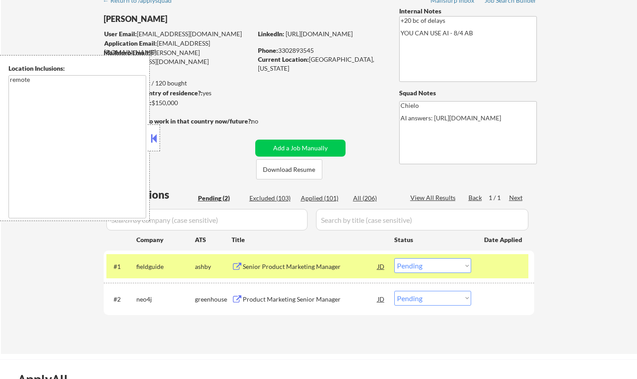
click at [150, 137] on button at bounding box center [154, 137] width 10 height 13
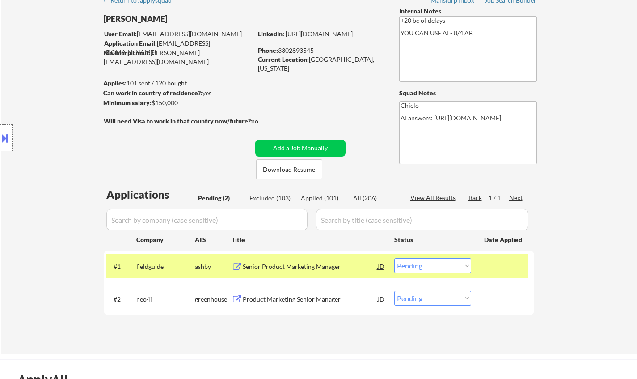
click at [381, 264] on div "JD" at bounding box center [381, 266] width 9 height 16
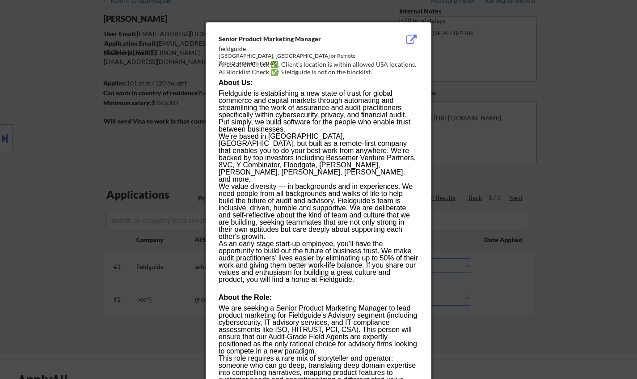
drag, startPoint x: 537, startPoint y: 284, endPoint x: 226, endPoint y: 37, distance: 397.8
click at [531, 284] on div at bounding box center [318, 189] width 637 height 379
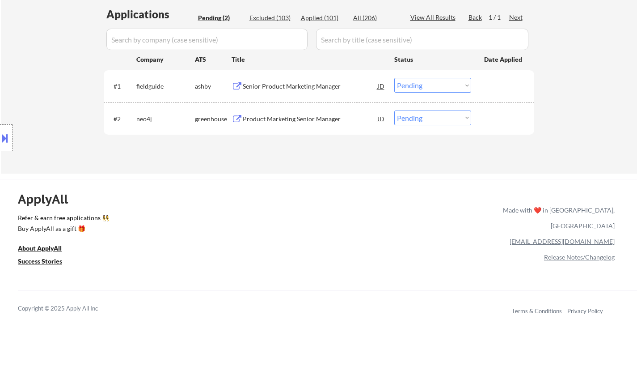
scroll to position [268, 0]
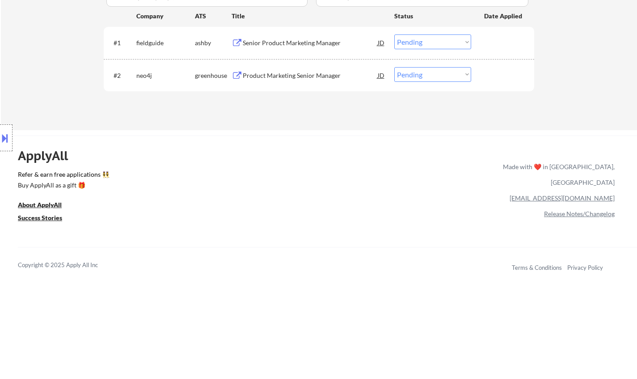
click at [437, 38] on select "Choose an option... Pending Applied Excluded (Questions) Excluded (Expired) Exc…" at bounding box center [432, 41] width 77 height 15
click at [394, 34] on select "Choose an option... Pending Applied Excluded (Questions) Excluded (Expired) Exc…" at bounding box center [432, 41] width 77 height 15
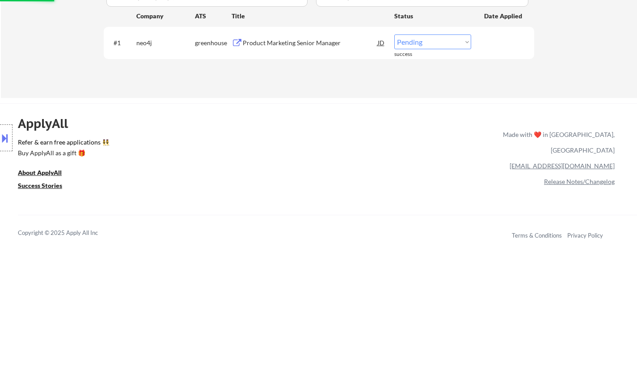
click at [280, 43] on div "Product Marketing Senior Manager" at bounding box center [310, 42] width 135 height 9
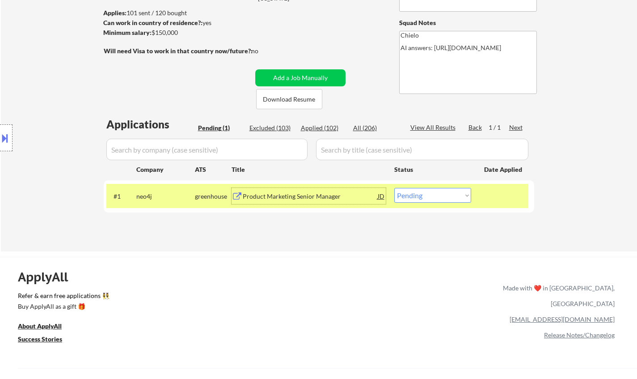
scroll to position [179, 0]
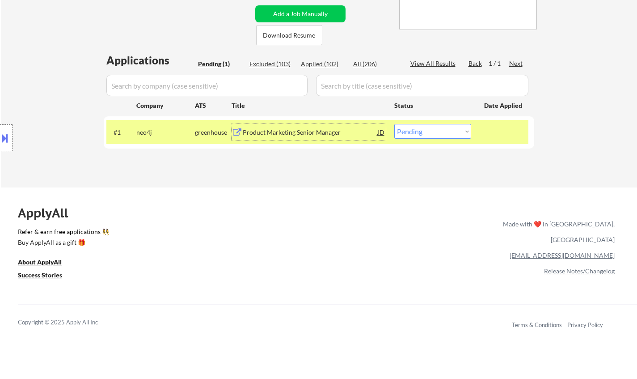
click at [445, 129] on select "Choose an option... Pending Applied Excluded (Questions) Excluded (Expired) Exc…" at bounding box center [432, 131] width 77 height 15
select select ""applied""
click at [394, 124] on select "Choose an option... Pending Applied Excluded (Questions) Excluded (Expired) Exc…" at bounding box center [432, 131] width 77 height 15
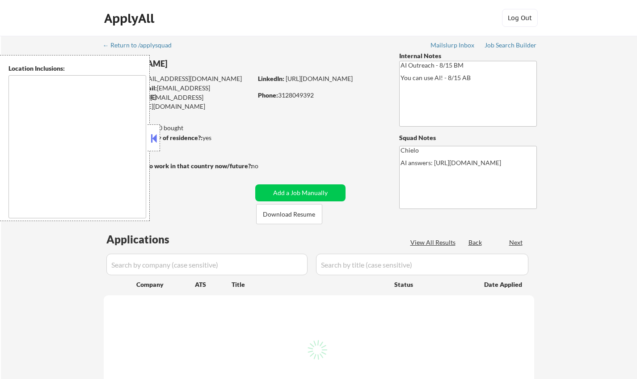
select select ""pending""
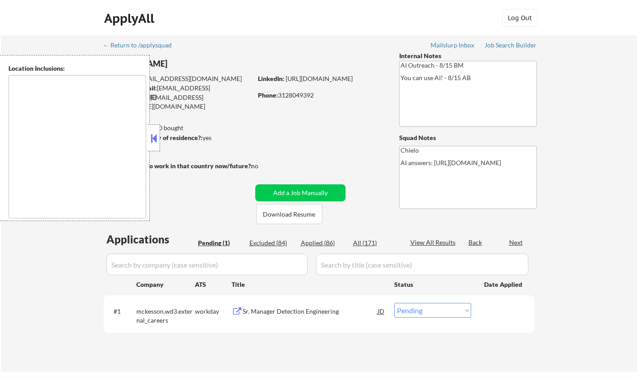
type textarea "[US_STATE][GEOGRAPHIC_DATA], [GEOGRAPHIC_DATA][US_STATE], [GEOGRAPHIC_DATA] [GE…"
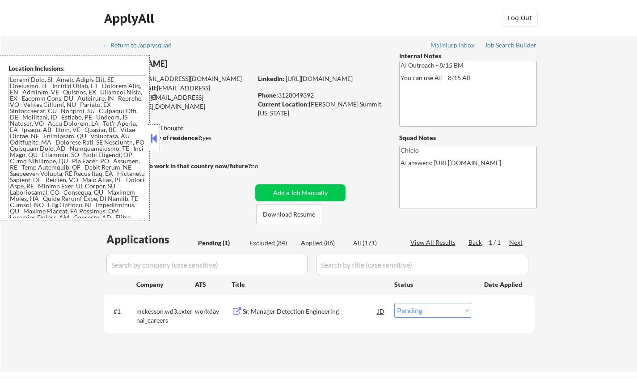
click at [154, 135] on button at bounding box center [154, 137] width 10 height 13
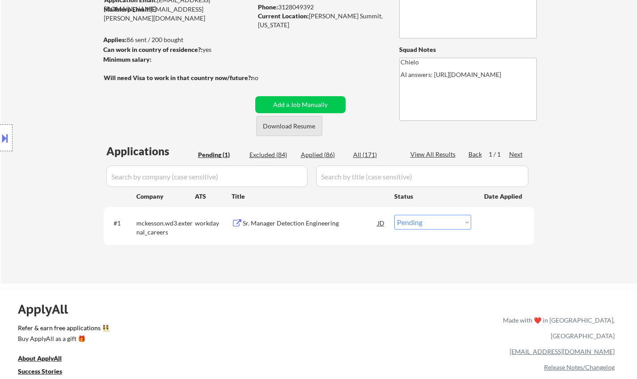
scroll to position [89, 0]
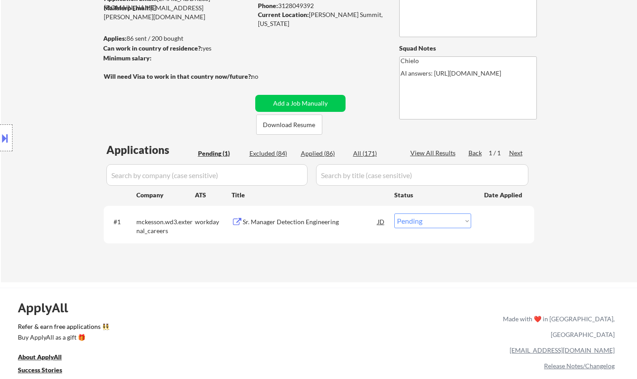
click at [288, 224] on div "Sr. Manager Detection Engineering" at bounding box center [310, 221] width 135 height 9
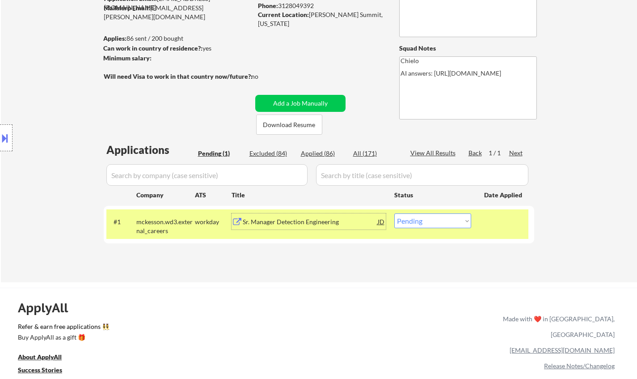
drag, startPoint x: 429, startPoint y: 213, endPoint x: 432, endPoint y: 220, distance: 6.6
click at [429, 213] on select "Choose an option... Pending Applied Excluded (Questions) Excluded (Expired) Exc…" at bounding box center [432, 220] width 77 height 15
select select ""excluded__bad_match_""
click at [394, 213] on select "Choose an option... Pending Applied Excluded (Questions) Excluded (Expired) Exc…" at bounding box center [432, 220] width 77 height 15
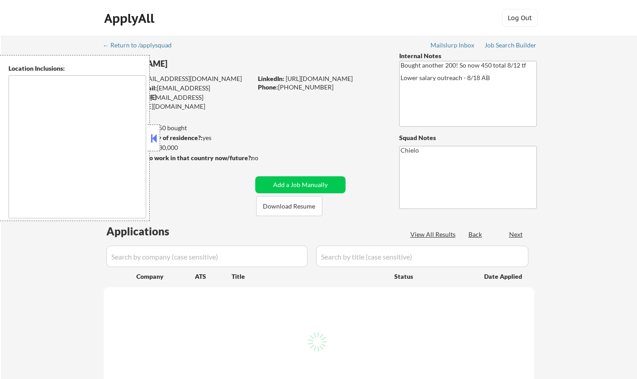
type textarea "[GEOGRAPHIC_DATA], [GEOGRAPHIC_DATA] [GEOGRAPHIC_DATA], [GEOGRAPHIC_DATA] [GEOG…"
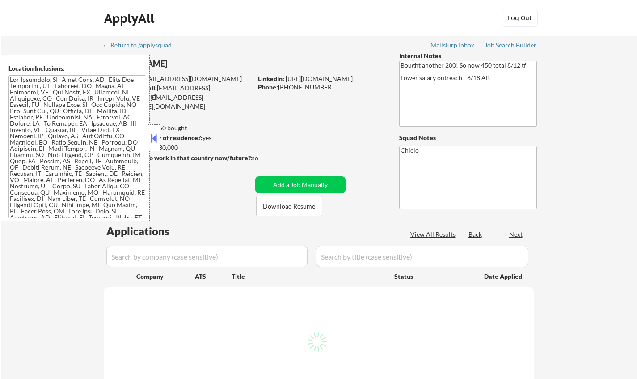
select select ""pending""
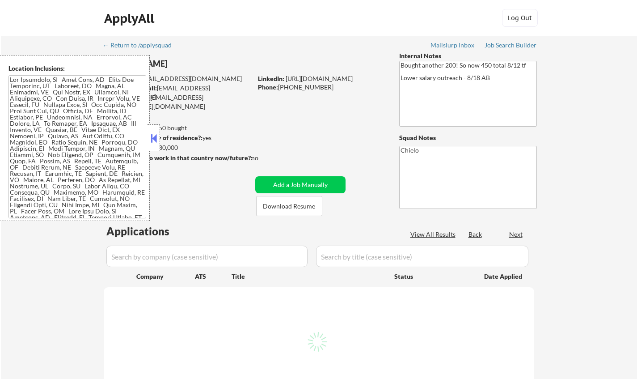
select select ""pending""
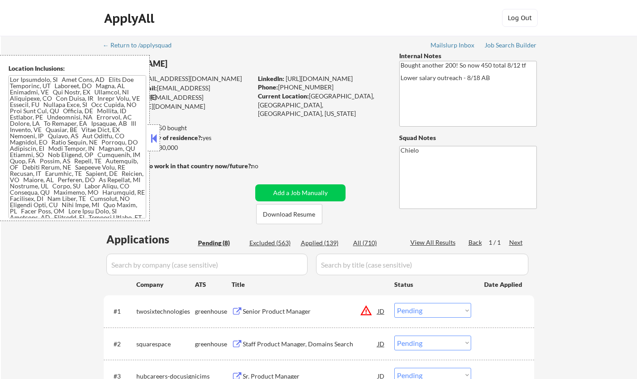
click at [153, 139] on button at bounding box center [154, 137] width 10 height 13
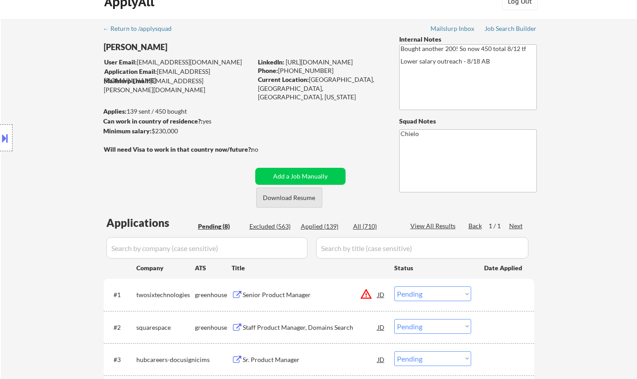
scroll to position [179, 0]
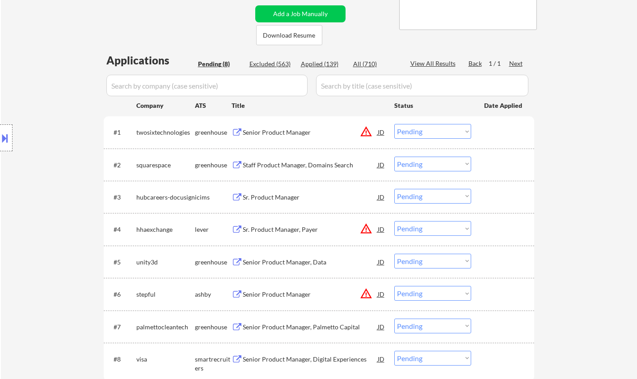
click at [283, 168] on div "Staff Product Manager, Domains Search" at bounding box center [310, 165] width 135 height 9
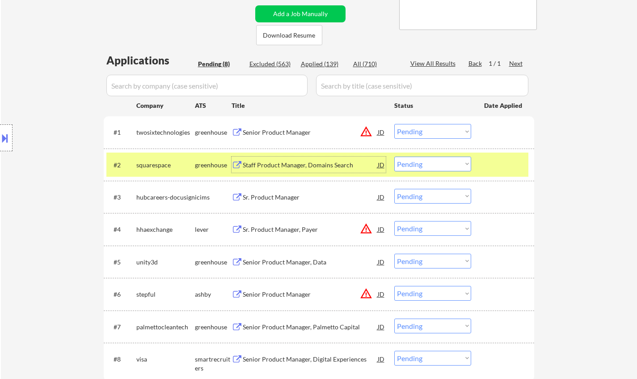
click at [0, 132] on button at bounding box center [5, 138] width 10 height 15
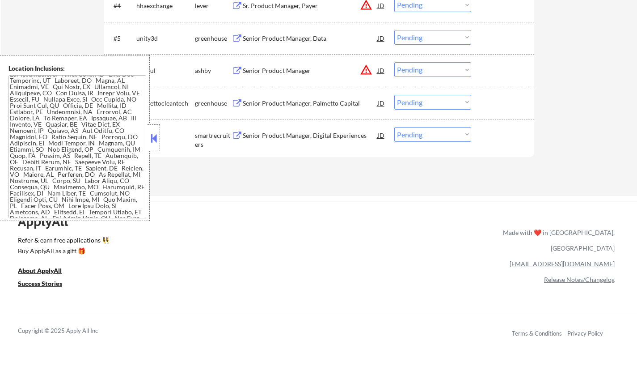
scroll to position [0, 0]
click at [153, 134] on button at bounding box center [154, 137] width 10 height 13
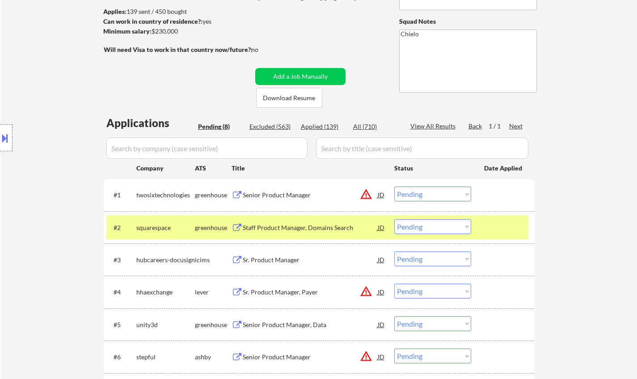
scroll to position [179, 0]
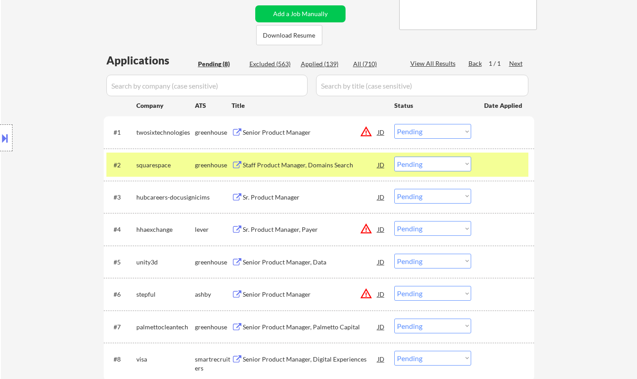
click at [431, 165] on select "Choose an option... Pending Applied Excluded (Questions) Excluded (Expired) Exc…" at bounding box center [432, 164] width 77 height 15
click at [394, 157] on select "Choose an option... Pending Applied Excluded (Questions) Excluded (Expired) Exc…" at bounding box center [432, 164] width 77 height 15
select select ""pending""
